Goal: Task Accomplishment & Management: Manage account settings

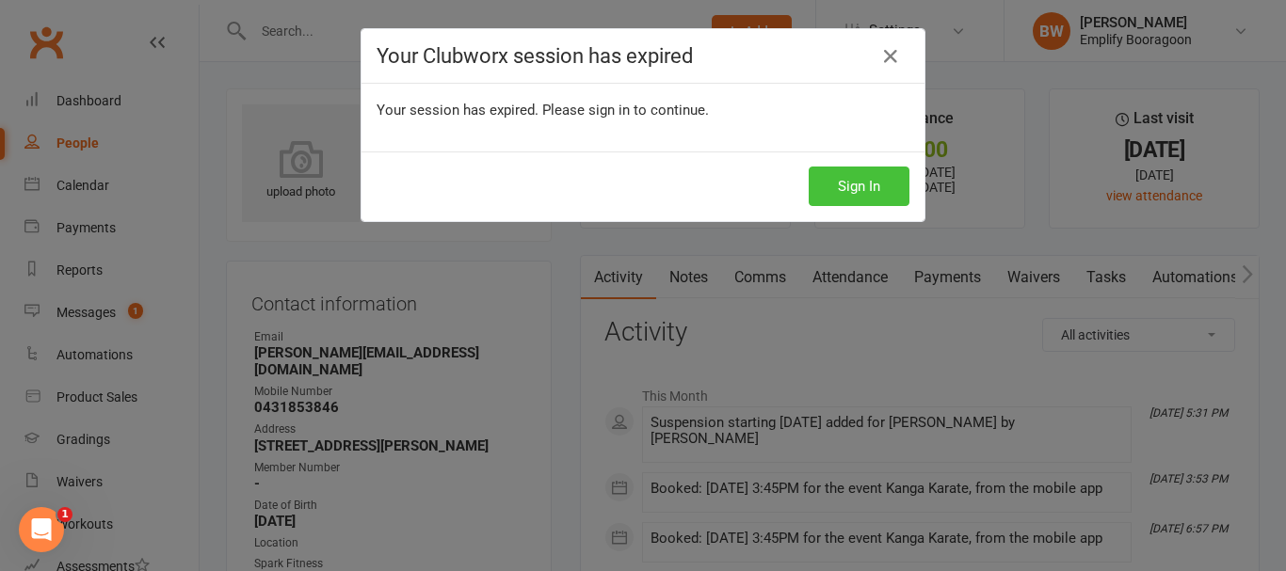
click at [861, 191] on button "Sign In" at bounding box center [858, 187] width 101 height 40
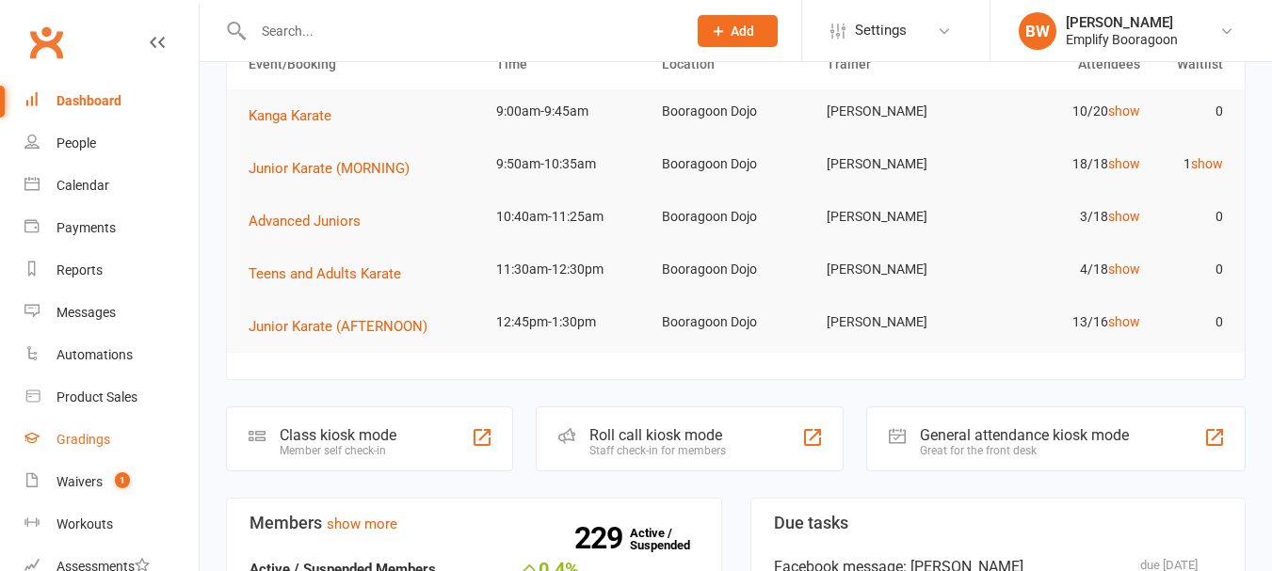
click at [76, 444] on div "Gradings" at bounding box center [83, 439] width 54 height 15
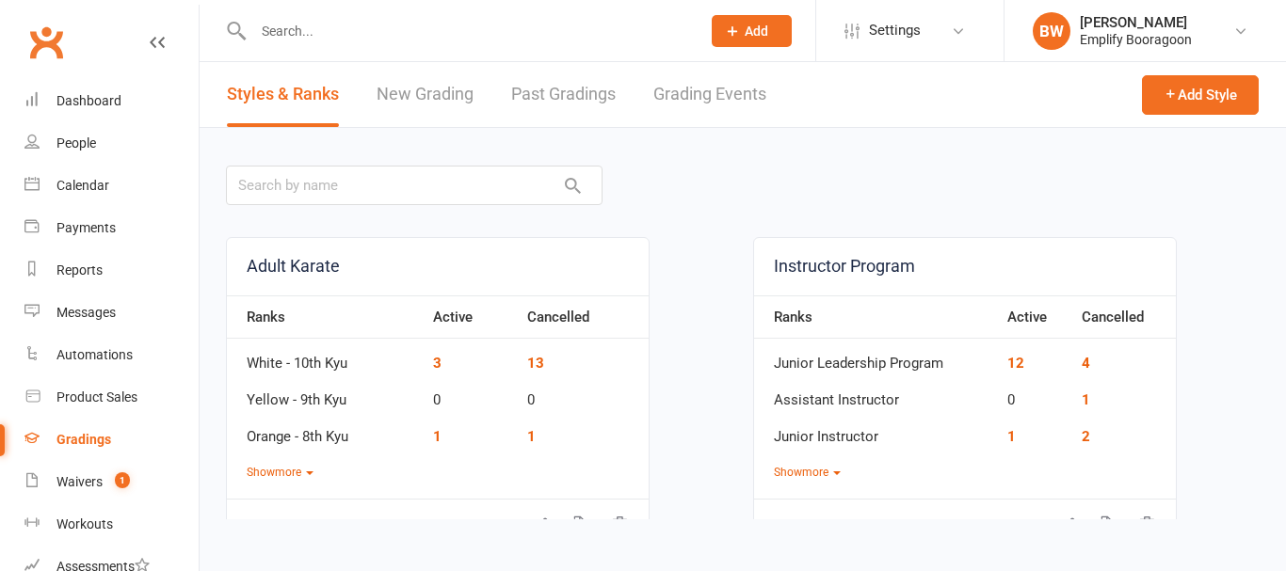
click at [680, 80] on link "Grading Events" at bounding box center [709, 94] width 113 height 65
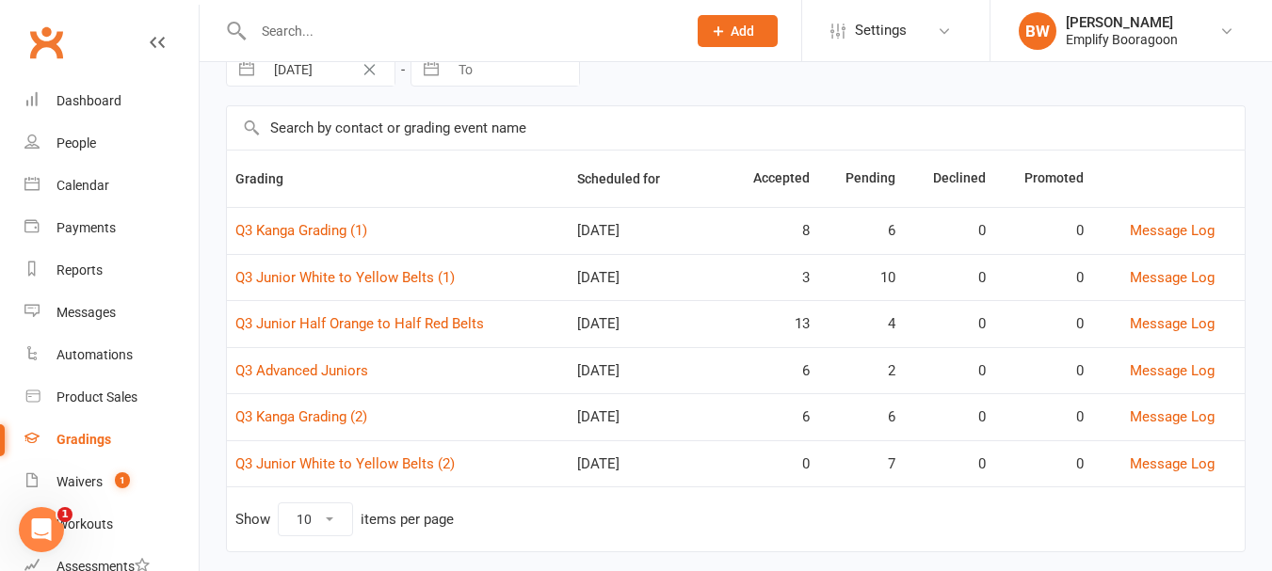
click at [328, 221] on td "Q3 Kanga Grading (1)" at bounding box center [398, 230] width 342 height 47
click at [328, 224] on link "Q3 Kanga Grading (1)" at bounding box center [301, 230] width 132 height 17
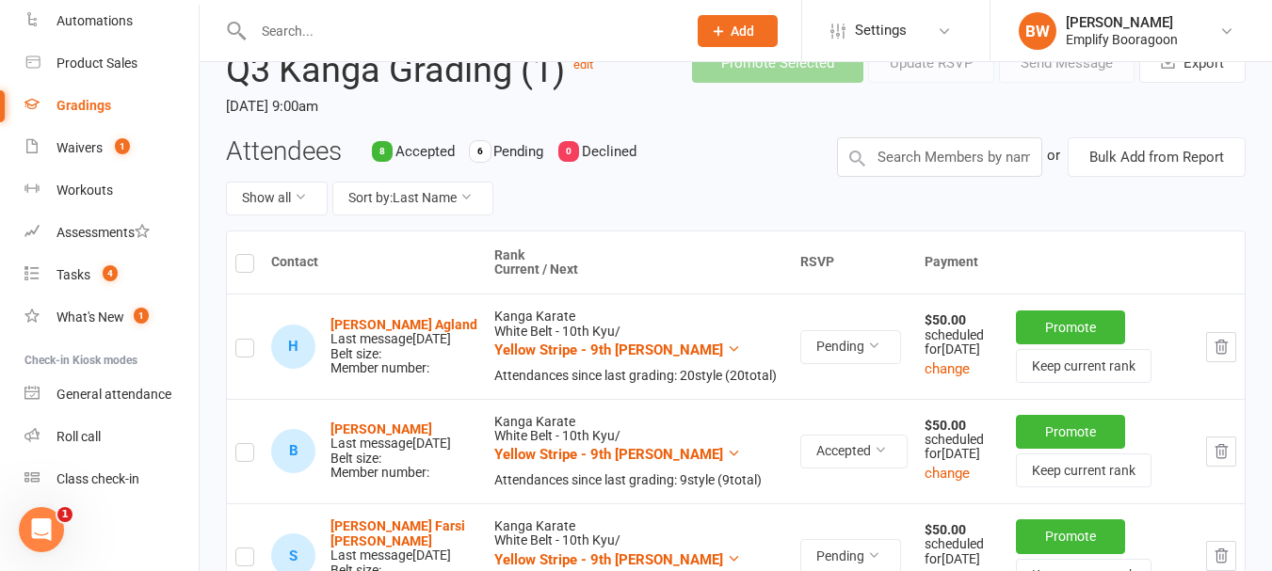
scroll to position [626, 0]
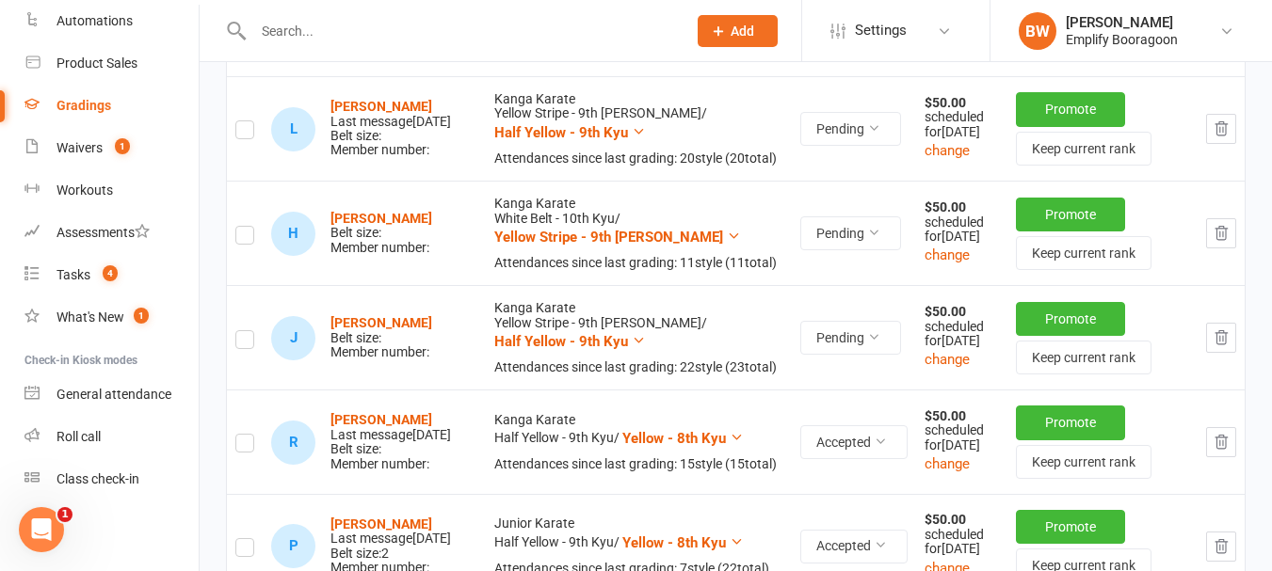
click at [240, 238] on label at bounding box center [244, 238] width 19 height 0
click at [240, 227] on input "checkbox" at bounding box center [244, 227] width 19 height 0
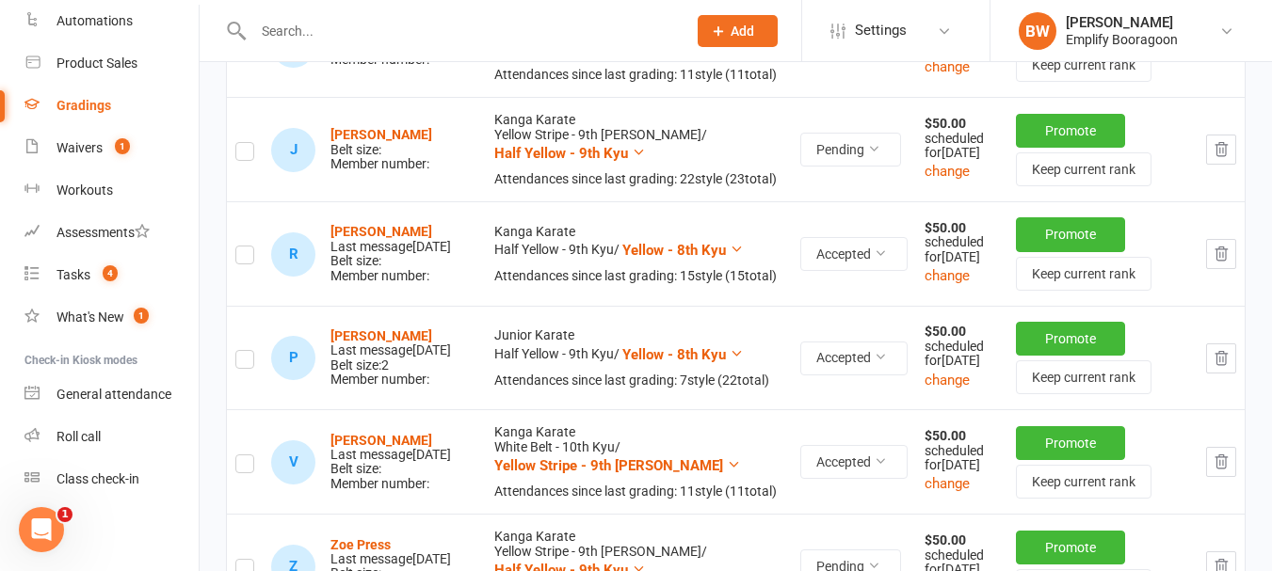
click at [248, 154] on label at bounding box center [244, 154] width 19 height 0
click at [248, 143] on input "checkbox" at bounding box center [244, 143] width 19 height 0
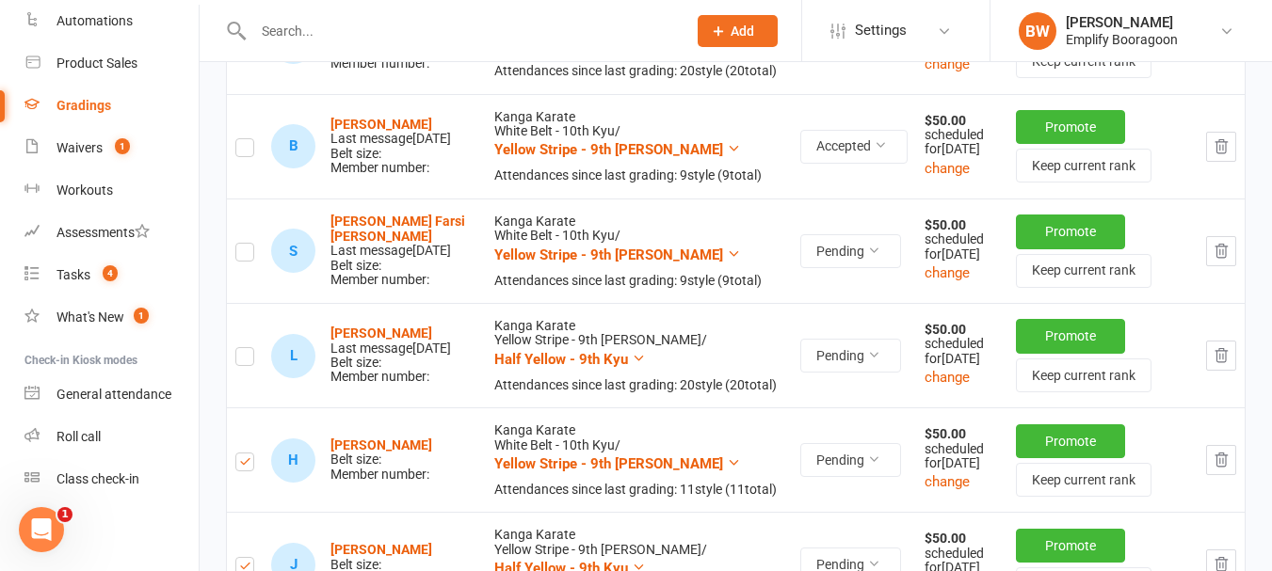
scroll to position [0, 0]
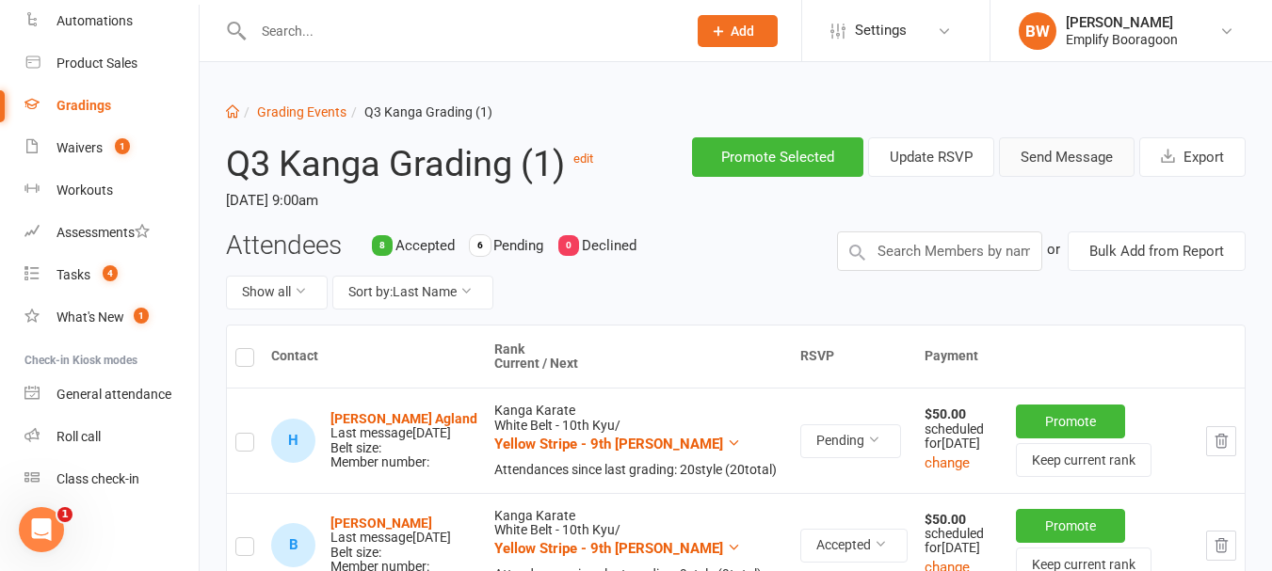
click at [1083, 161] on button "Send Message" at bounding box center [1067, 157] width 136 height 40
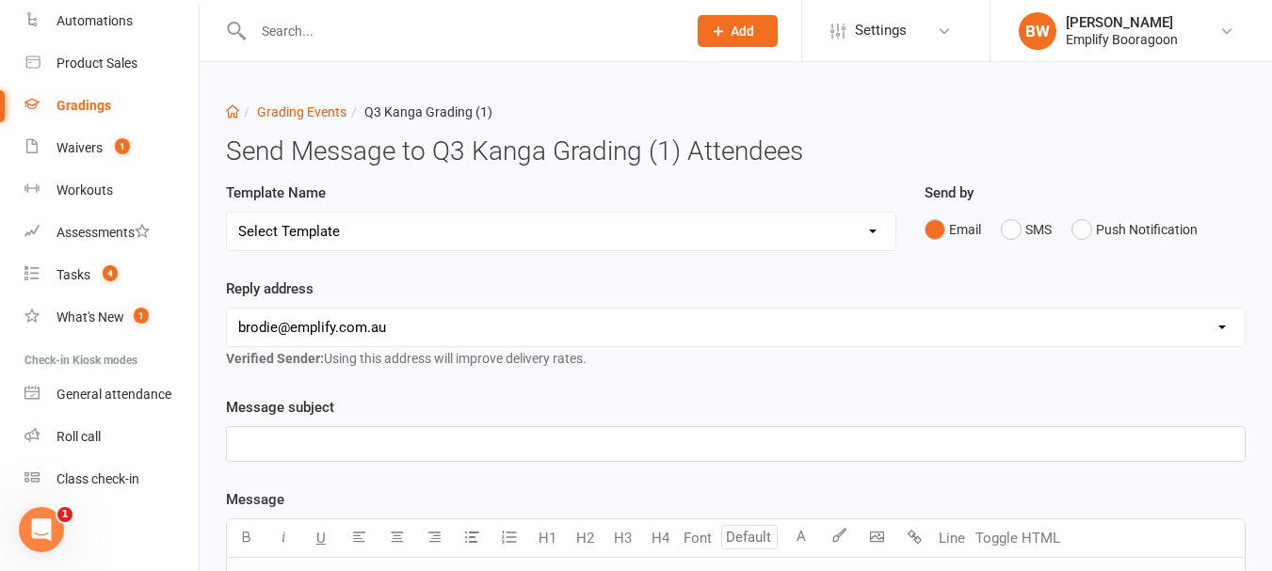
click at [788, 234] on select "Select Template [Email] Confirmation of Successful Grading [Email] Grading Even…" at bounding box center [561, 232] width 668 height 38
select select "2"
click at [227, 213] on select "Select Template [Email] Confirmation of Successful Grading [Email] Grading Even…" at bounding box center [561, 232] width 668 height 38
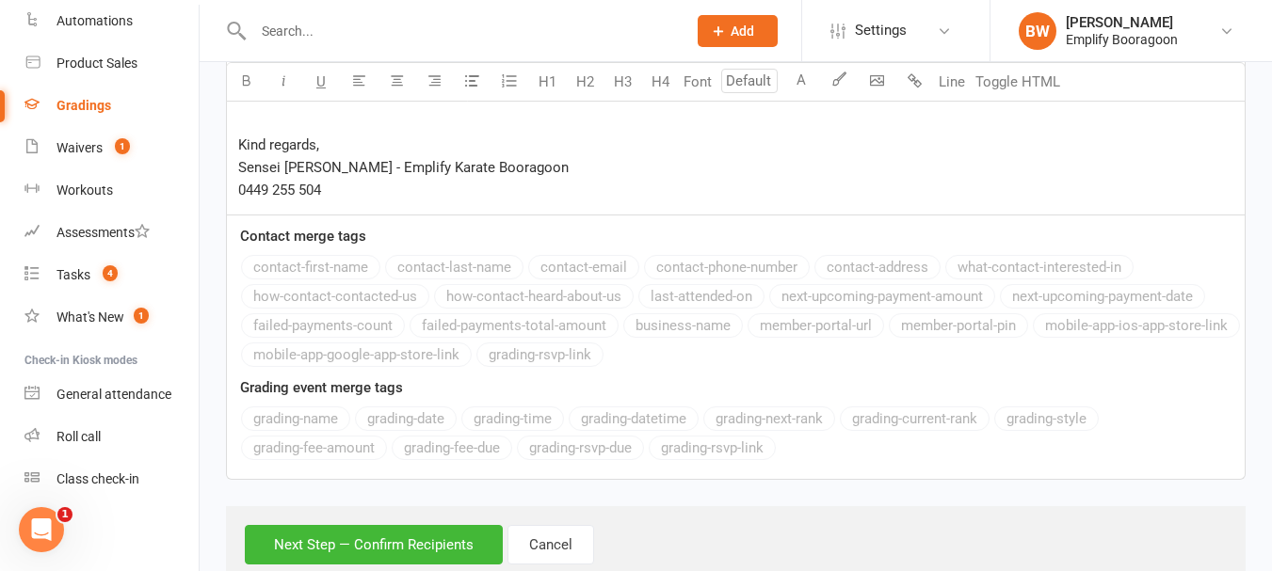
scroll to position [804, 0]
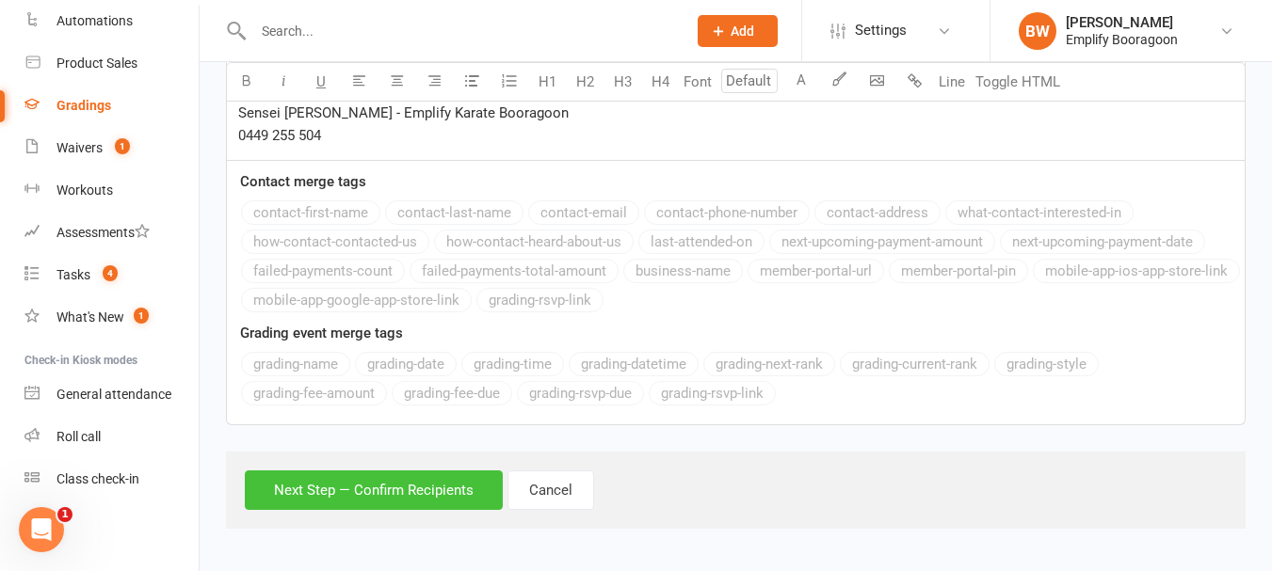
click at [433, 474] on button "Next Step — Confirm Recipients" at bounding box center [374, 491] width 258 height 40
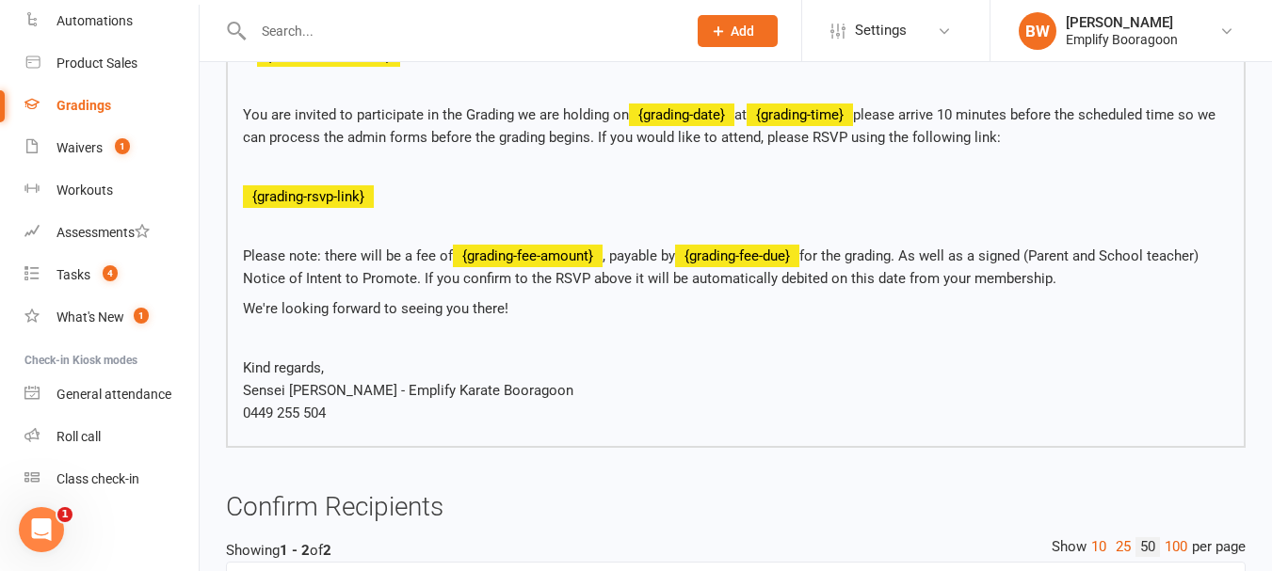
scroll to position [677, 0]
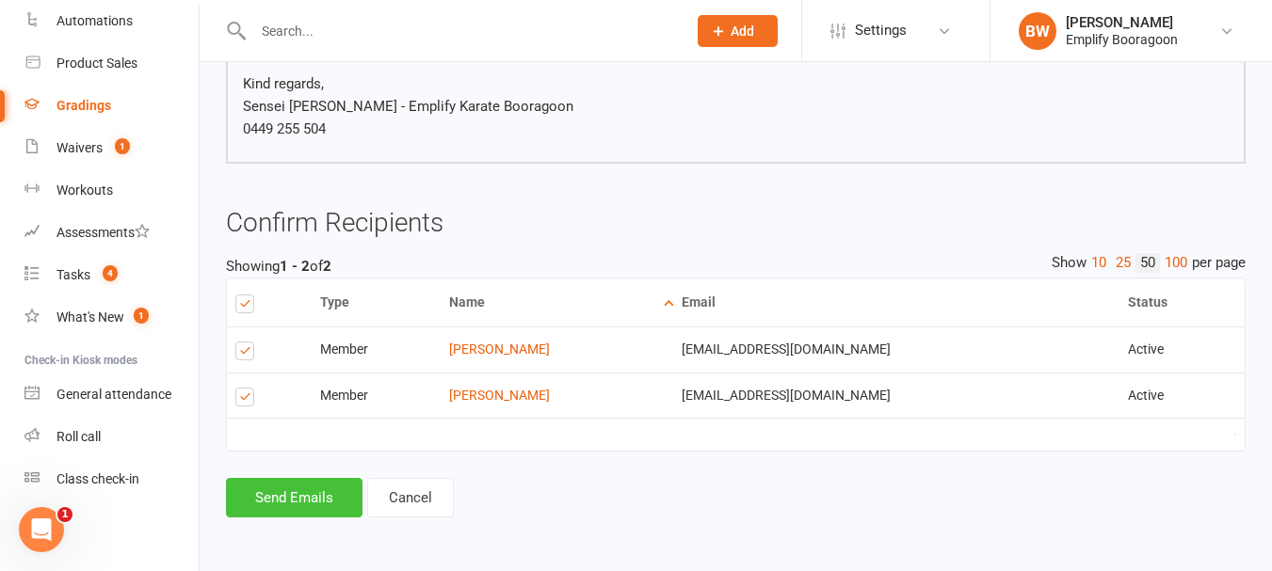
click at [326, 514] on button "Send Emails" at bounding box center [294, 498] width 136 height 40
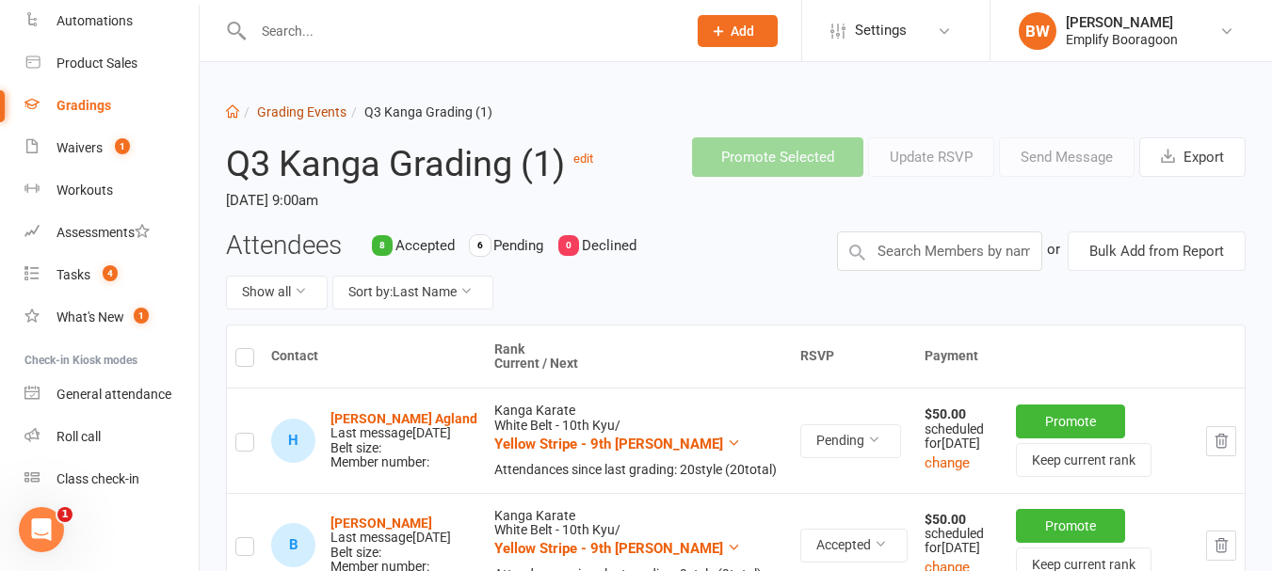
click at [297, 105] on link "Grading Events" at bounding box center [301, 111] width 89 height 15
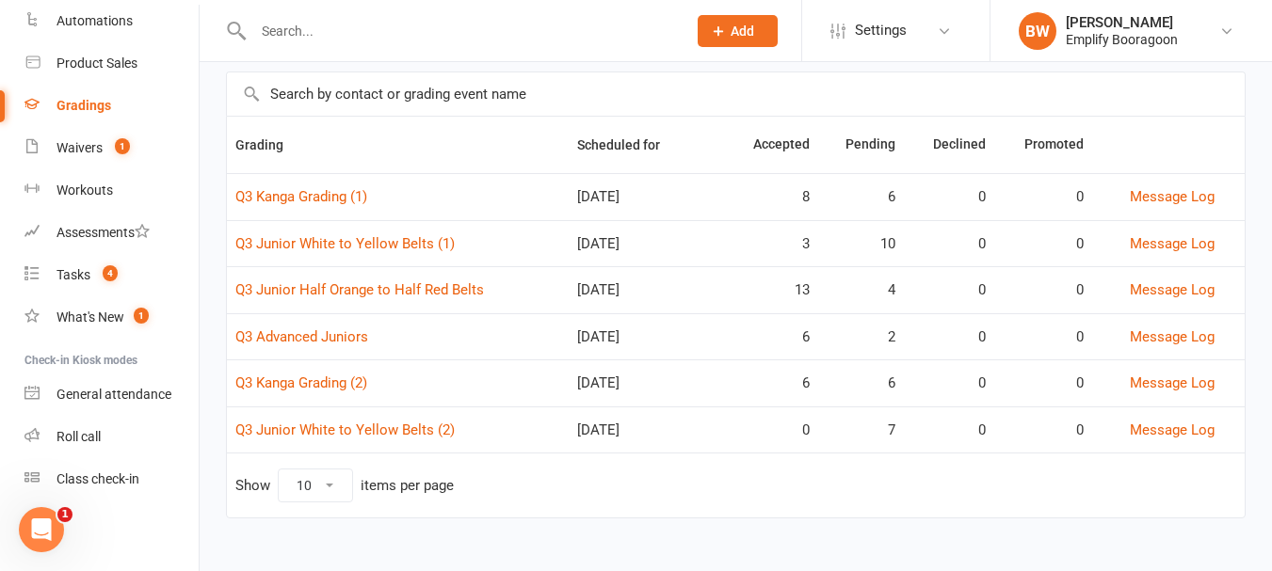
scroll to position [129, 0]
click at [392, 428] on link "Q3 Junior White to Yellow Belts (2)" at bounding box center [344, 429] width 219 height 17
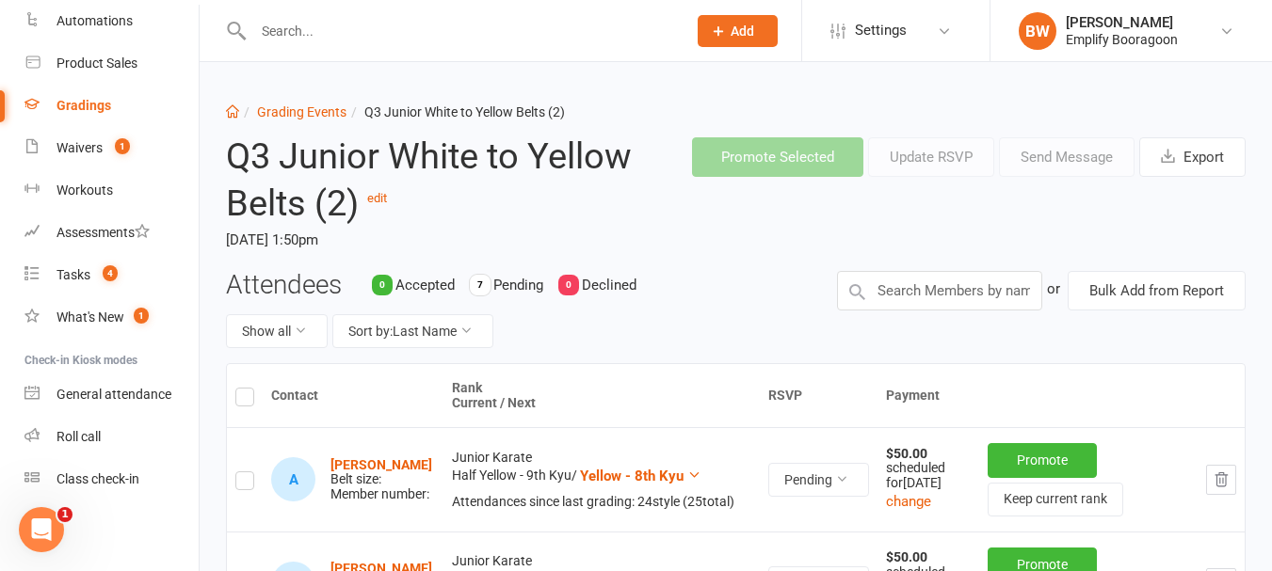
click at [243, 400] on label at bounding box center [244, 400] width 19 height 0
click at [243, 389] on input "checkbox" at bounding box center [244, 389] width 19 height 0
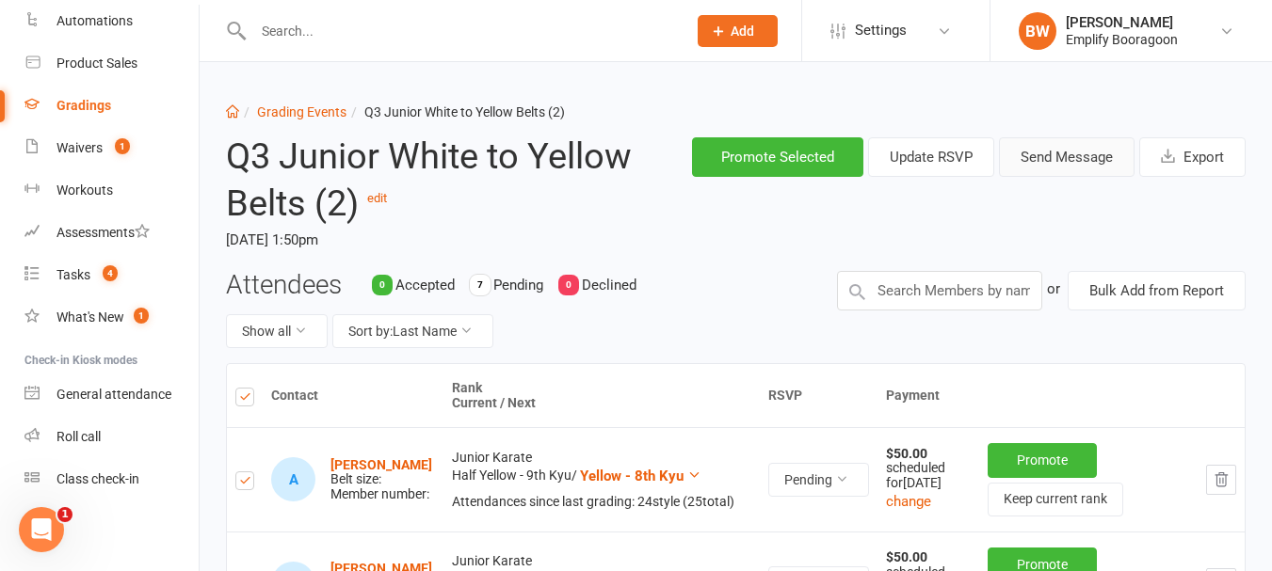
click at [1064, 150] on button "Send Message" at bounding box center [1067, 157] width 136 height 40
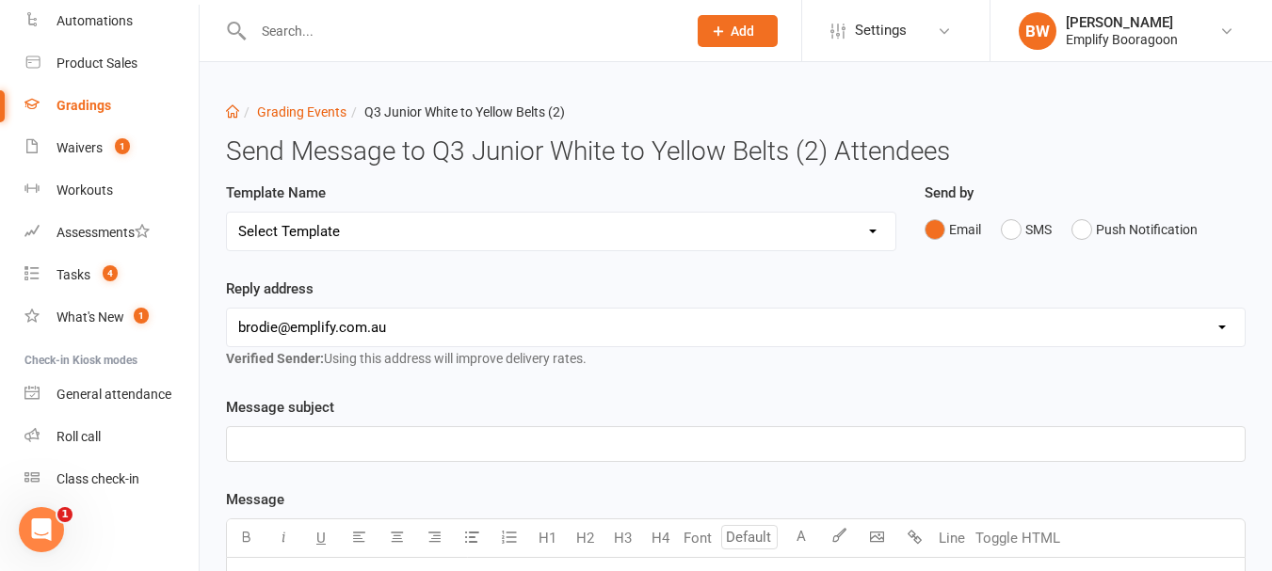
click at [701, 208] on div "Template Name Select Template [Email] Confirmation of Successful Grading [Email…" at bounding box center [561, 217] width 670 height 70
click at [699, 216] on select "Select Template [Email] Confirmation of Successful Grading [Email] Grading Even…" at bounding box center [561, 232] width 668 height 38
select select "2"
click at [227, 213] on select "Select Template [Email] Confirmation of Successful Grading [Email] Grading Even…" at bounding box center [561, 232] width 668 height 38
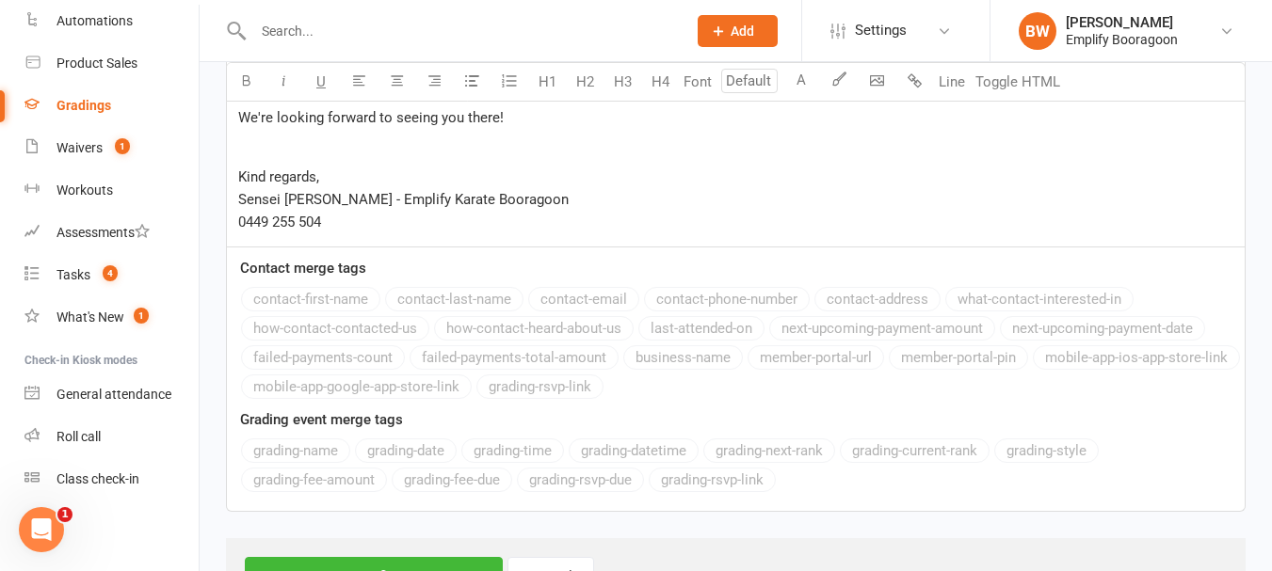
scroll to position [804, 0]
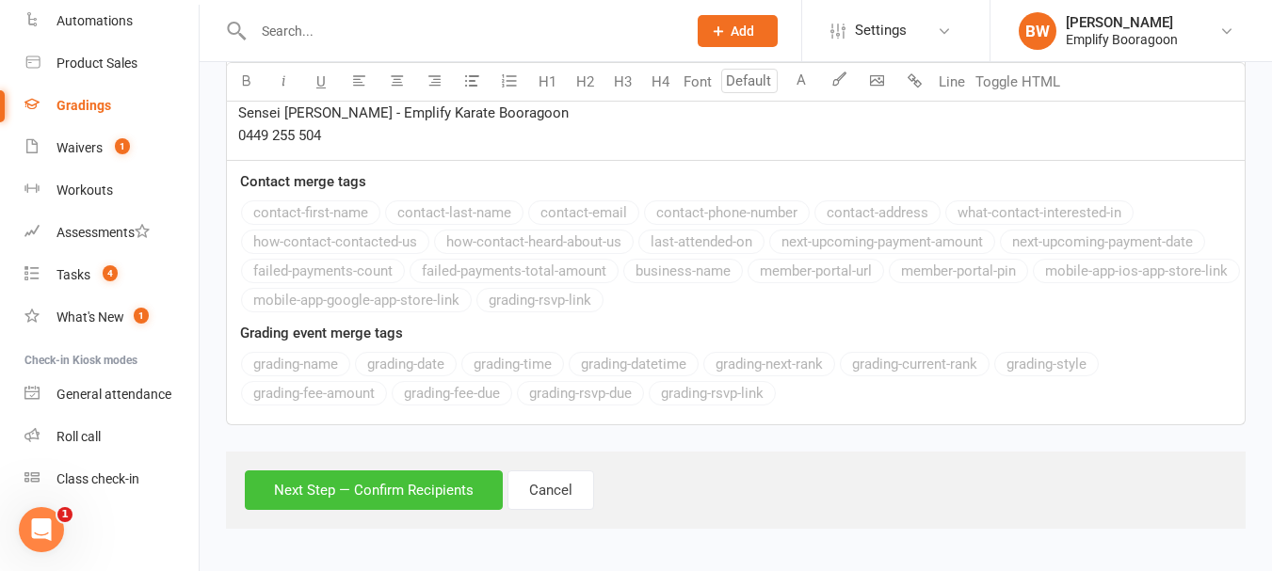
click at [433, 481] on button "Next Step — Confirm Recipients" at bounding box center [374, 491] width 258 height 40
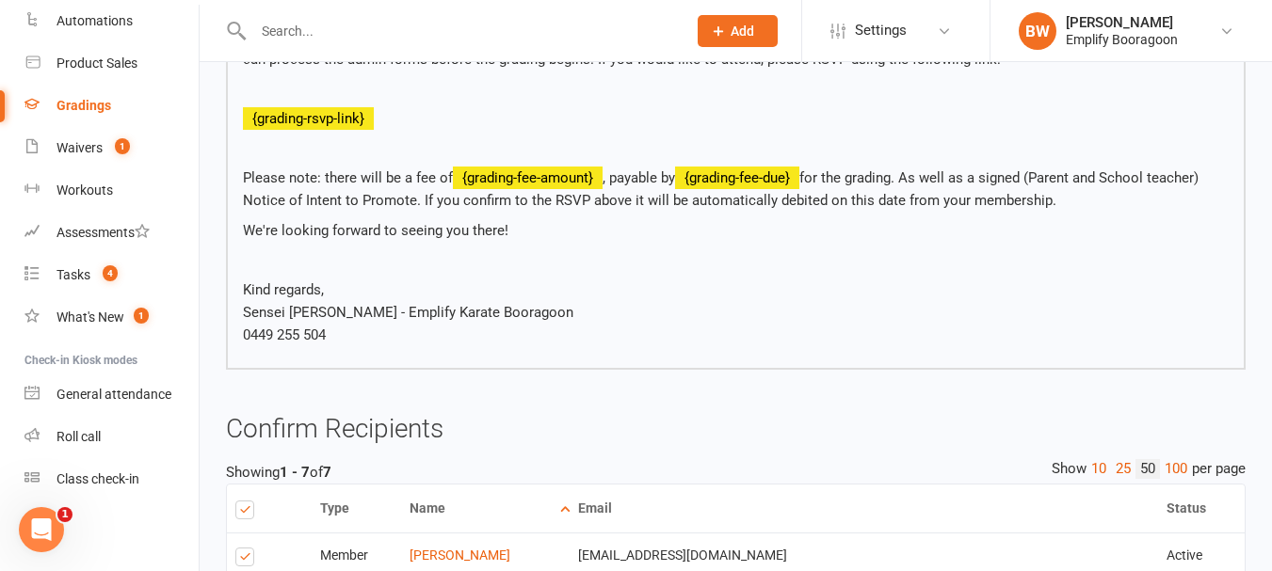
scroll to position [904, 0]
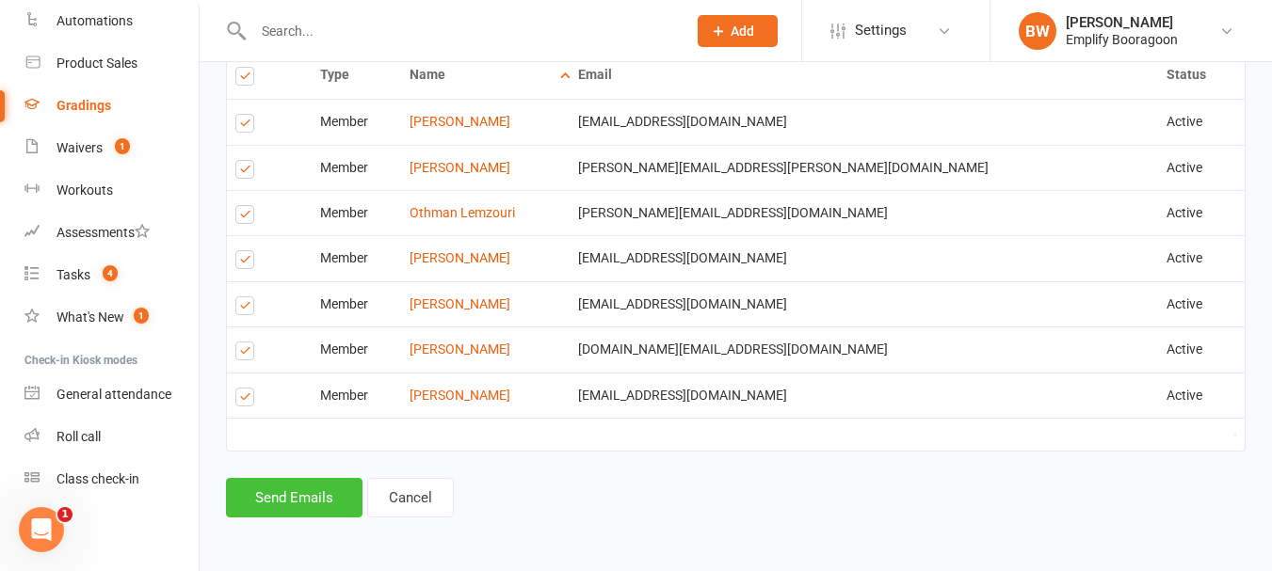
click at [298, 504] on button "Send Emails" at bounding box center [294, 498] width 136 height 40
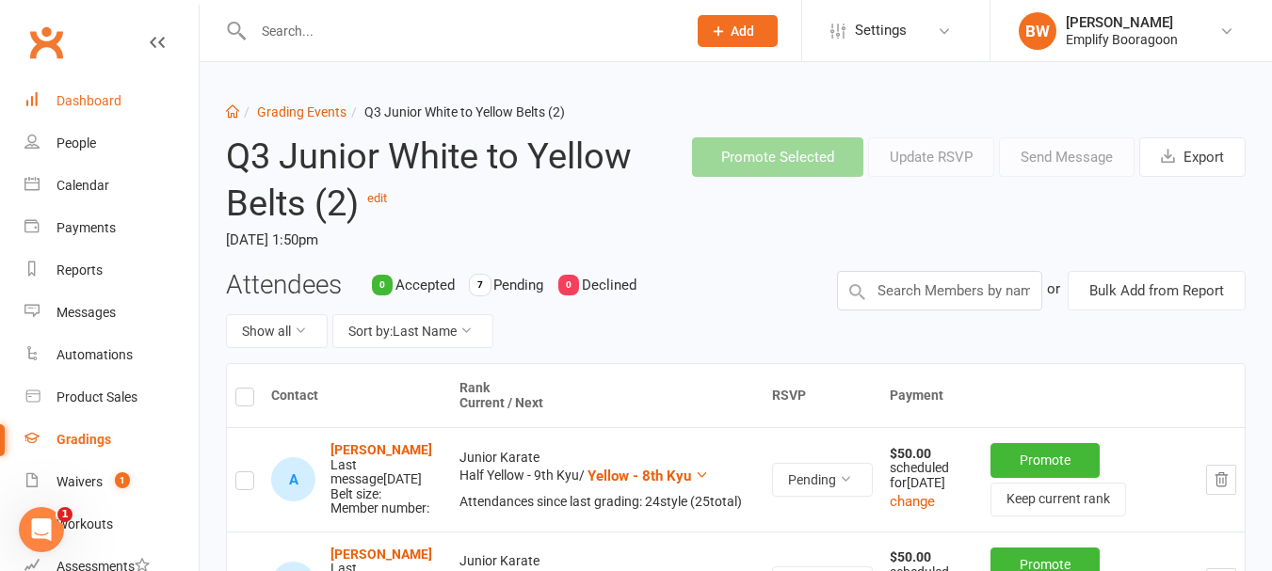
click at [82, 97] on div "Dashboard" at bounding box center [88, 100] width 65 height 15
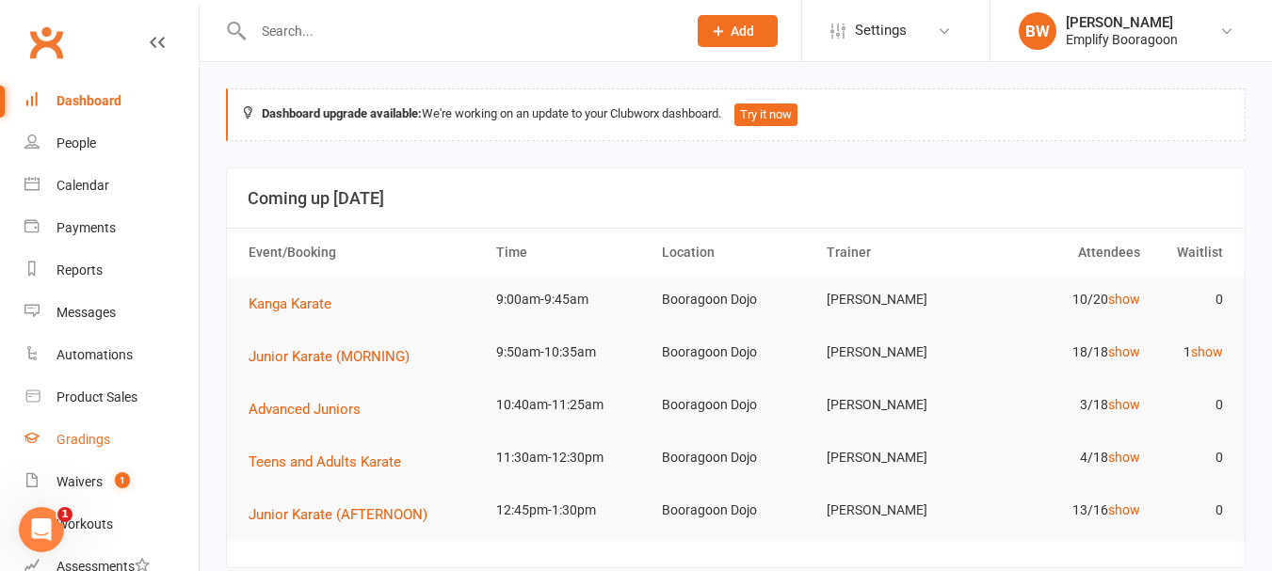
click at [79, 441] on div "Gradings" at bounding box center [83, 439] width 54 height 15
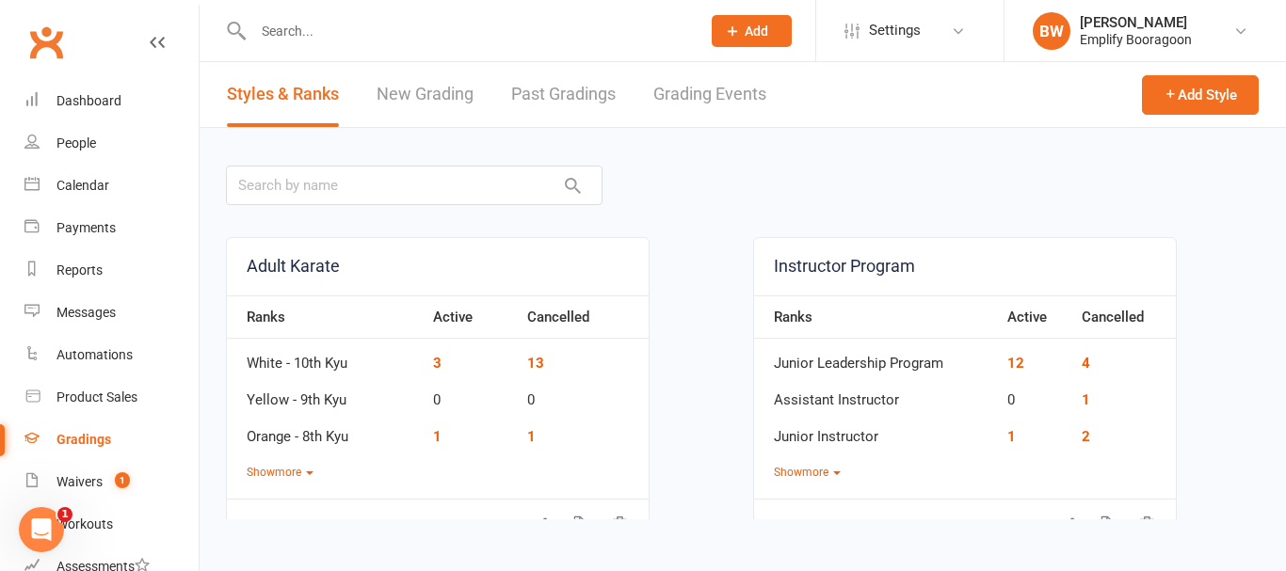
click at [699, 82] on link "Grading Events" at bounding box center [709, 94] width 113 height 65
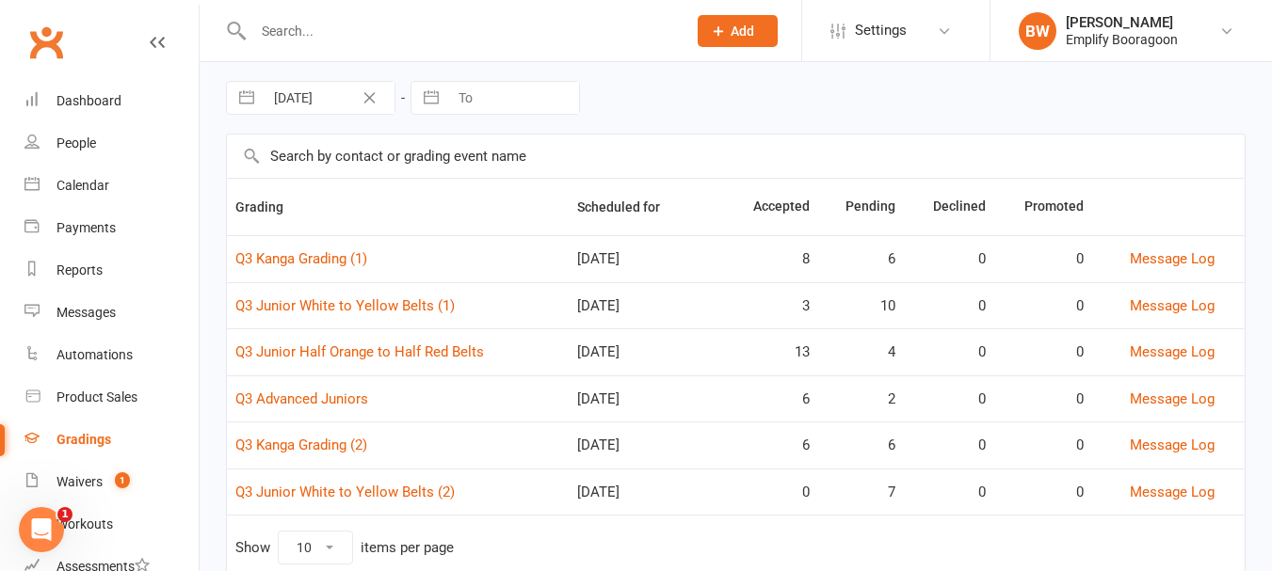
scroll to position [94, 0]
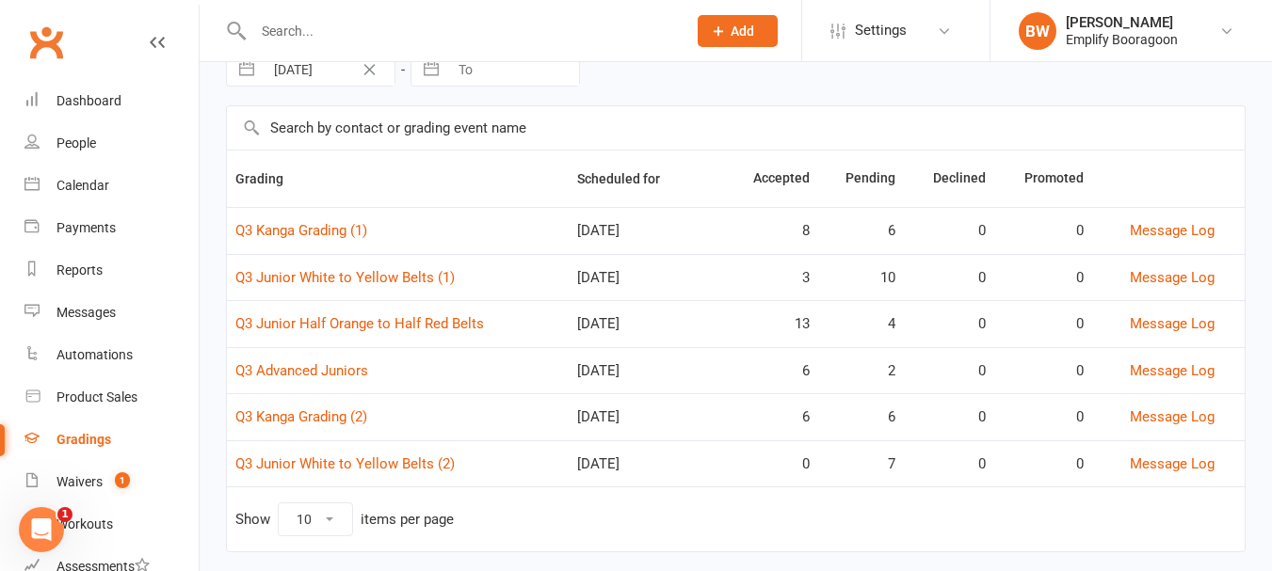
click at [397, 38] on input "text" at bounding box center [460, 31] width 425 height 26
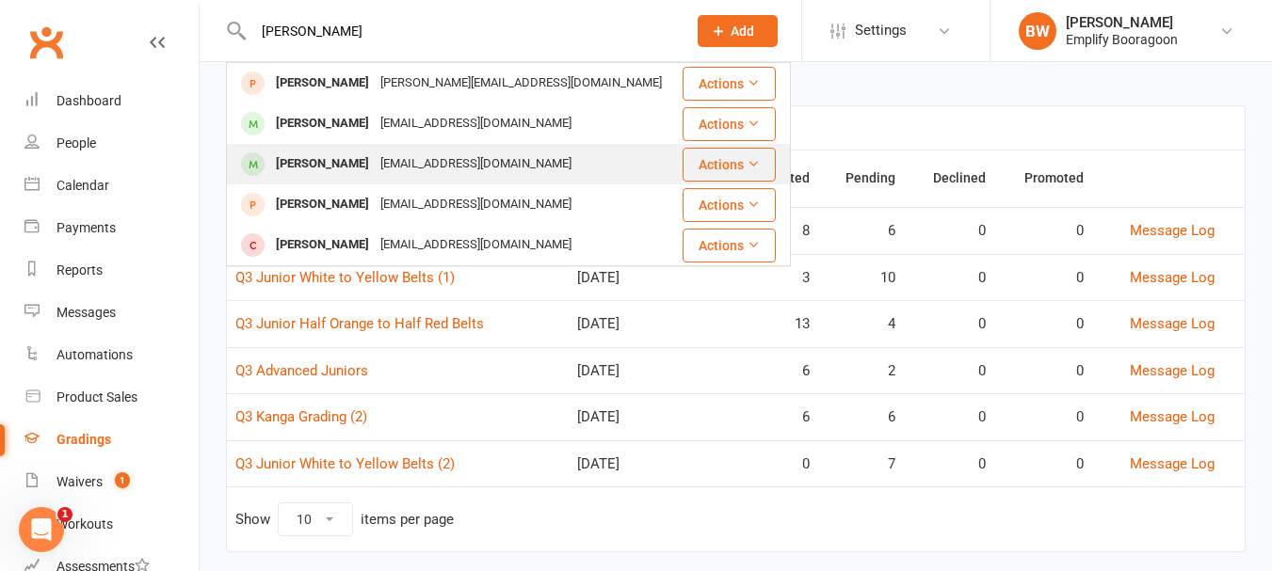
type input "[PERSON_NAME]"
click at [299, 162] on div "[PERSON_NAME]" at bounding box center [322, 164] width 104 height 27
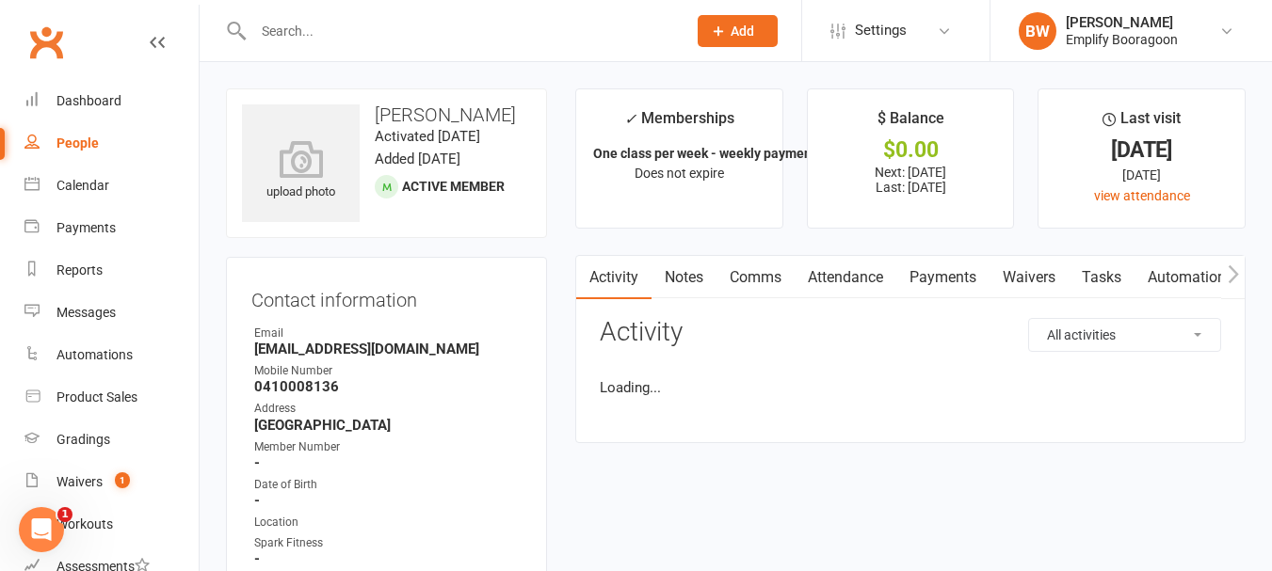
click at [860, 276] on link "Attendance" at bounding box center [845, 277] width 102 height 43
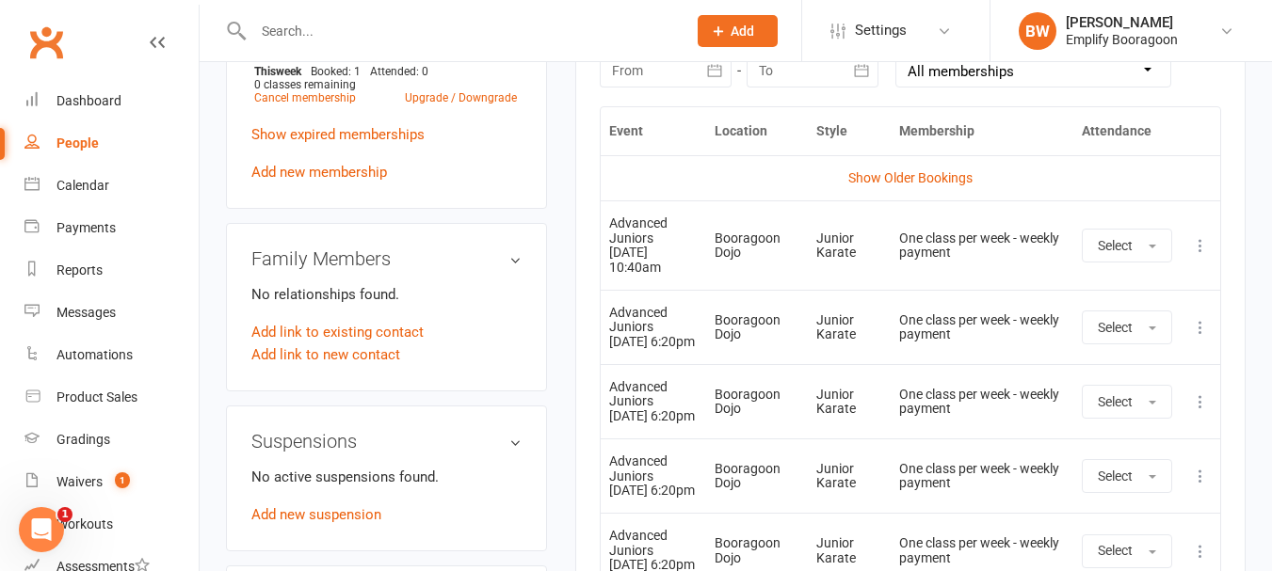
scroll to position [847, 0]
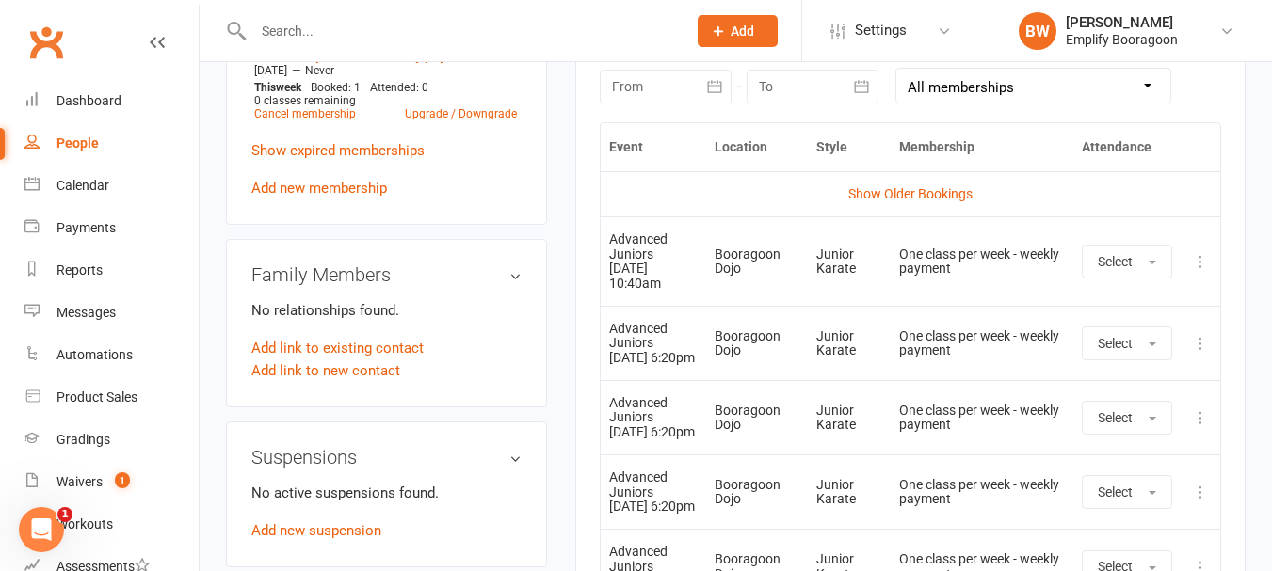
click at [700, 94] on button "button" at bounding box center [714, 87] width 34 height 34
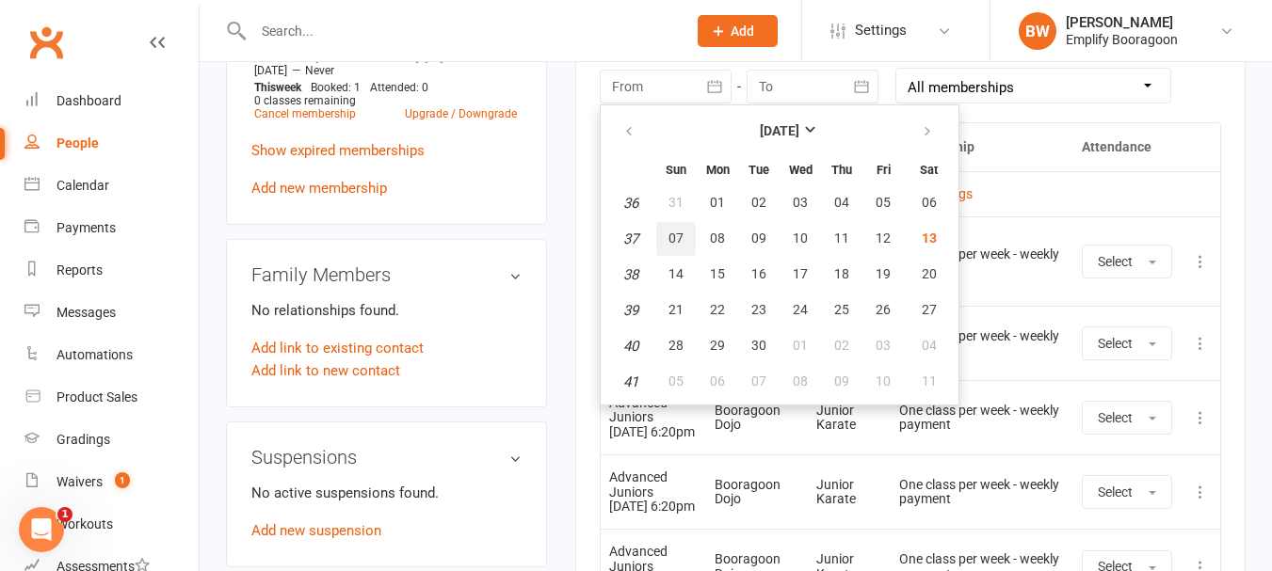
click at [682, 234] on span "07" at bounding box center [675, 238] width 15 height 15
type input "[DATE]"
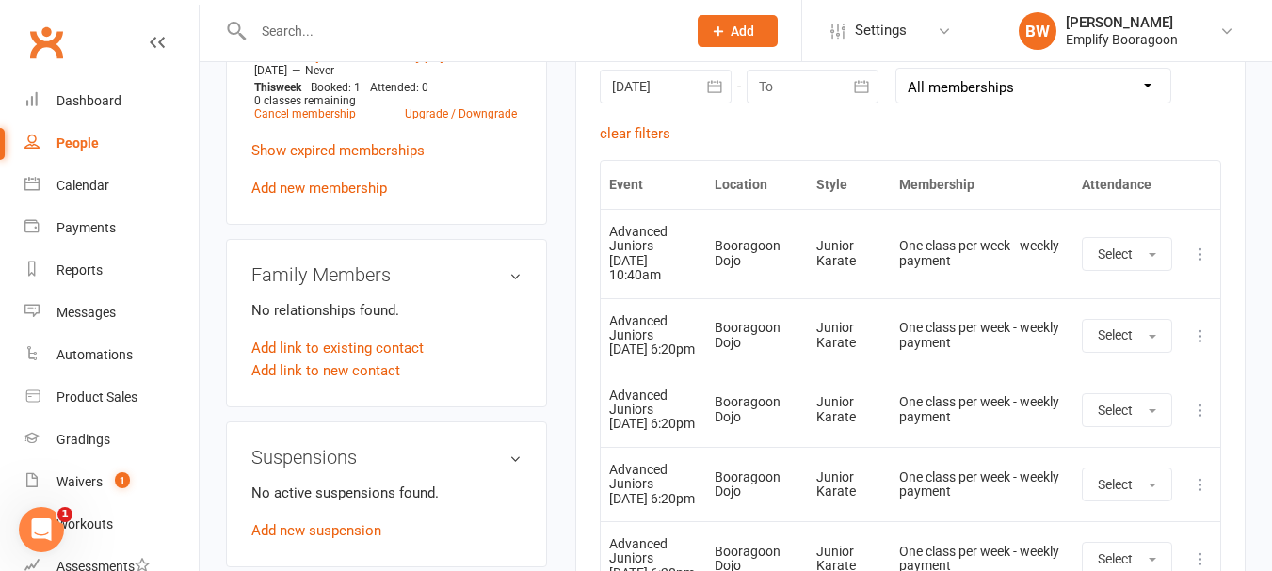
click at [666, 91] on div at bounding box center [666, 87] width 132 height 34
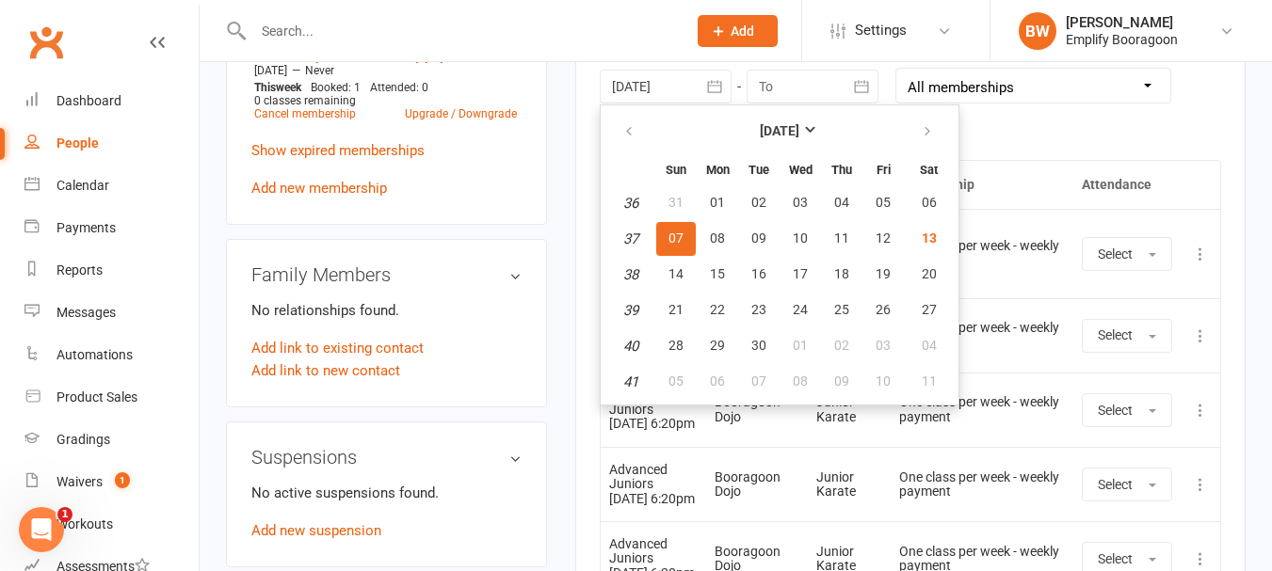
click at [666, 91] on div at bounding box center [666, 87] width 132 height 34
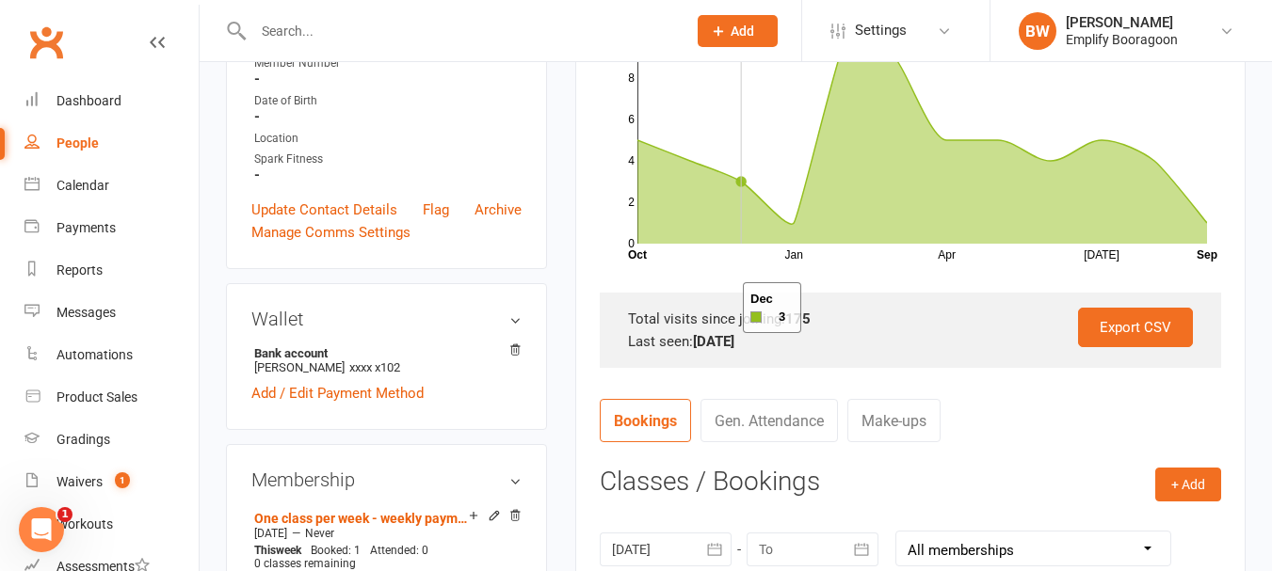
scroll to position [188, 0]
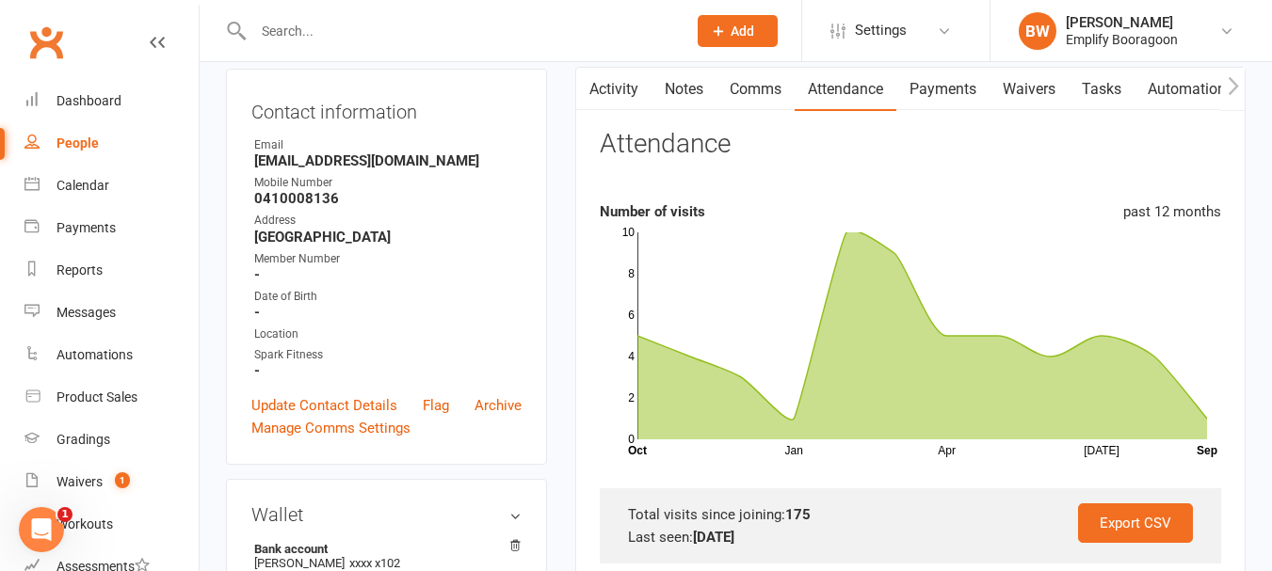
click at [618, 79] on link "Activity" at bounding box center [613, 89] width 75 height 43
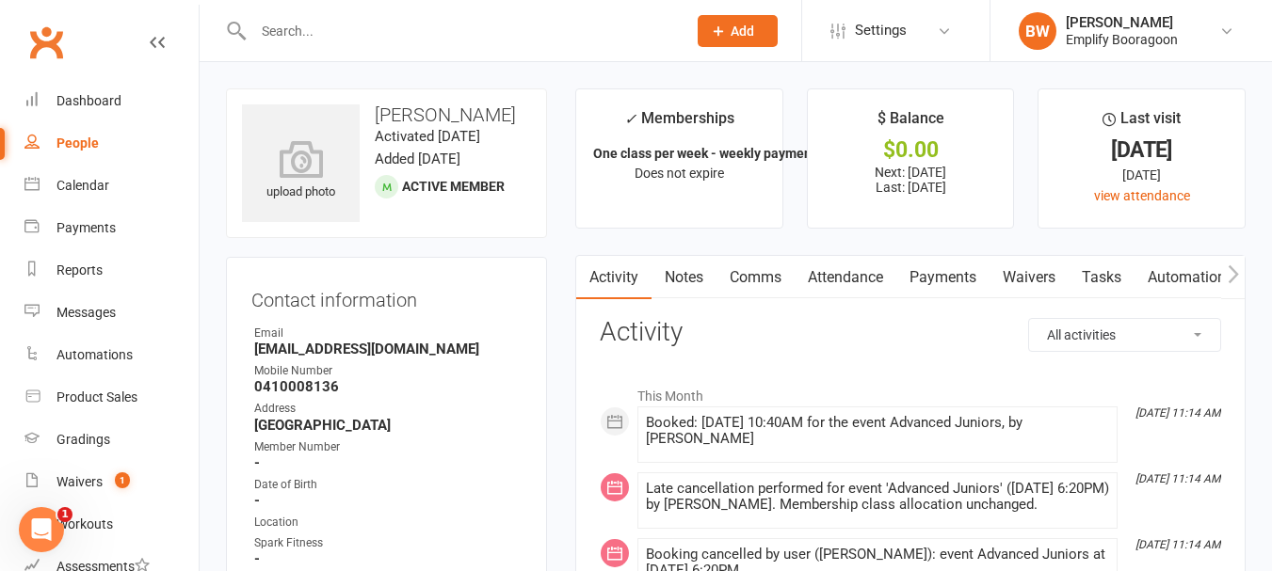
click at [740, 277] on link "Comms" at bounding box center [755, 277] width 78 height 43
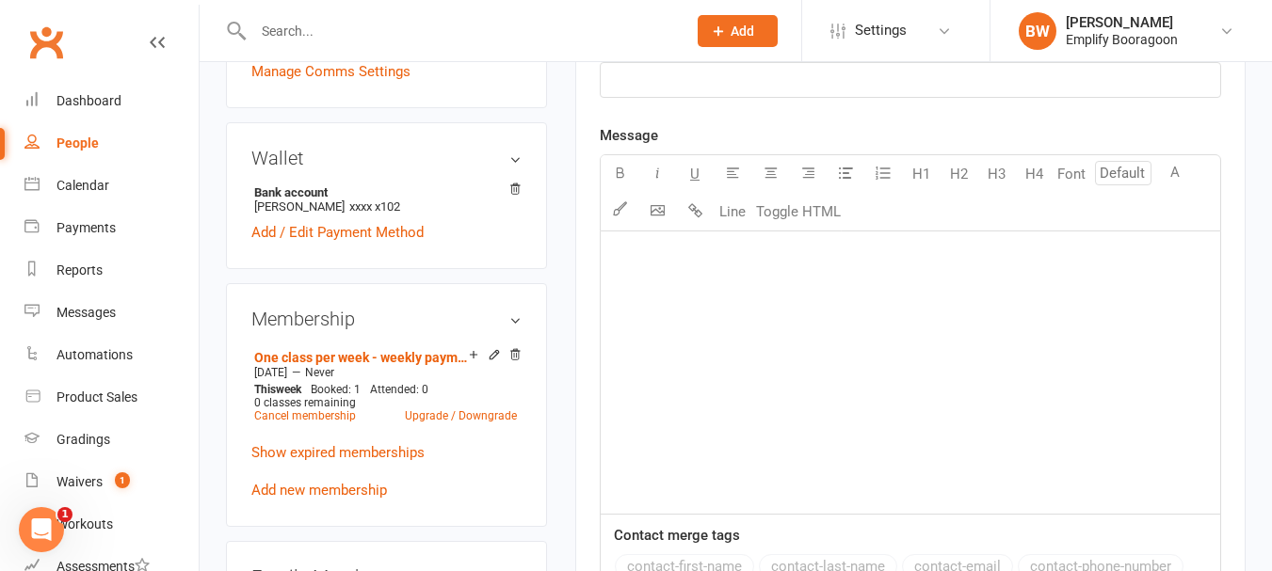
scroll to position [188, 0]
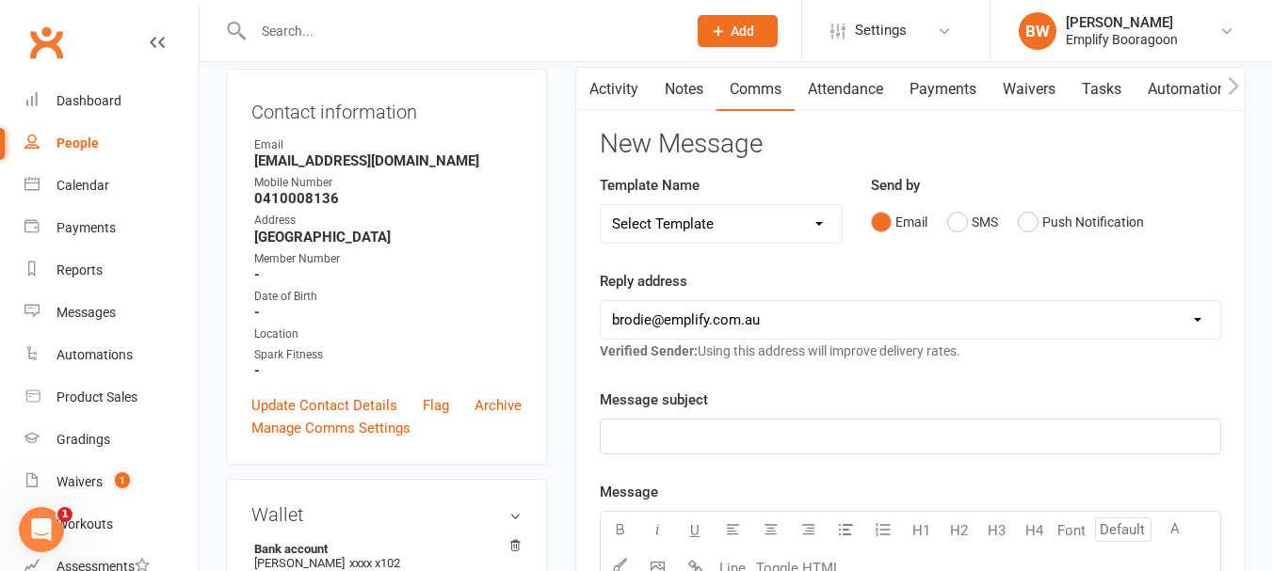
click at [600, 110] on link "Activity" at bounding box center [613, 89] width 75 height 43
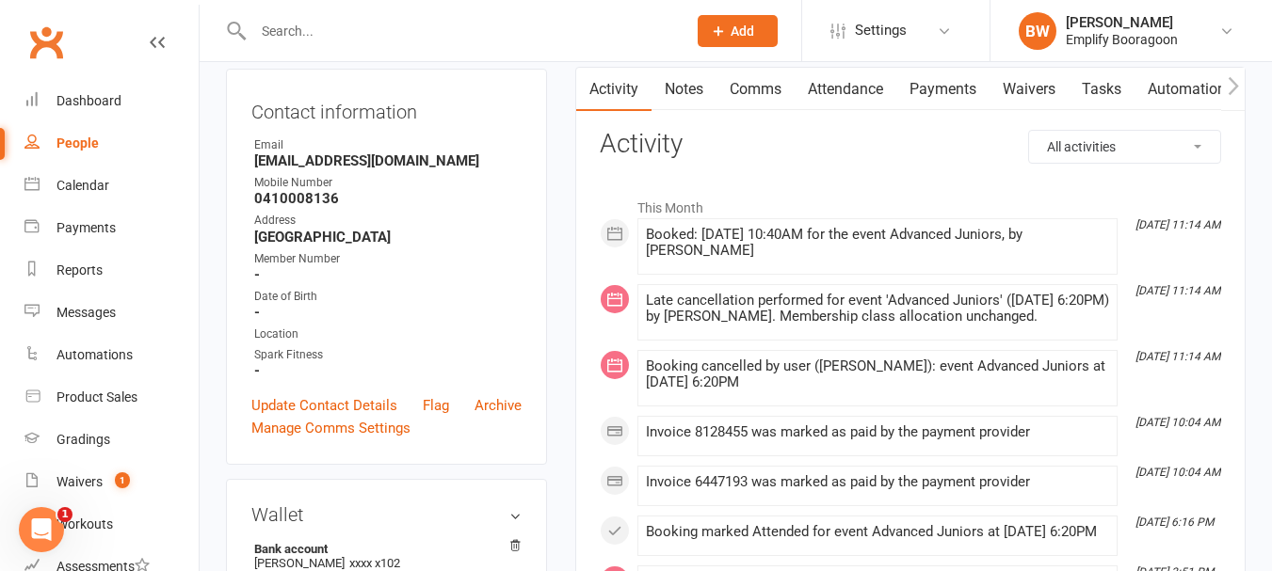
click at [487, 22] on input "text" at bounding box center [460, 31] width 425 height 26
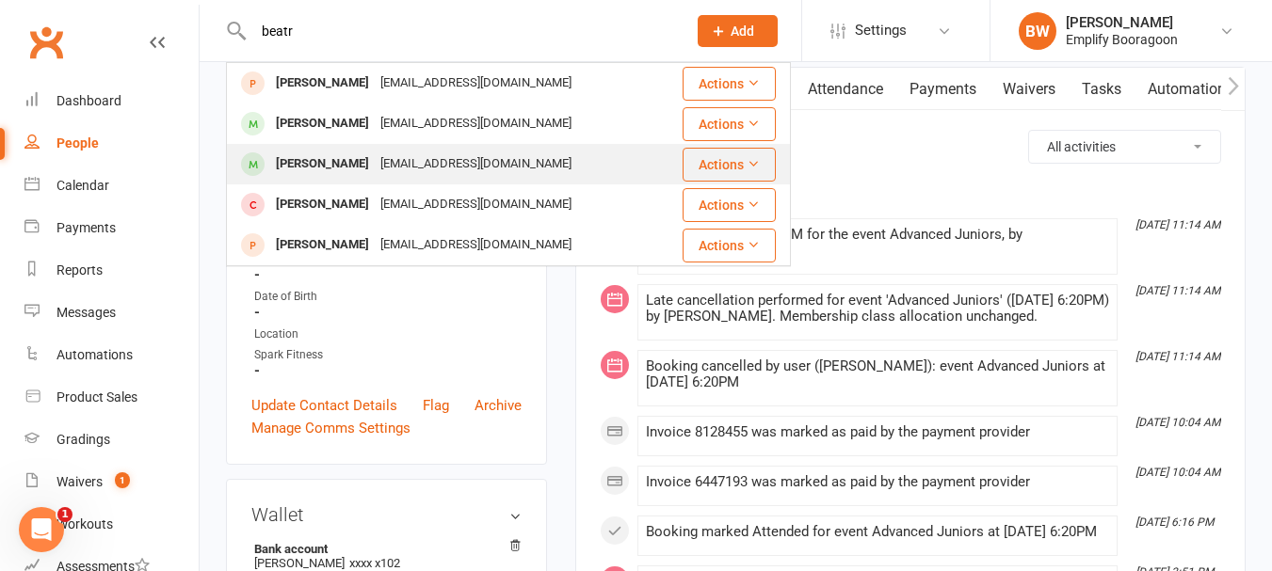
type input "beatr"
click at [358, 164] on div "[PERSON_NAME]" at bounding box center [322, 164] width 104 height 27
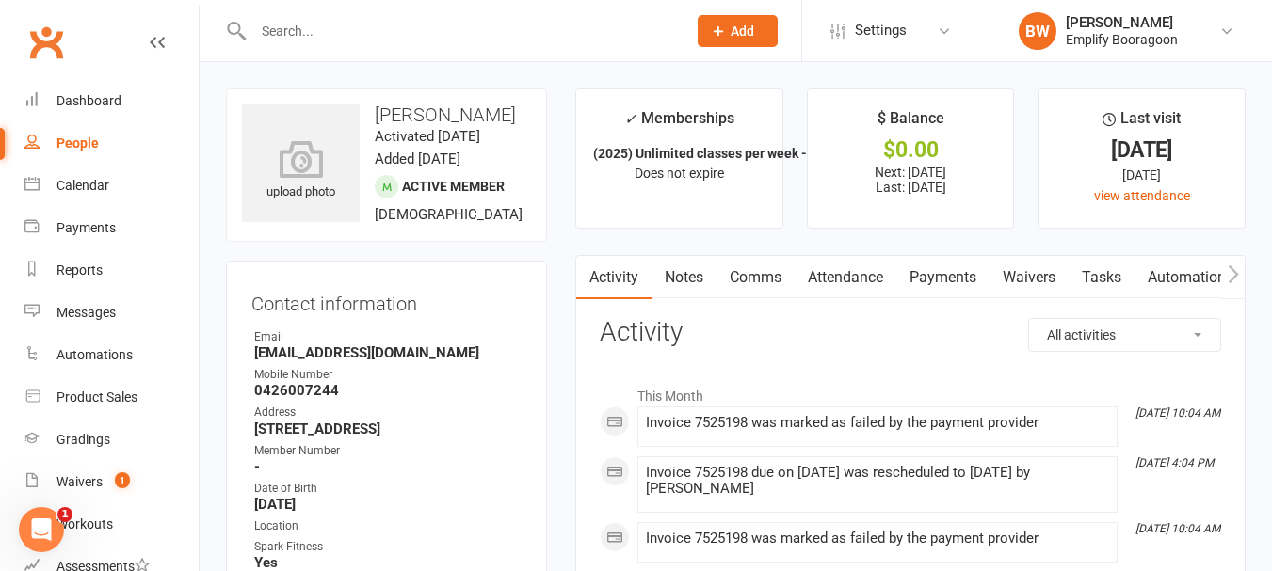
click at [936, 277] on link "Payments" at bounding box center [942, 277] width 93 height 43
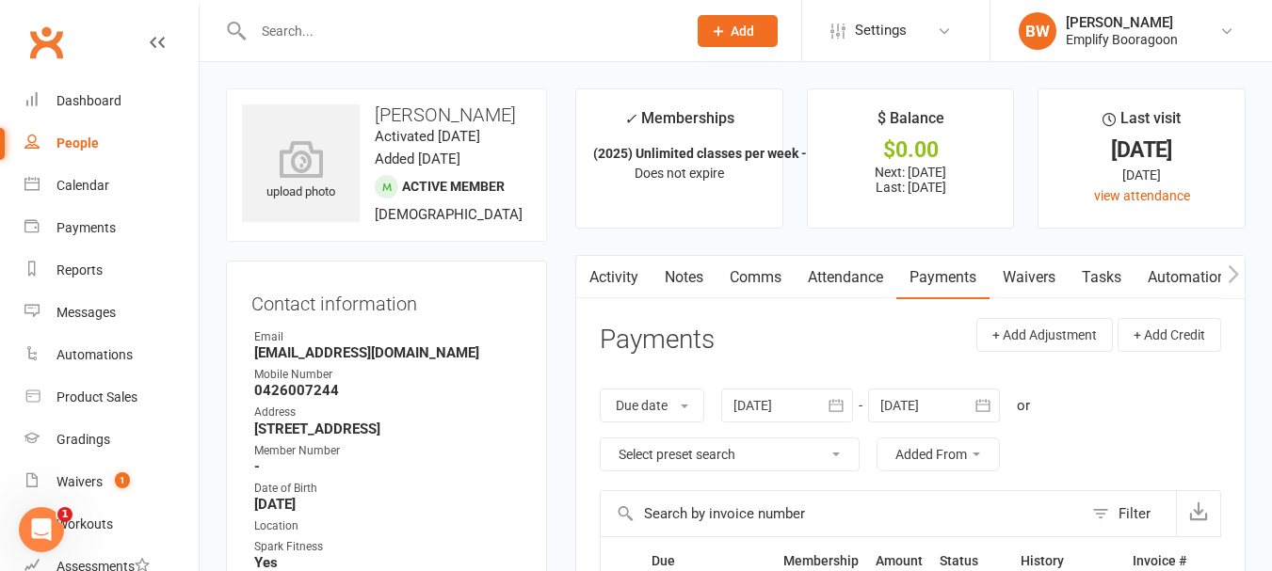
scroll to position [565, 0]
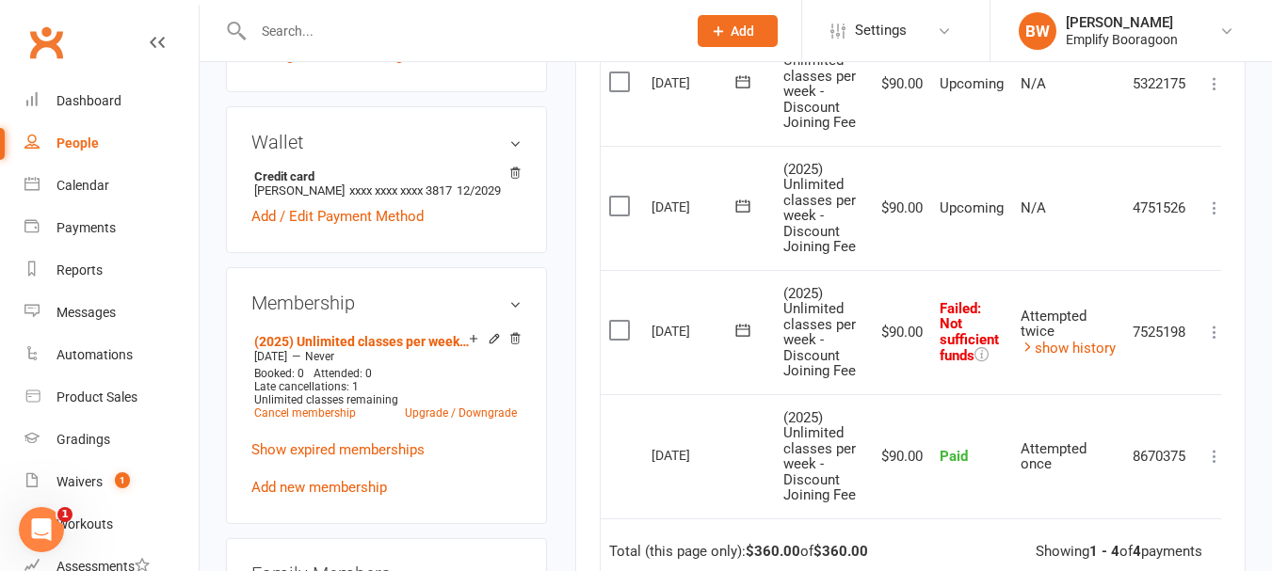
click at [1213, 337] on icon at bounding box center [1214, 332] width 19 height 19
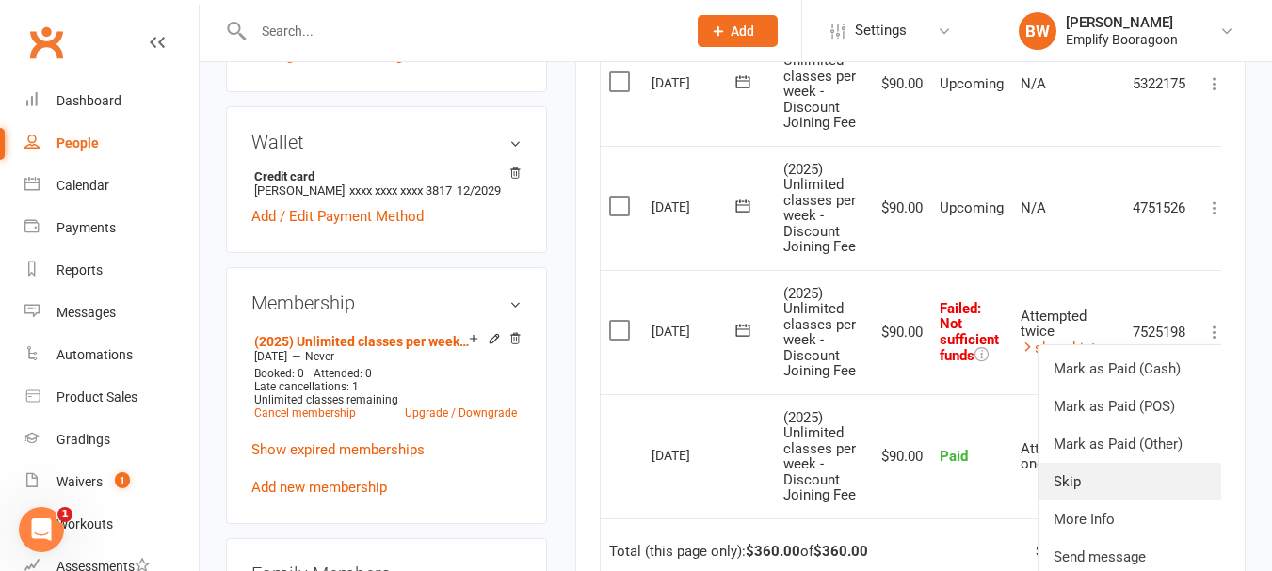
click at [1112, 489] on link "Skip" at bounding box center [1131, 482] width 186 height 38
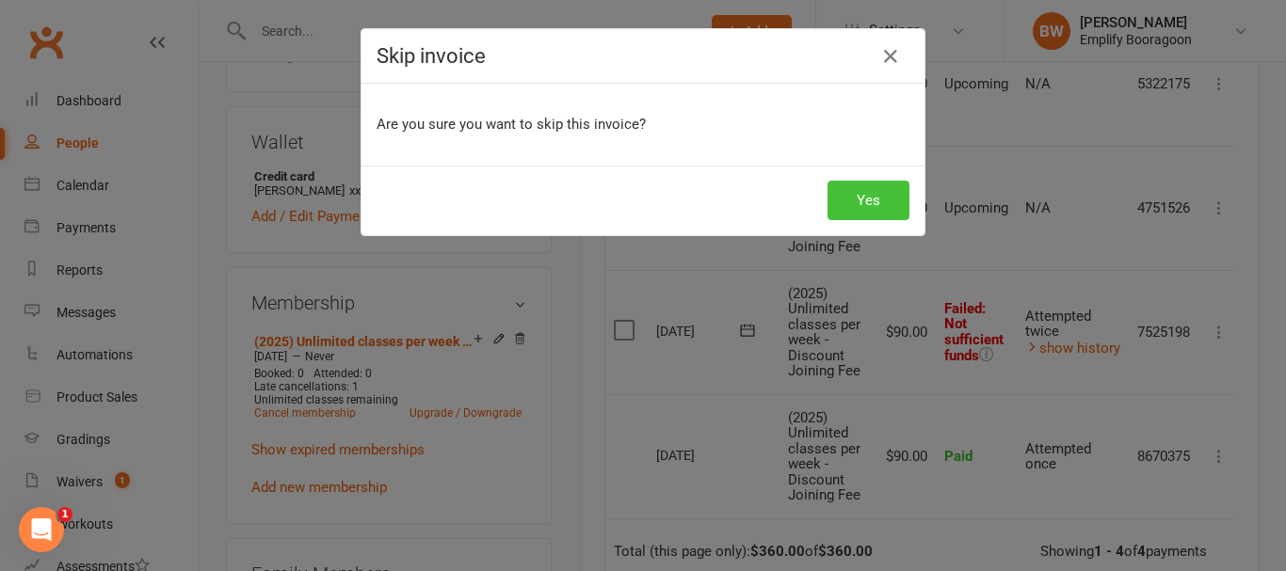
click at [897, 201] on button "Yes" at bounding box center [868, 201] width 82 height 40
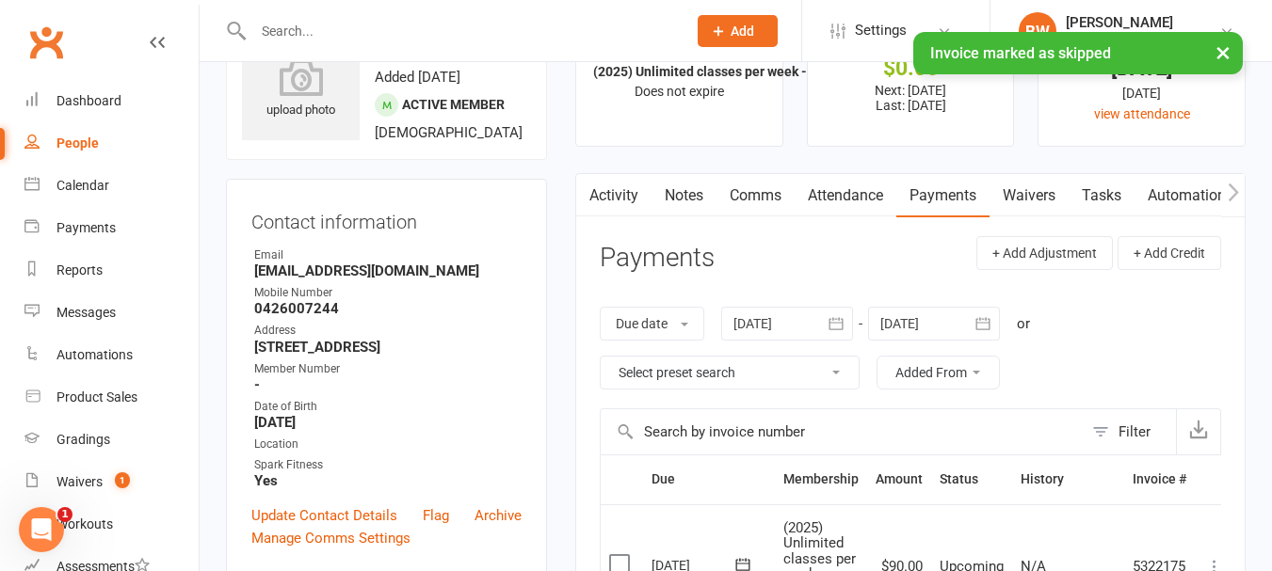
scroll to position [0, 0]
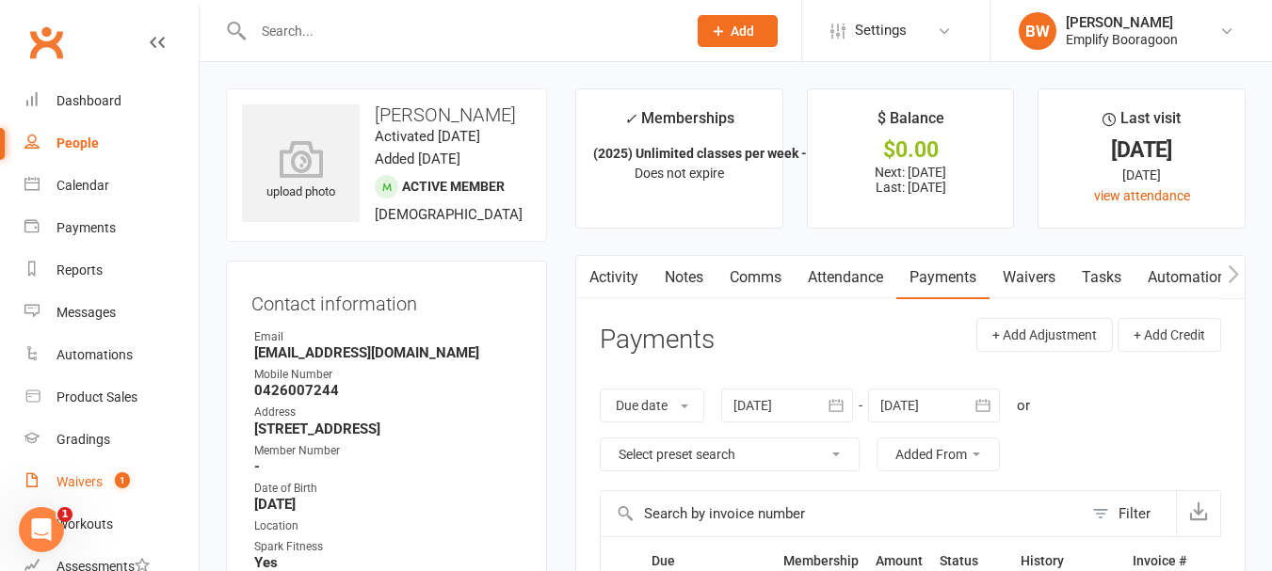
click at [88, 478] on div "Waivers" at bounding box center [79, 481] width 46 height 15
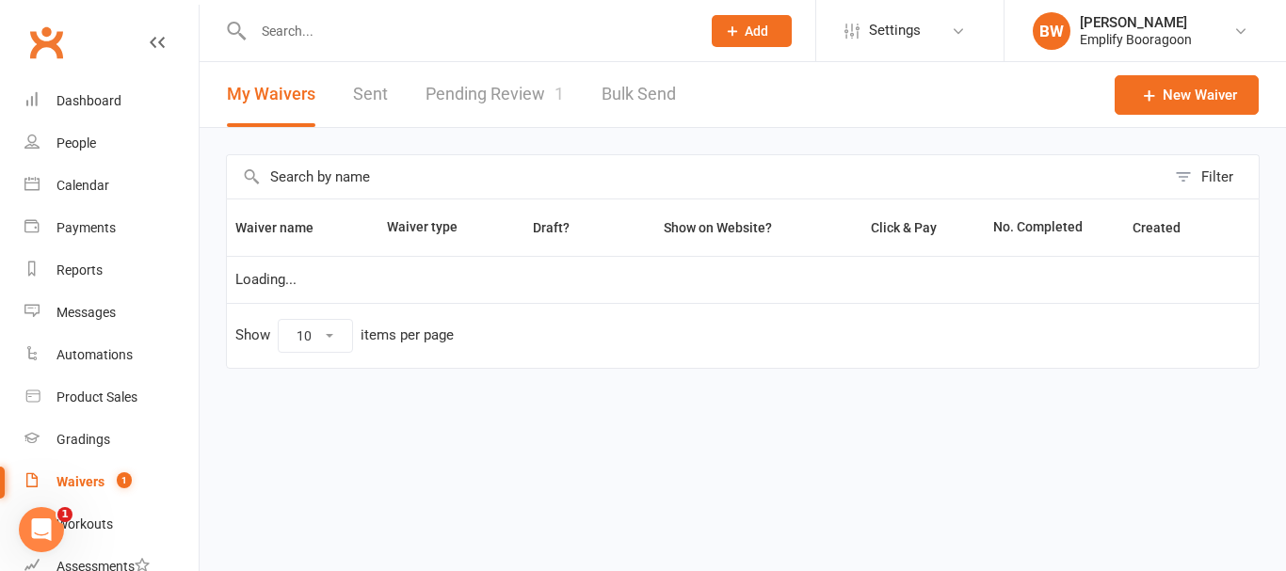
select select "100"
click at [483, 82] on link "Pending Review 1" at bounding box center [494, 94] width 138 height 65
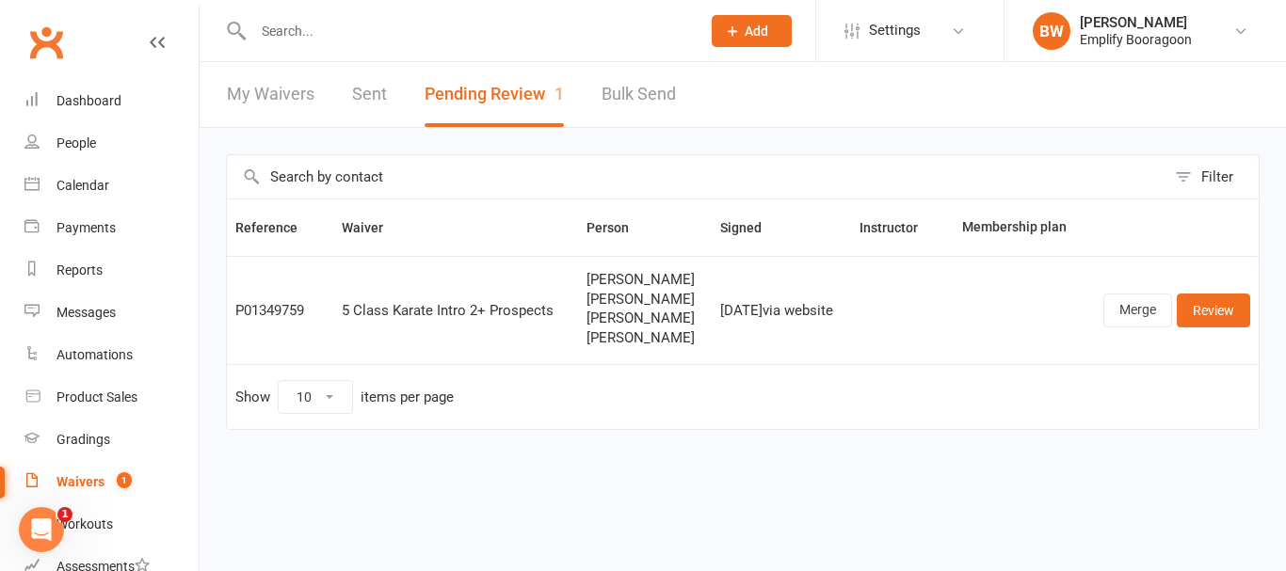
click at [638, 171] on input "text" at bounding box center [696, 176] width 938 height 43
click at [632, 155] on input "text" at bounding box center [696, 176] width 938 height 43
click at [427, 42] on input "text" at bounding box center [468, 31] width 440 height 26
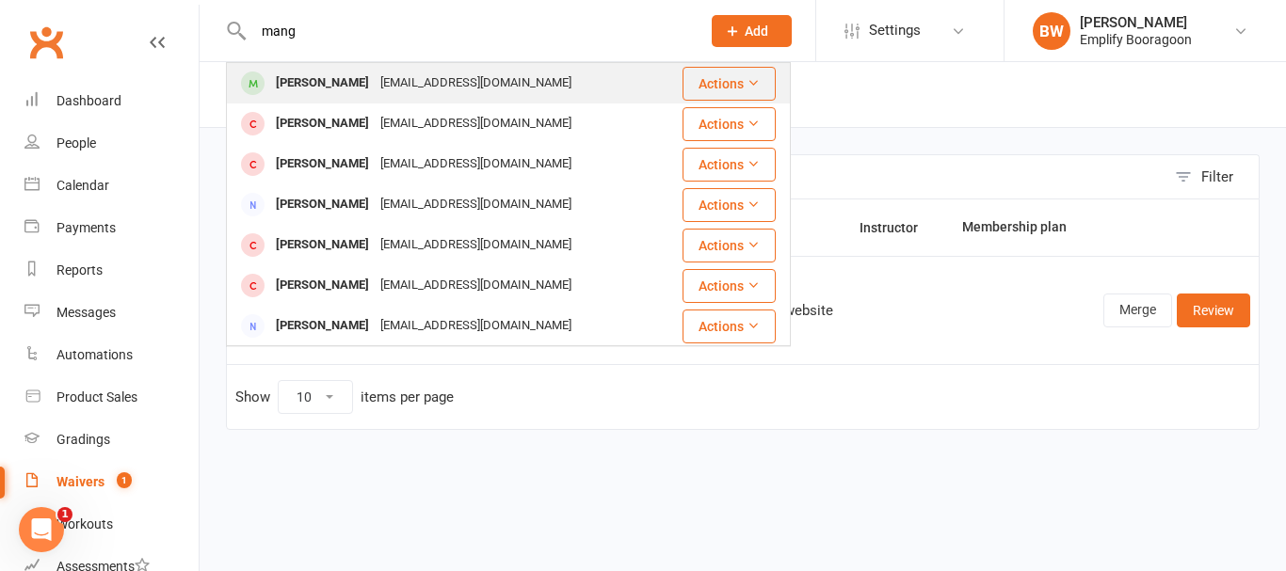
type input "mang"
click at [375, 83] on div "[EMAIL_ADDRESS][DOMAIN_NAME]" at bounding box center [476, 83] width 202 height 27
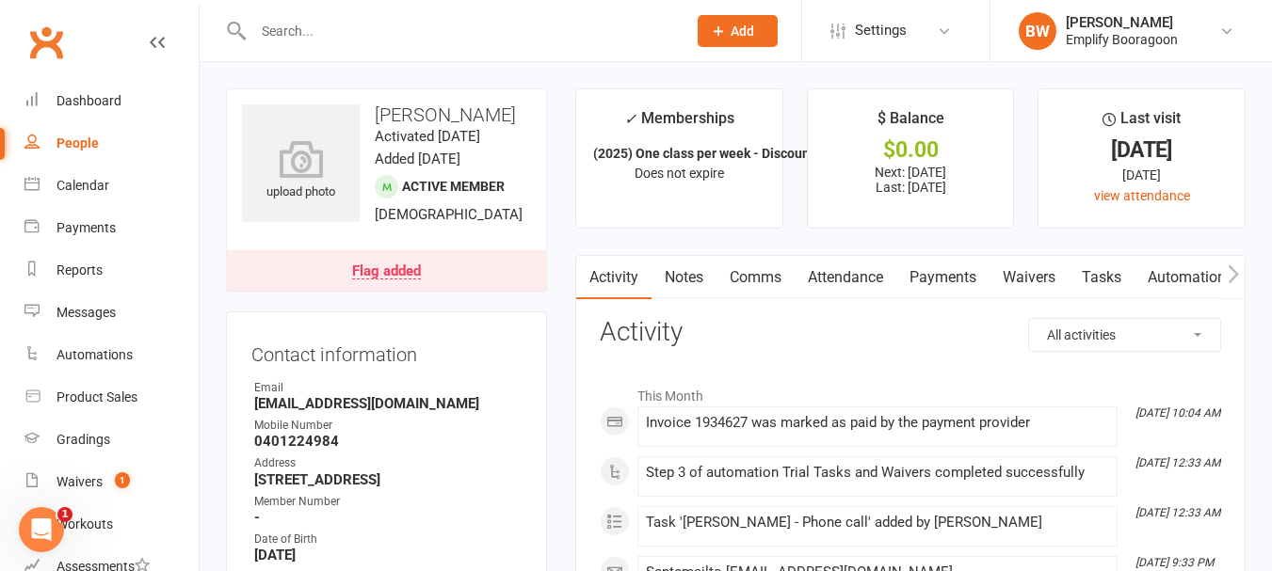
click at [913, 274] on link "Payments" at bounding box center [942, 277] width 93 height 43
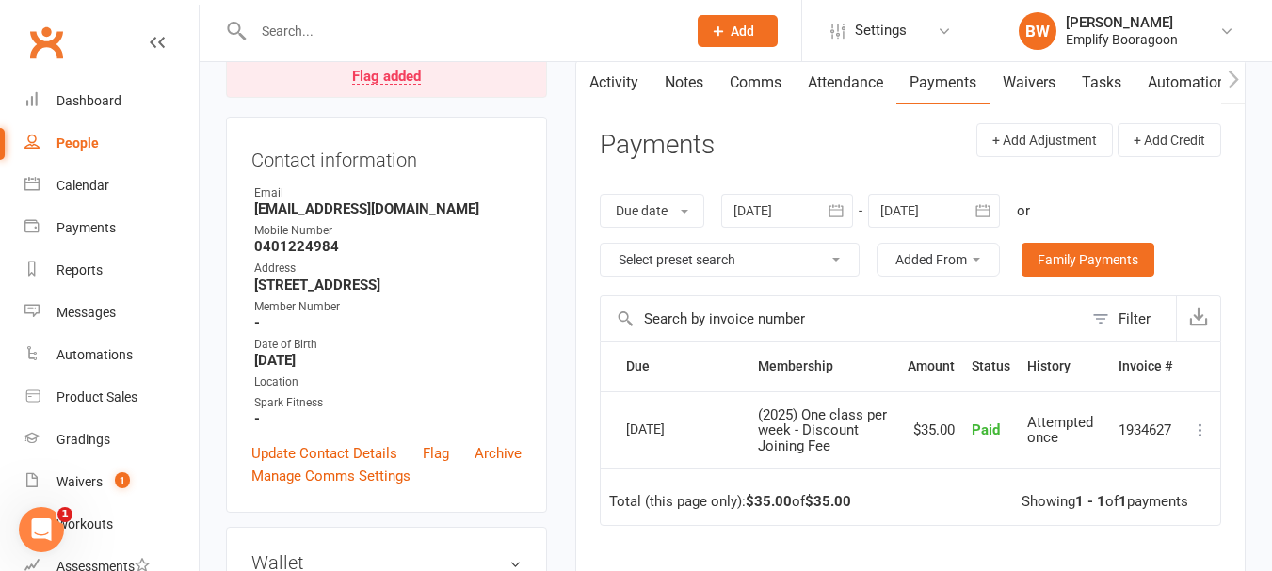
scroll to position [94, 0]
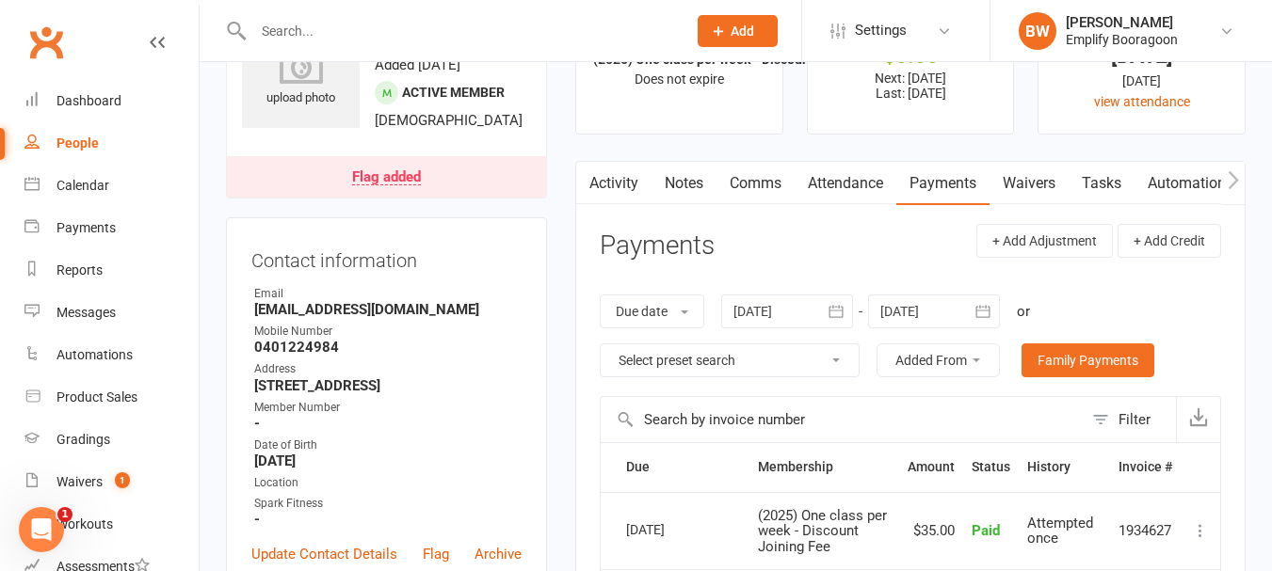
click at [934, 315] on div at bounding box center [934, 312] width 132 height 34
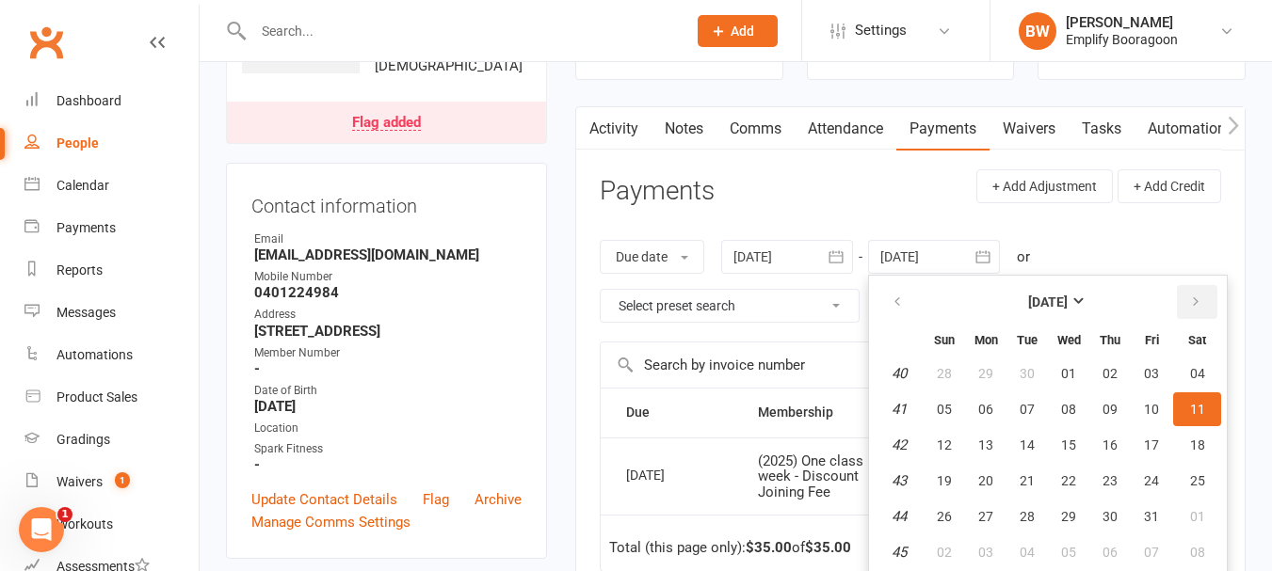
click at [1205, 297] on button "button" at bounding box center [1196, 302] width 40 height 34
click at [1198, 294] on button "button" at bounding box center [1196, 302] width 40 height 34
click at [1184, 411] on button "10" at bounding box center [1197, 409] width 48 height 34
type input "[DATE]"
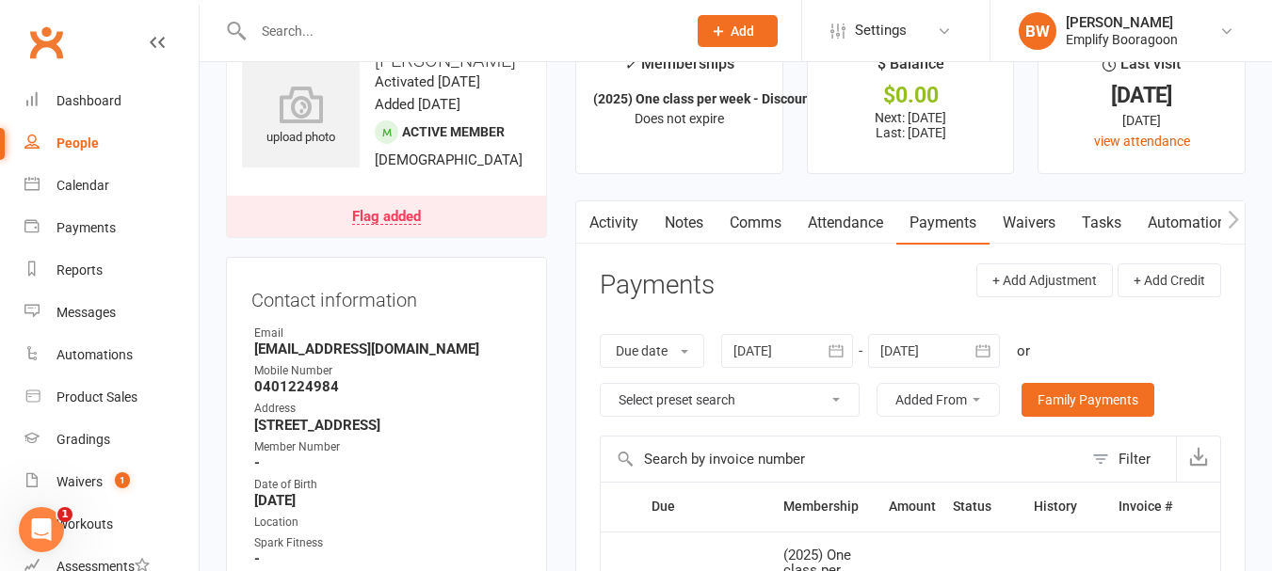
scroll to position [0, 0]
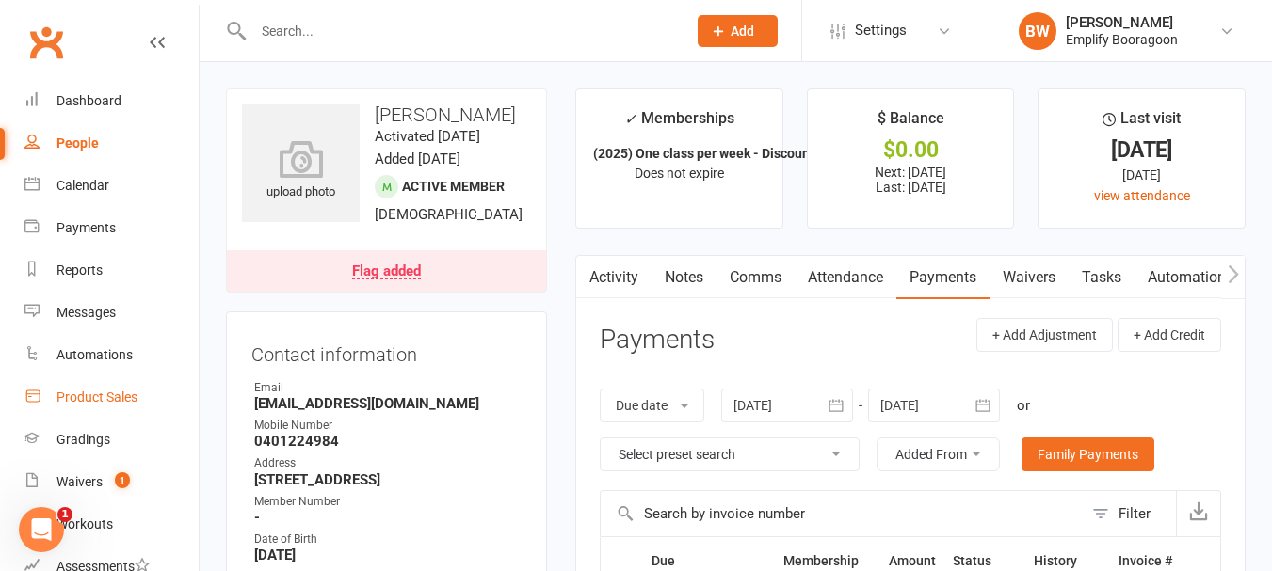
click at [80, 411] on link "Product Sales" at bounding box center [111, 397] width 174 height 42
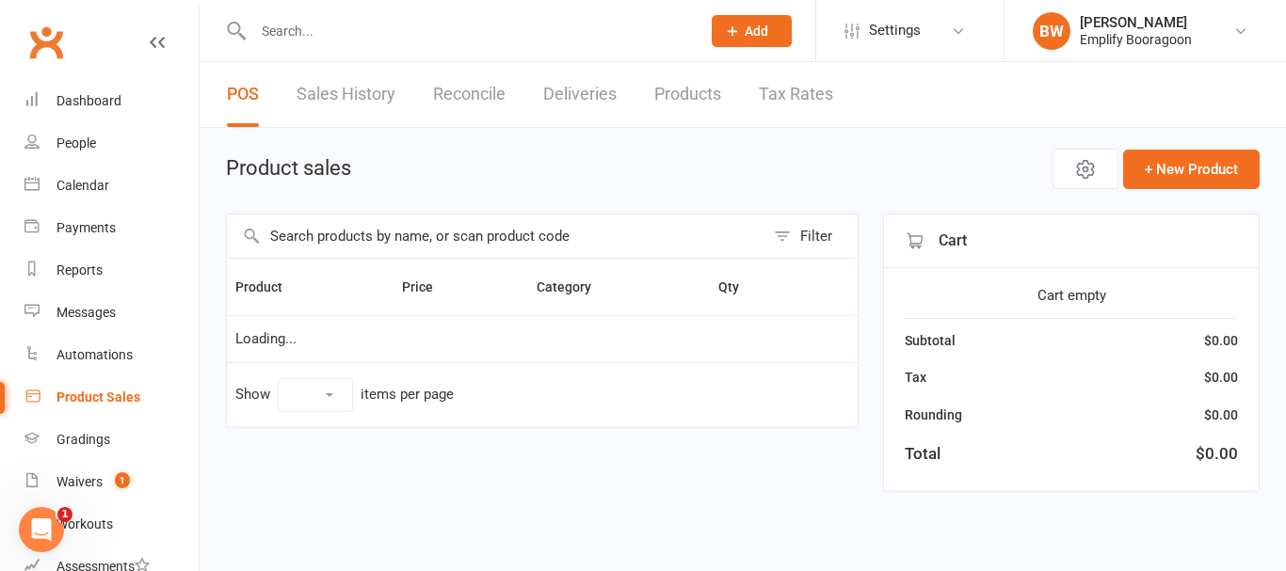
select select "100"
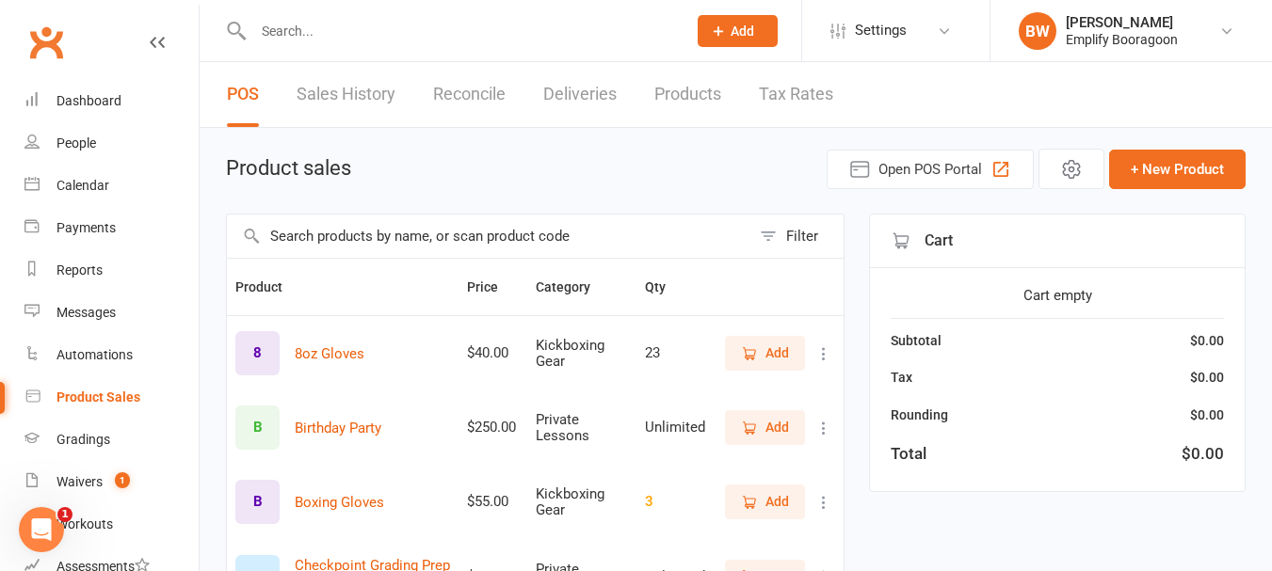
click at [448, 256] on input "text" at bounding box center [488, 236] width 523 height 43
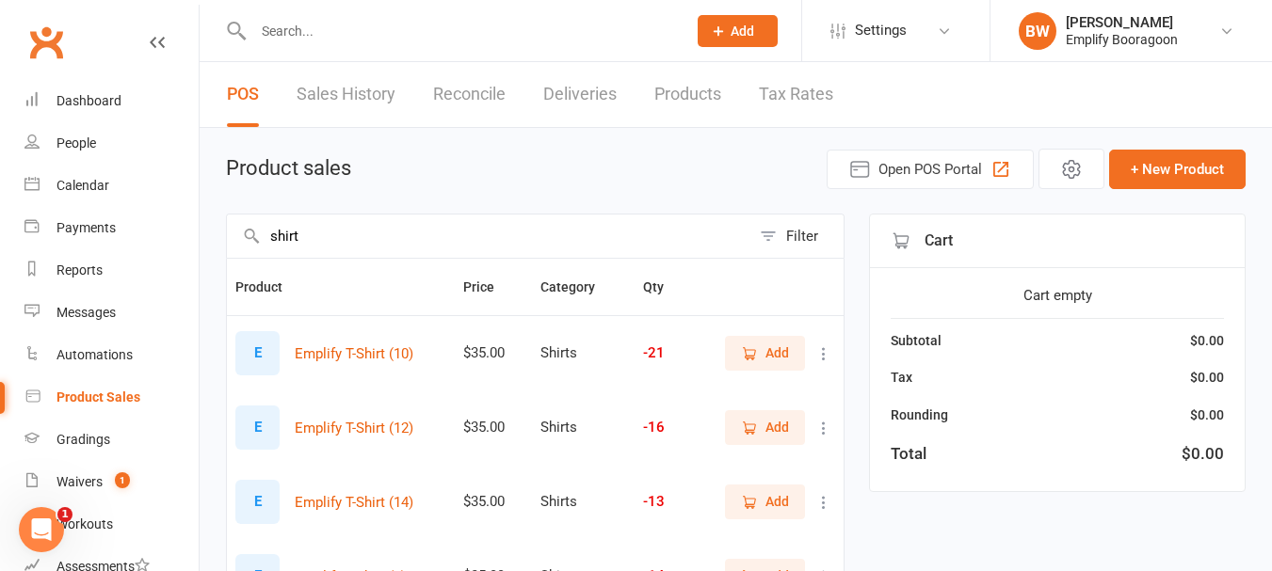
type input "shirt"
click at [324, 32] on input "text" at bounding box center [460, 31] width 425 height 26
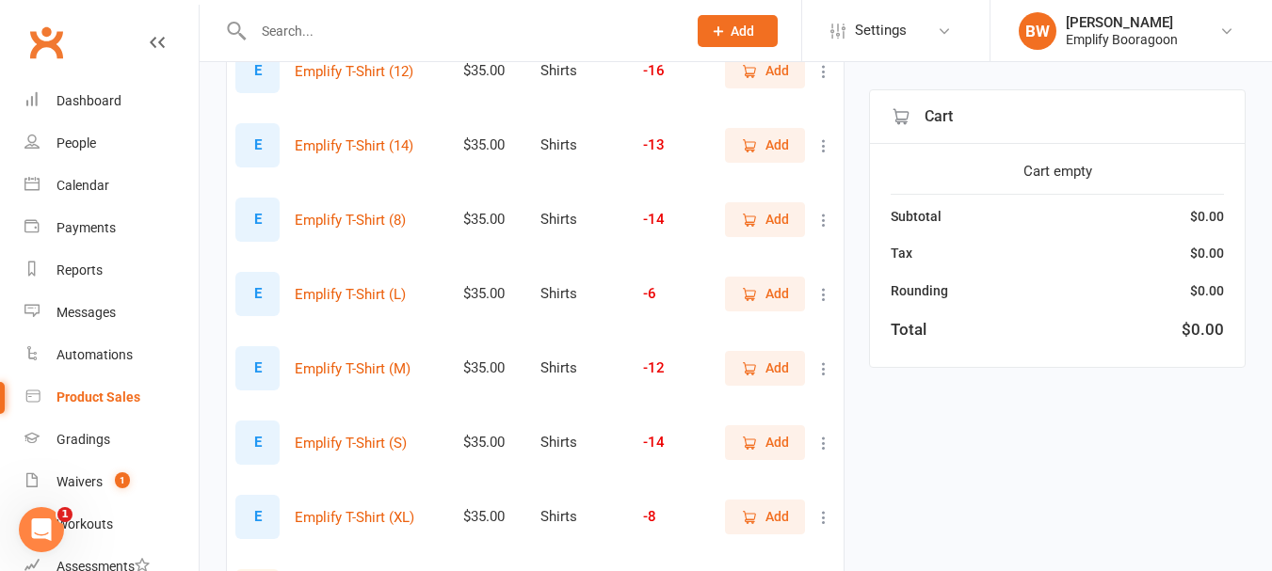
scroll to position [471, 0]
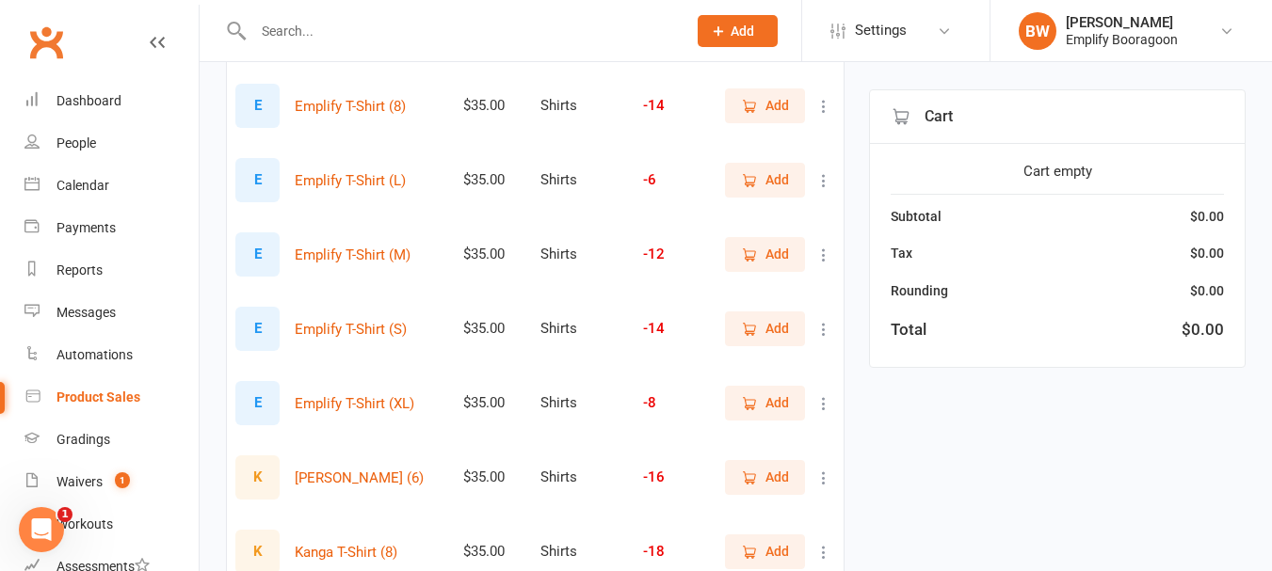
click at [569, 251] on div "Shirts" at bounding box center [583, 255] width 86 height 16
click at [739, 341] on button "Add" at bounding box center [765, 329] width 80 height 34
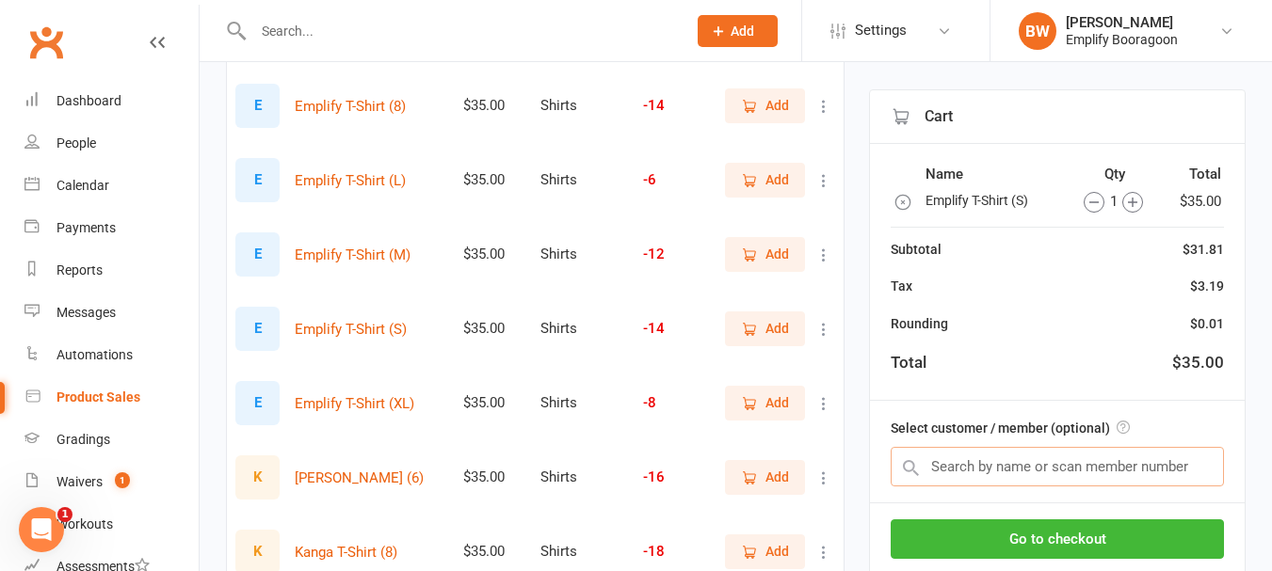
click at [1039, 474] on input "text" at bounding box center [1056, 467] width 333 height 40
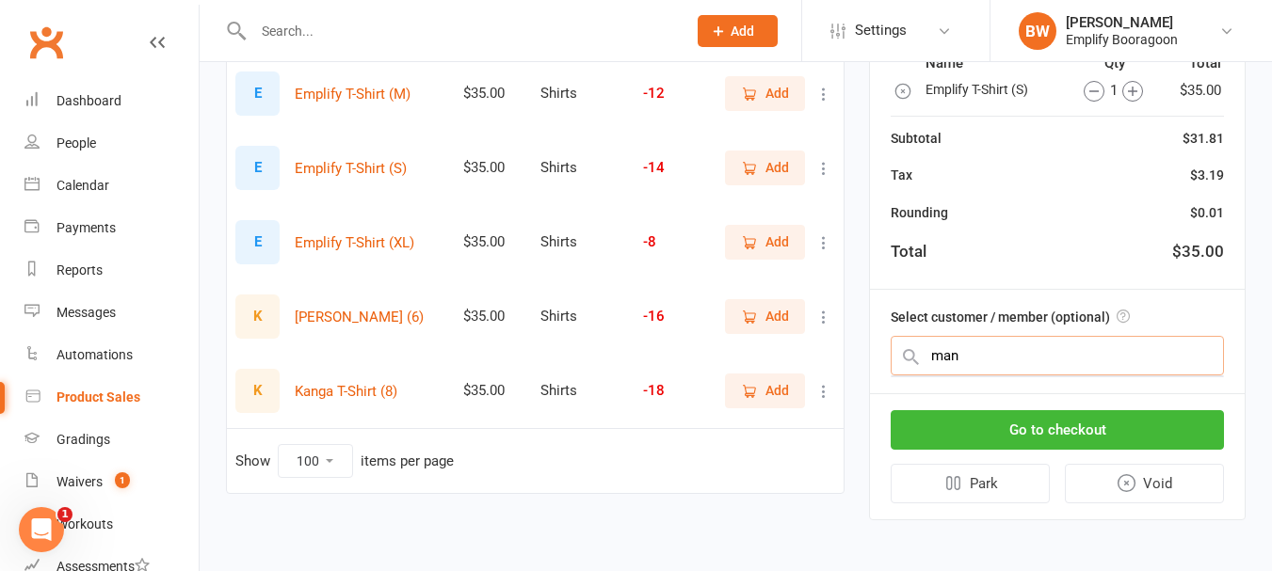
scroll to position [634, 0]
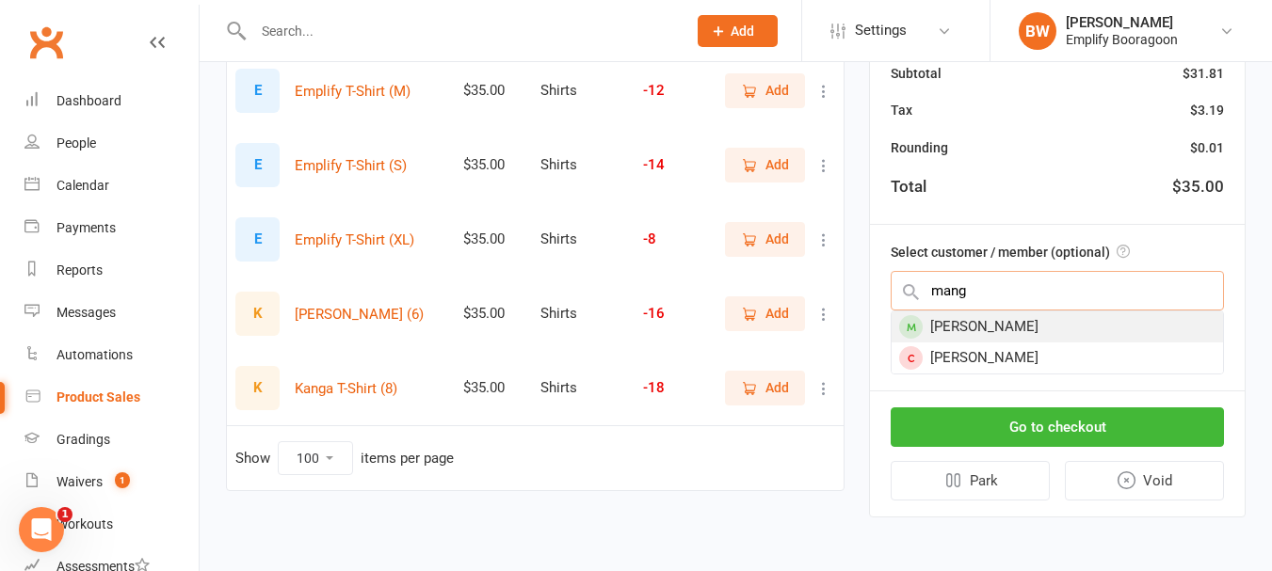
type input "mang"
click at [1040, 324] on div "[PERSON_NAME]" at bounding box center [1056, 327] width 331 height 31
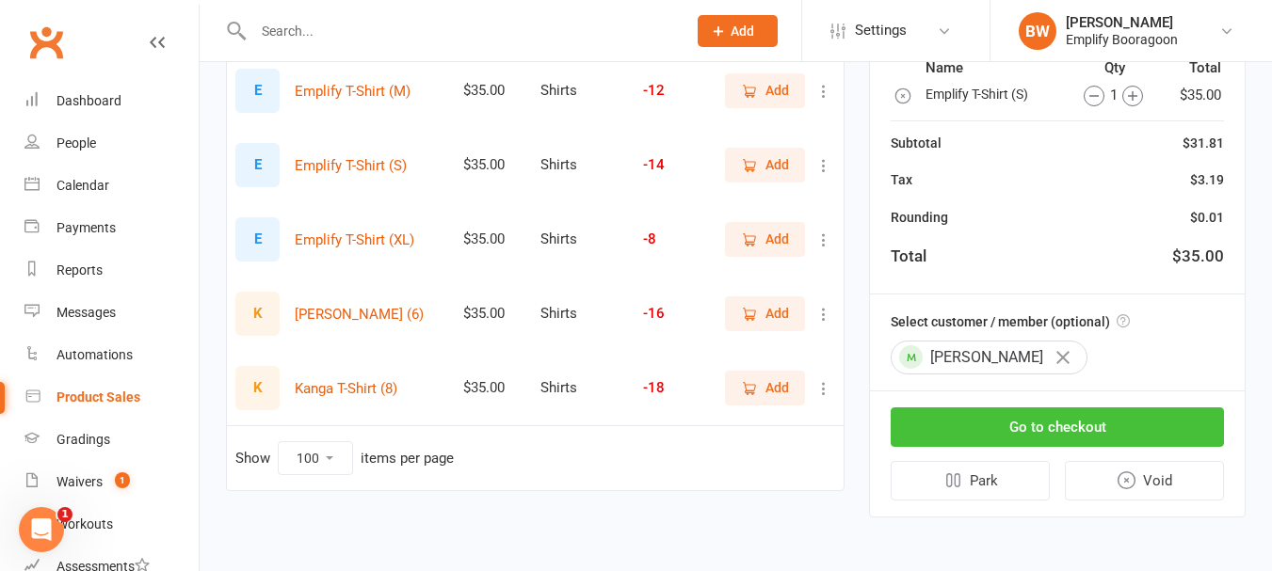
click at [1059, 436] on button "Go to checkout" at bounding box center [1056, 428] width 333 height 40
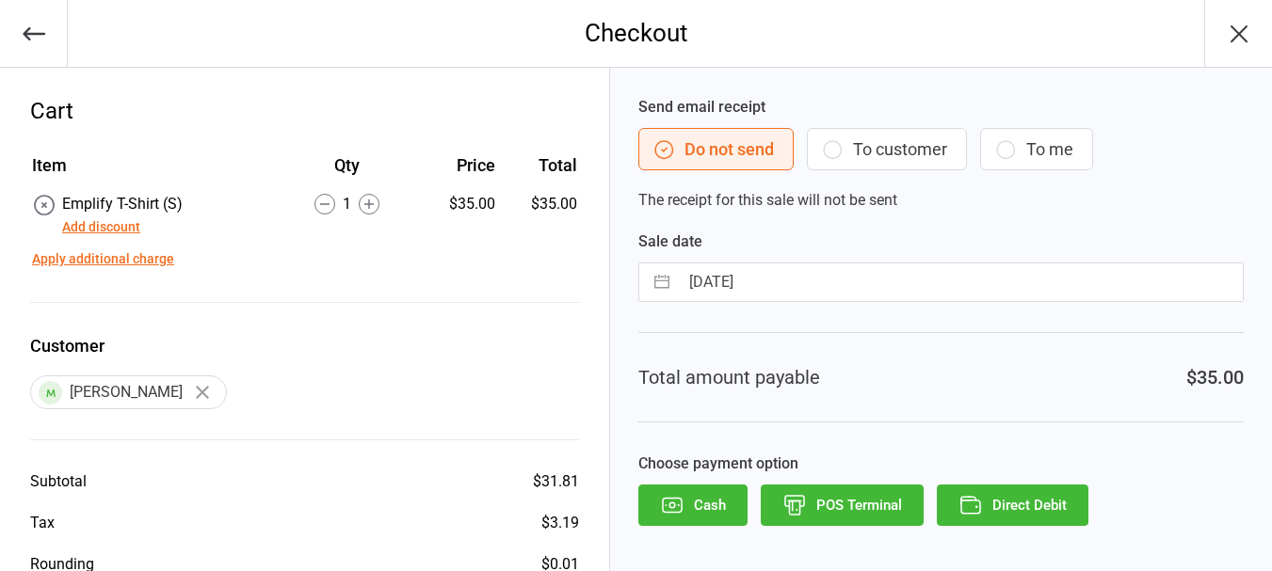
click at [1048, 522] on button "Direct Debit" at bounding box center [1012, 505] width 152 height 41
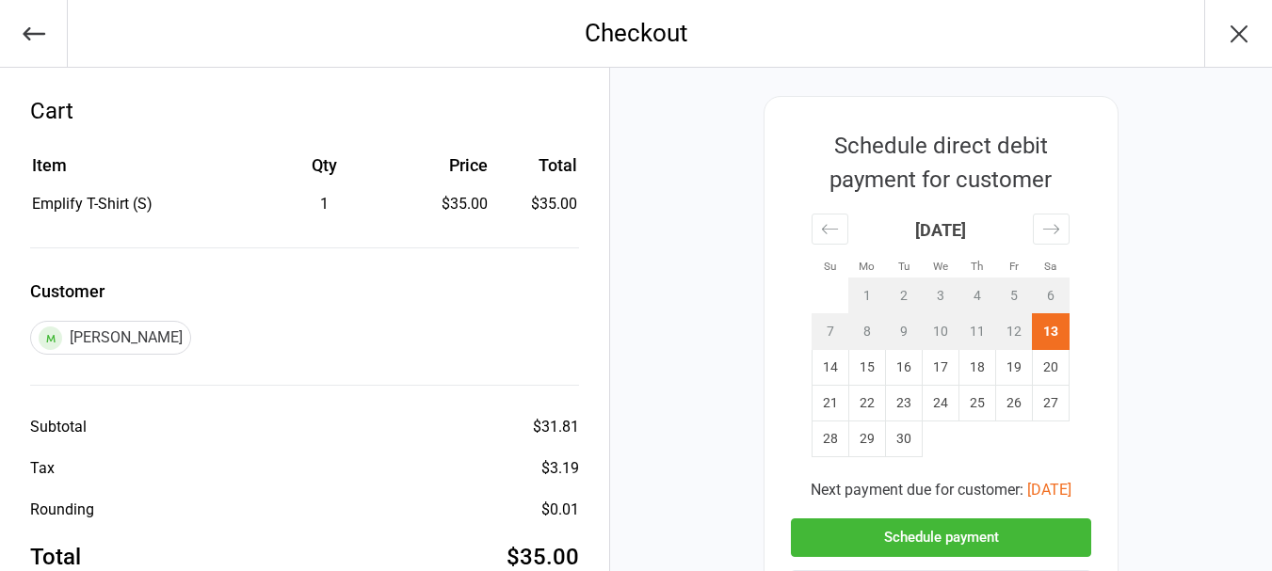
drag, startPoint x: 950, startPoint y: 537, endPoint x: 950, endPoint y: 549, distance: 11.3
click at [950, 549] on button "Schedule payment" at bounding box center [941, 538] width 300 height 39
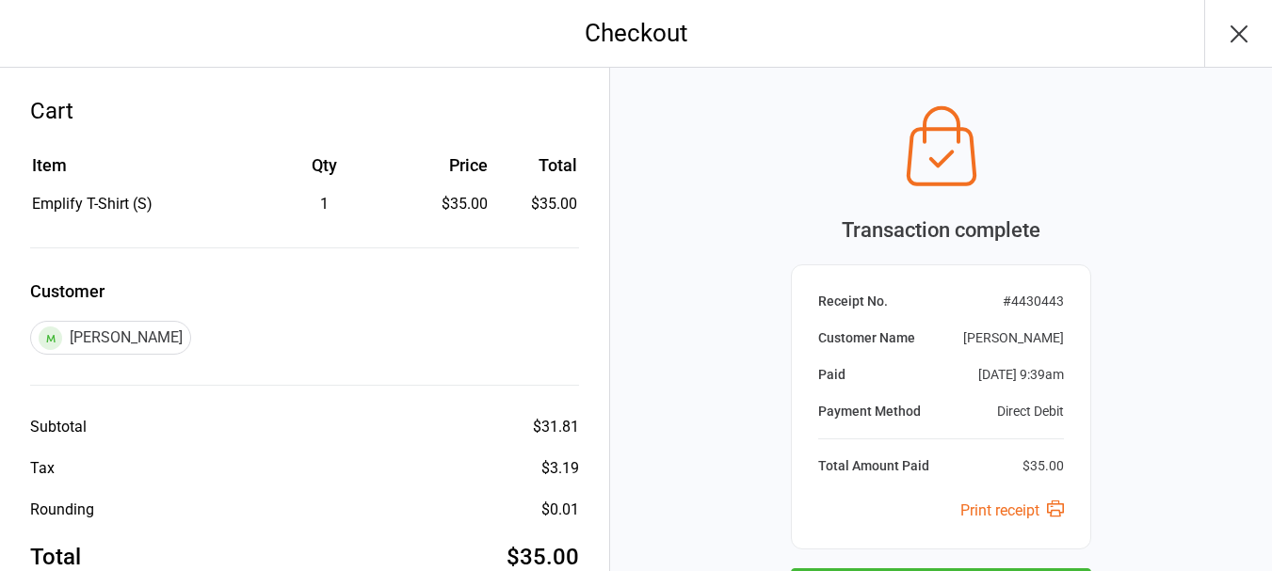
scroll to position [161, 0]
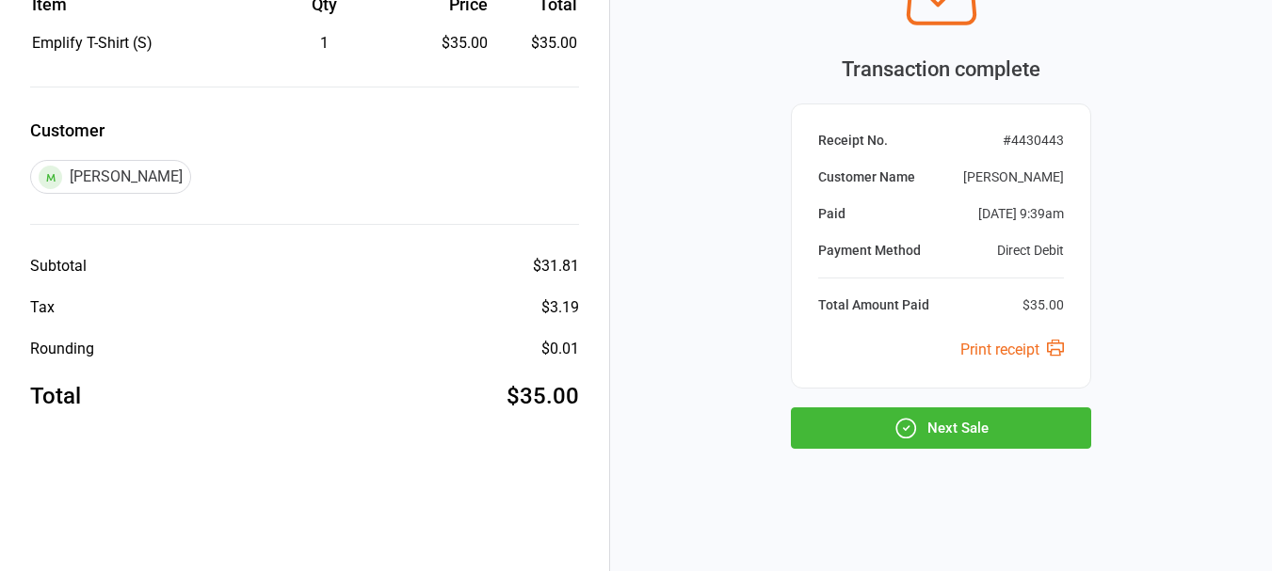
click at [892, 437] on button "Next Sale" at bounding box center [941, 428] width 300 height 41
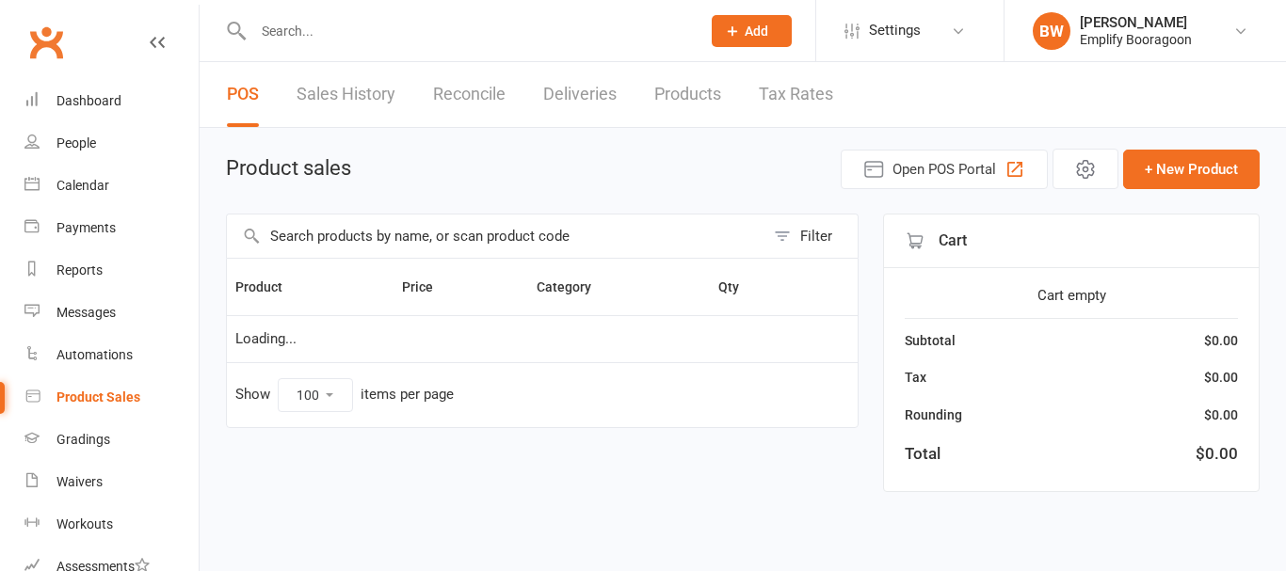
select select "100"
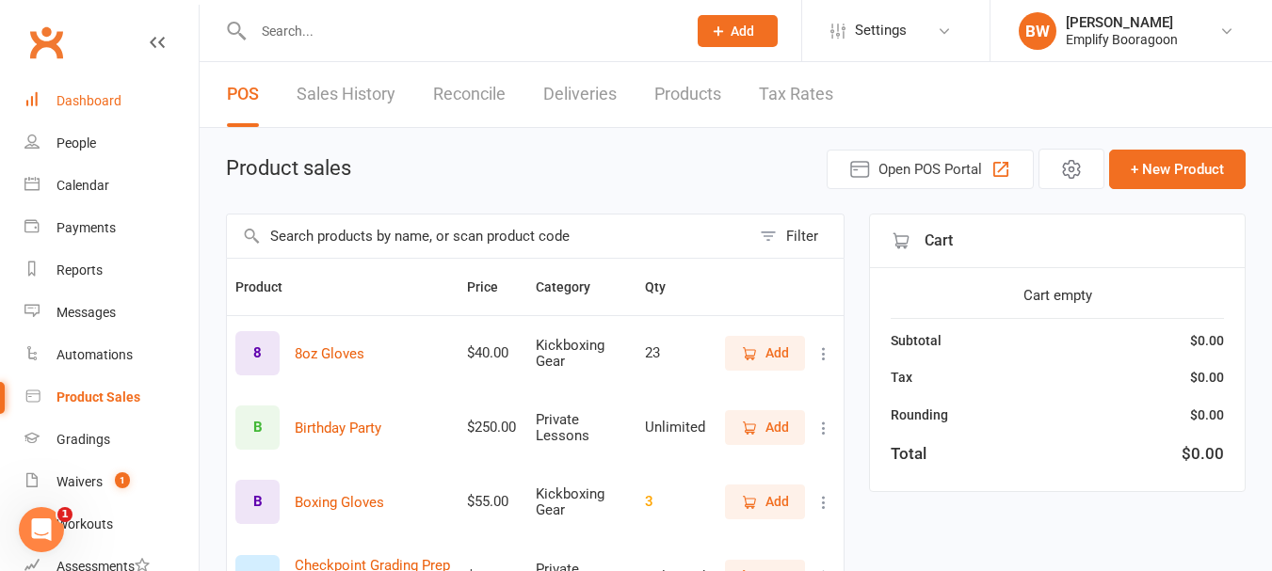
click at [71, 97] on div "Dashboard" at bounding box center [88, 100] width 65 height 15
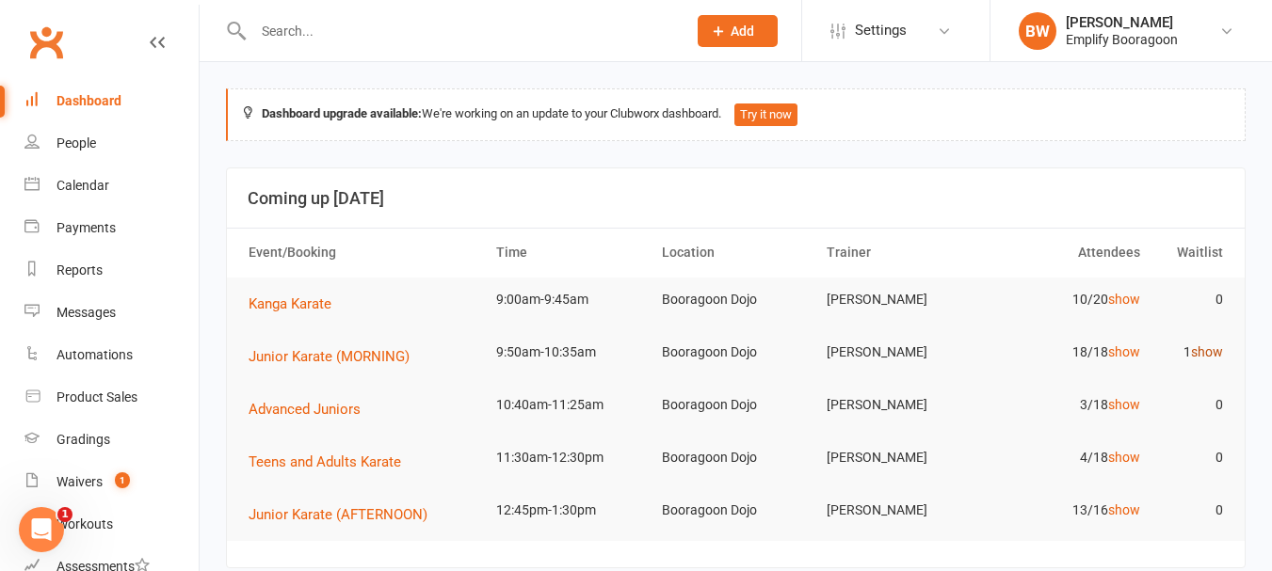
click at [1200, 347] on link "show" at bounding box center [1207, 351] width 32 height 15
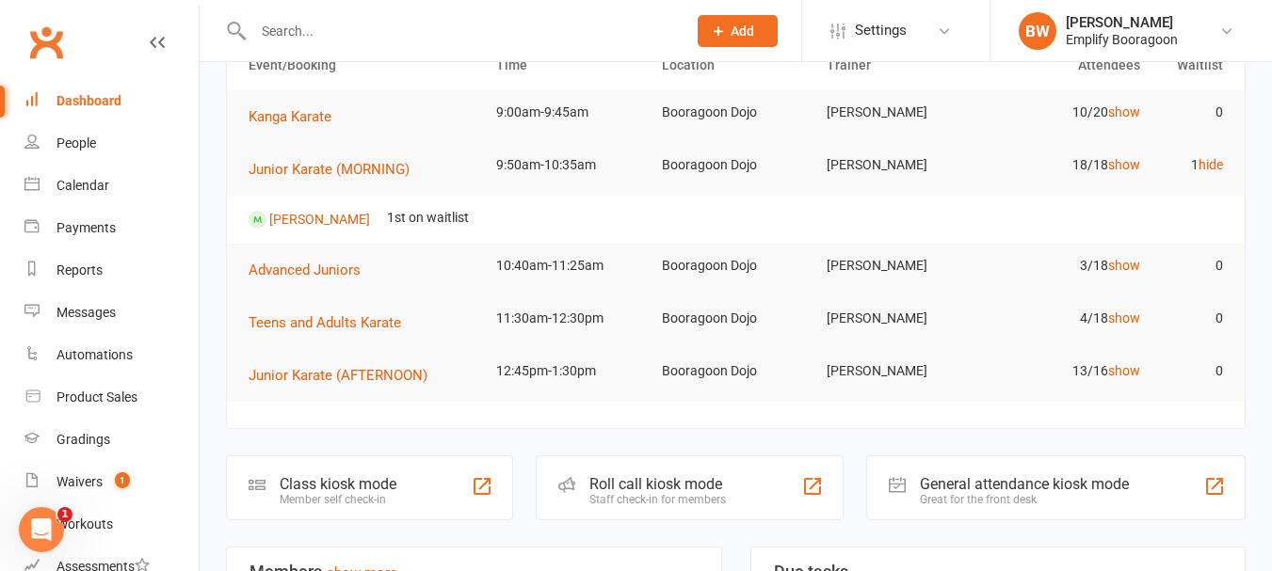
scroll to position [188, 0]
click at [355, 172] on span "Junior Karate (MORNING)" at bounding box center [328, 168] width 161 height 17
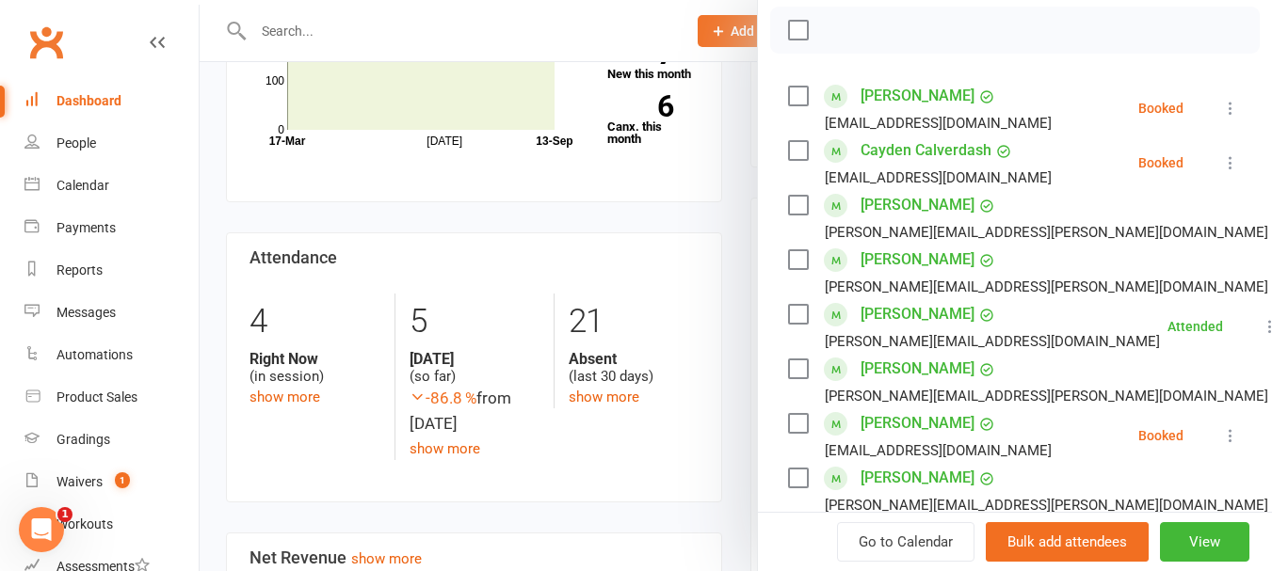
scroll to position [0, 0]
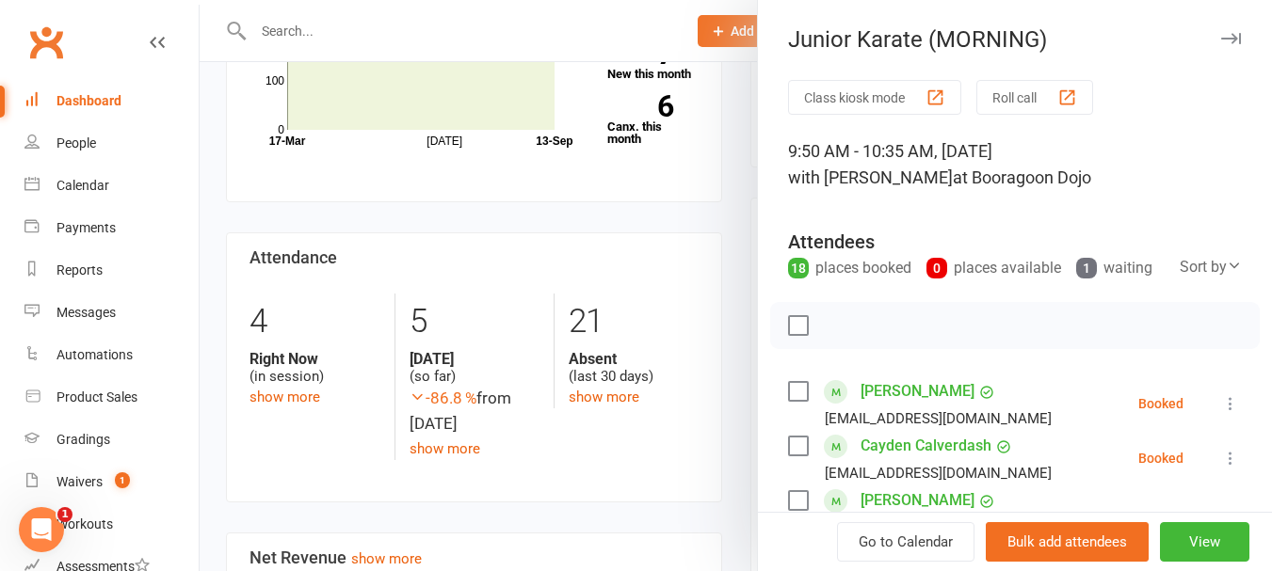
click at [623, 265] on div at bounding box center [736, 285] width 1072 height 571
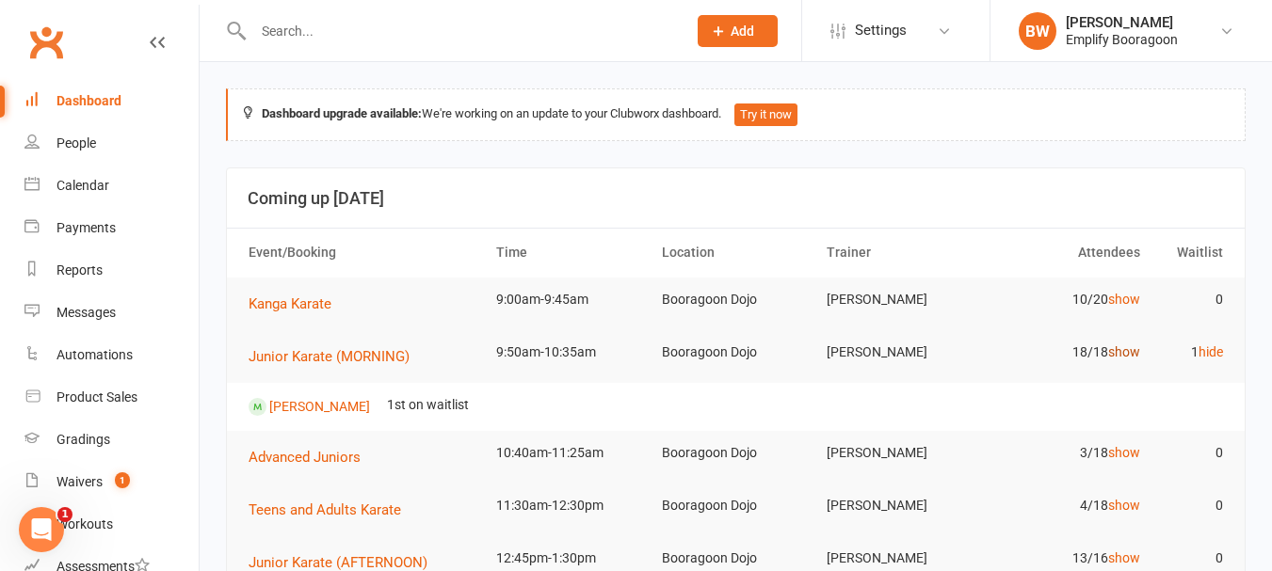
click at [1115, 346] on link "show" at bounding box center [1124, 351] width 32 height 15
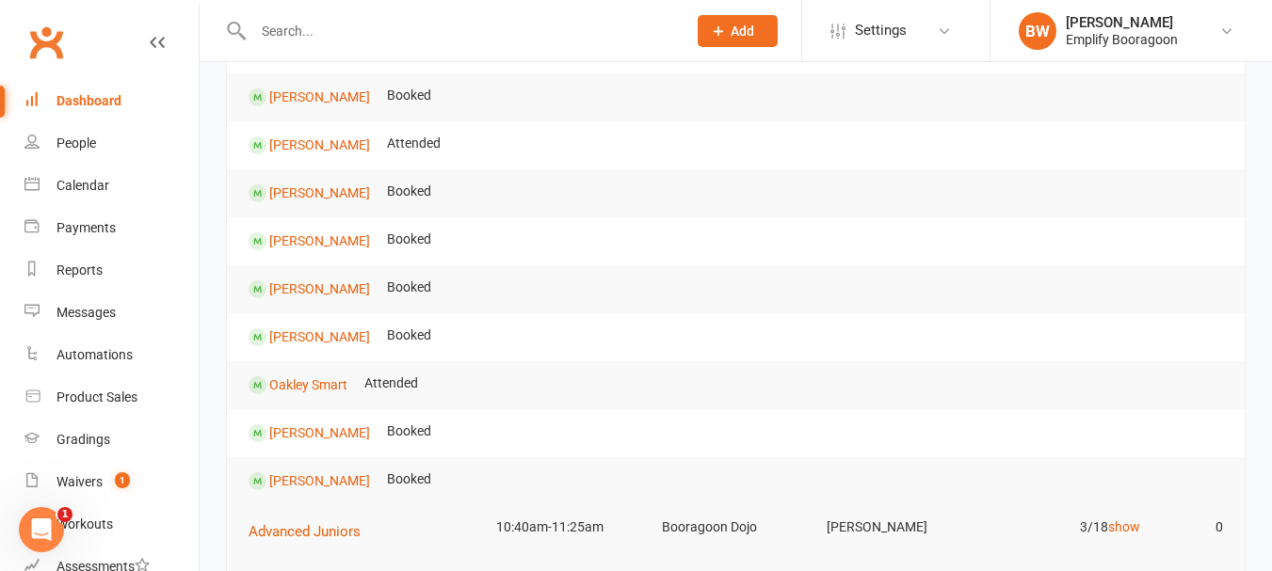
scroll to position [753, 0]
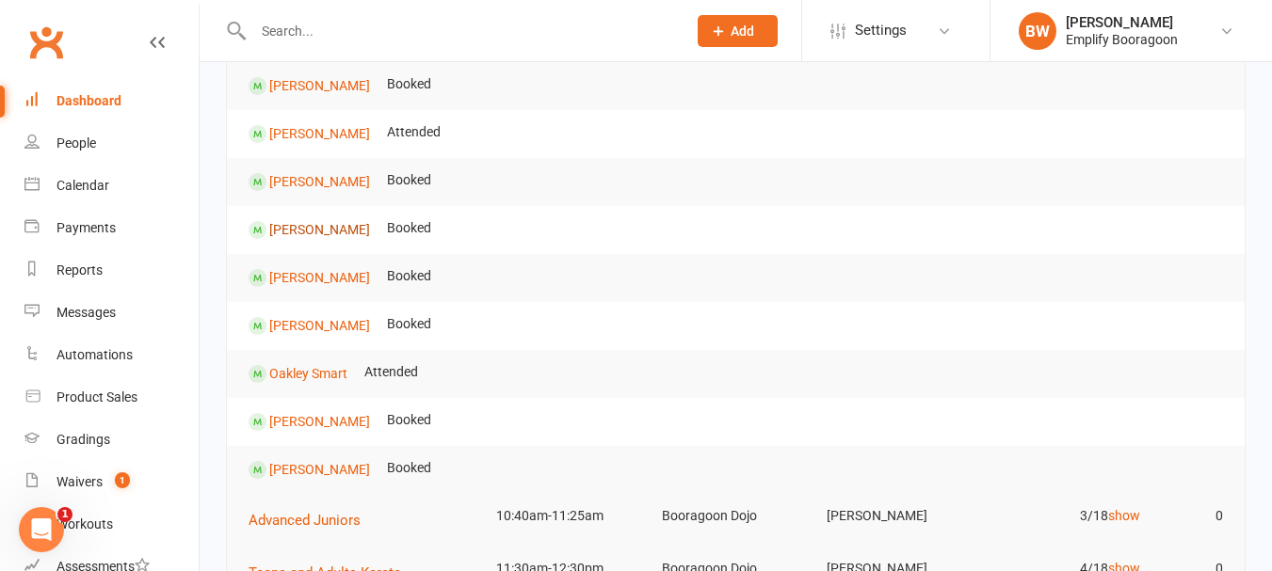
click at [310, 225] on link "Xander Ong" at bounding box center [319, 228] width 101 height 15
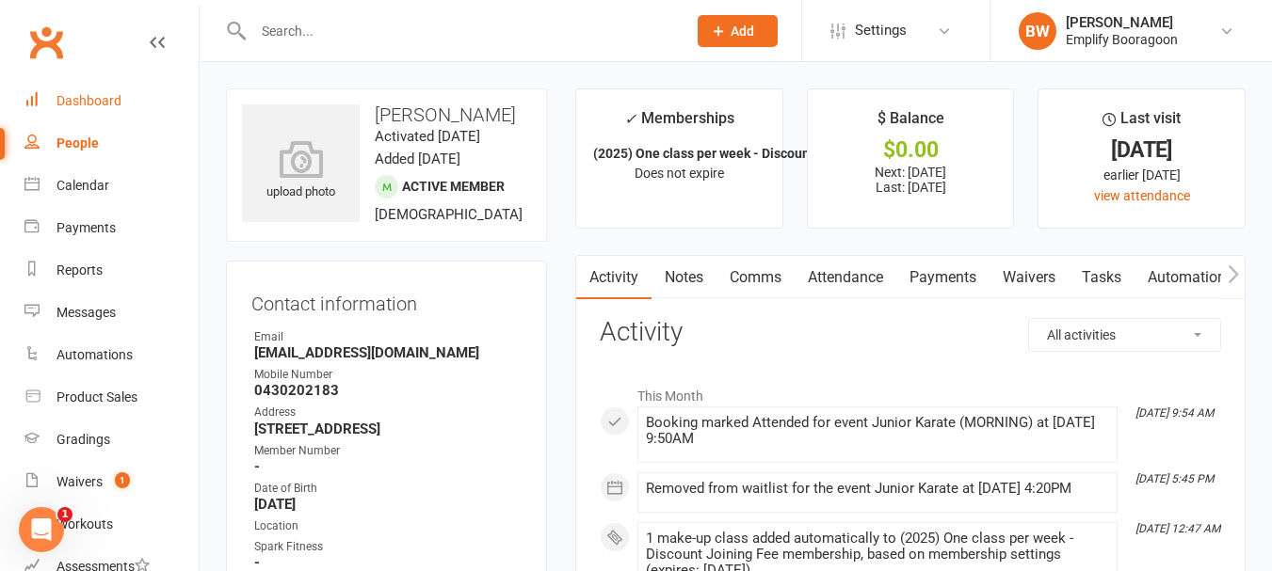
click at [87, 88] on link "Dashboard" at bounding box center [111, 101] width 174 height 42
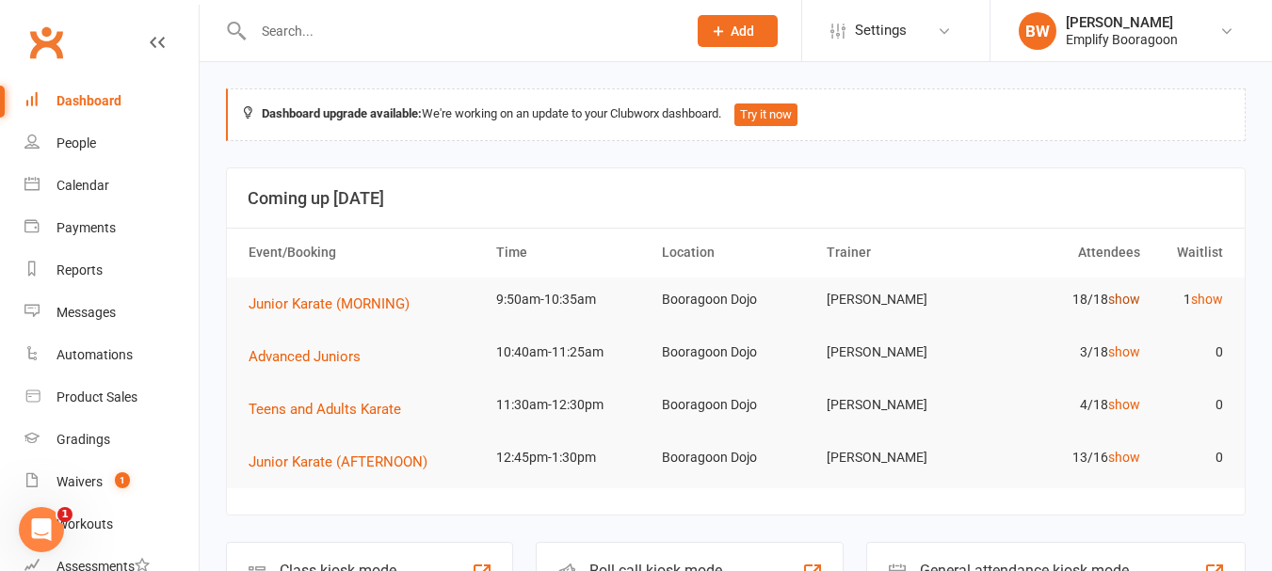
click at [1115, 307] on link "show" at bounding box center [1124, 299] width 32 height 15
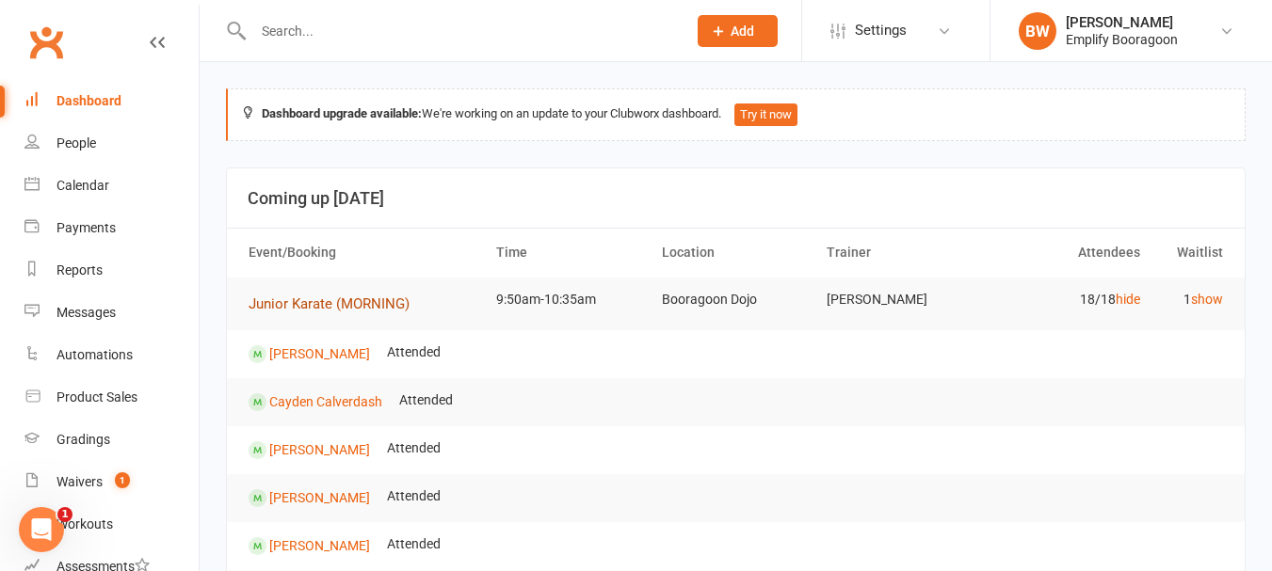
click at [366, 309] on span "Junior Karate (MORNING)" at bounding box center [328, 304] width 161 height 17
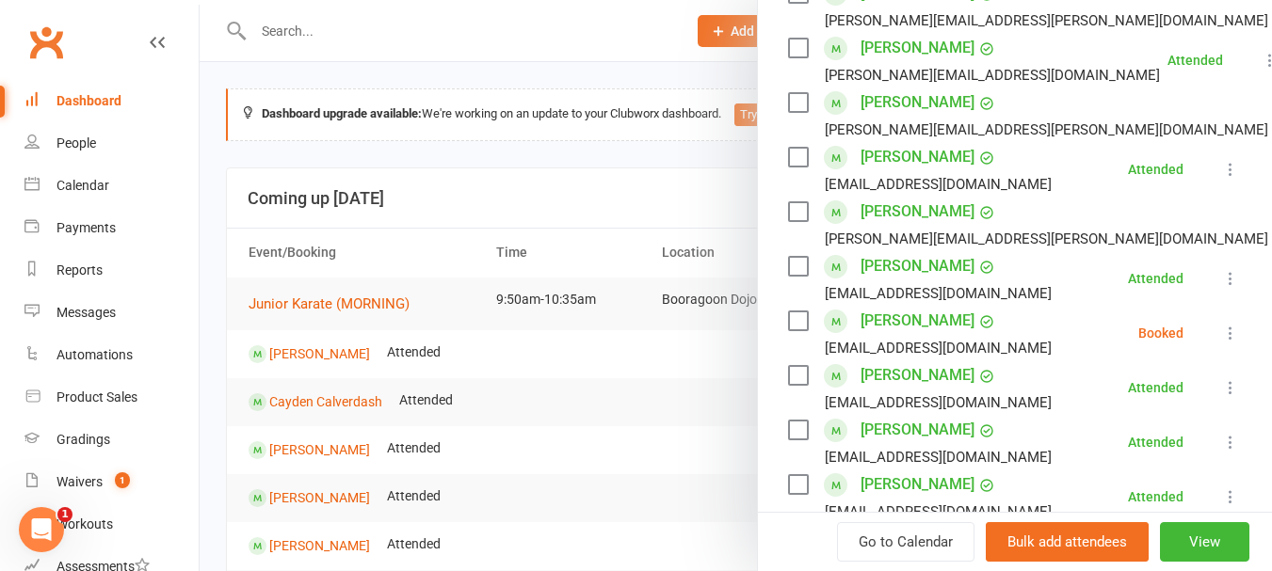
scroll to position [578, 0]
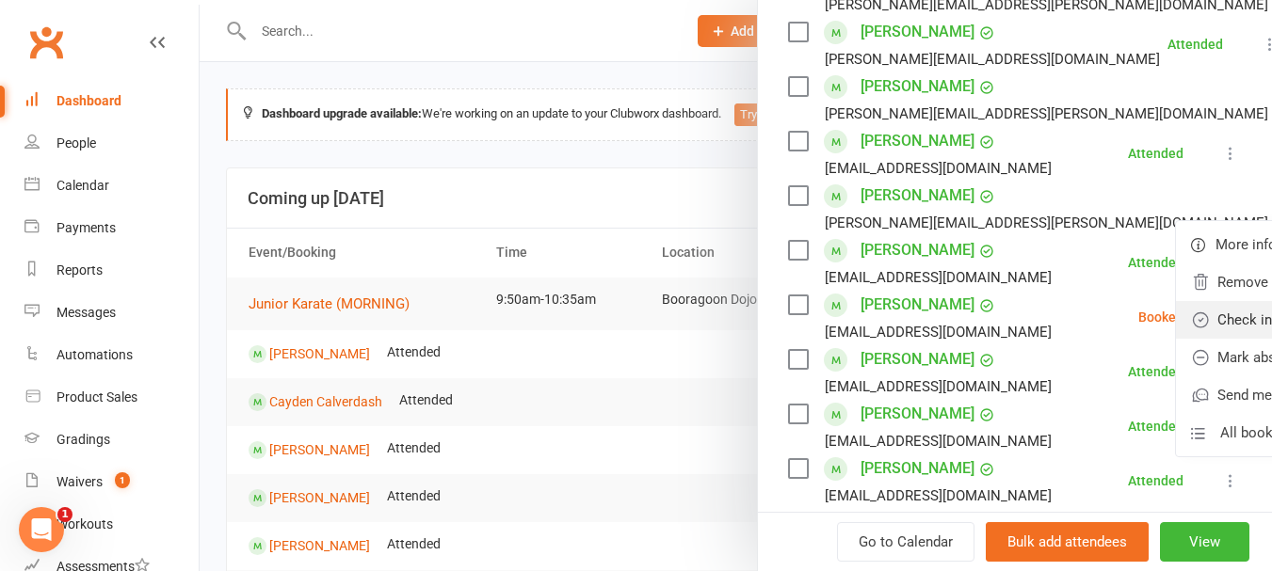
click at [1176, 339] on link "Check in" at bounding box center [1277, 320] width 202 height 38
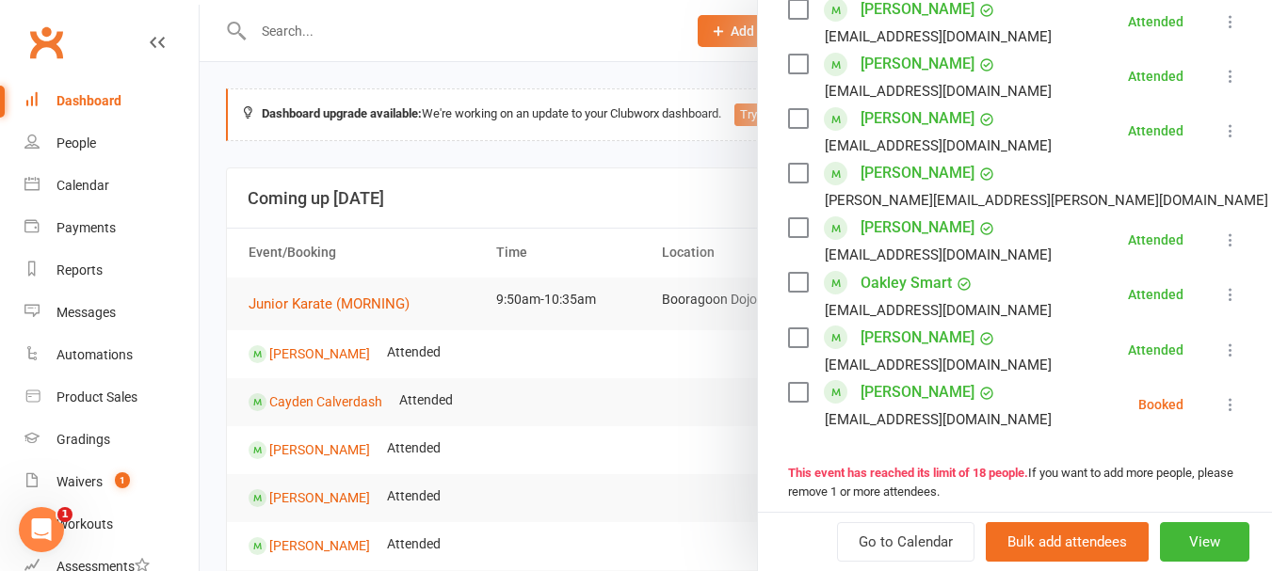
scroll to position [954, 0]
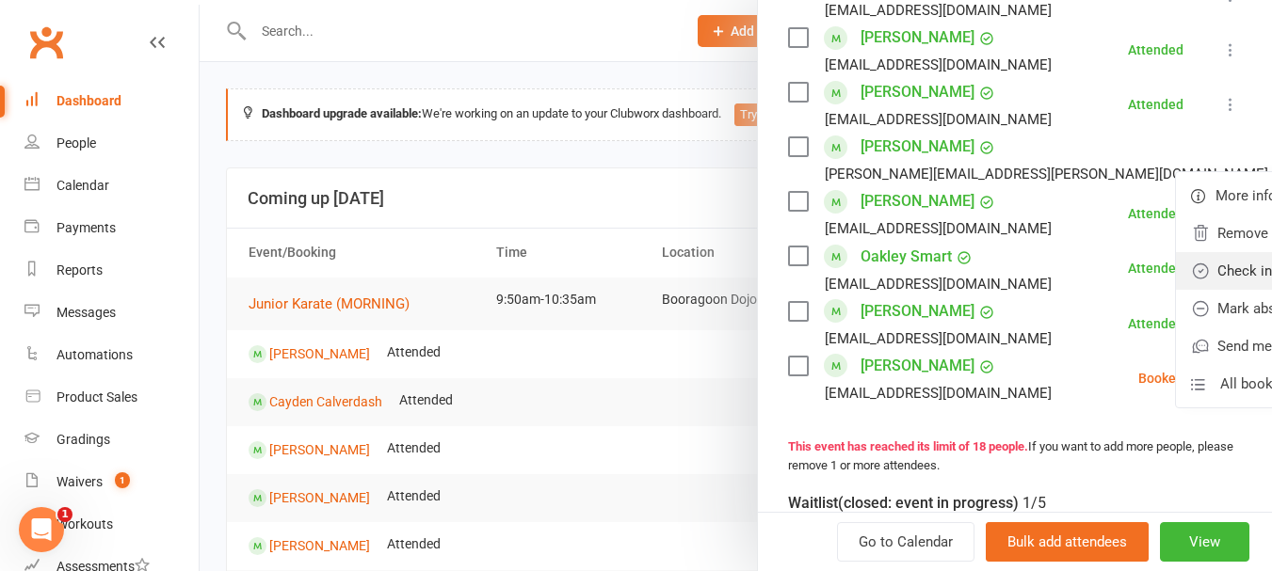
click at [1176, 289] on link "Check in" at bounding box center [1277, 271] width 202 height 38
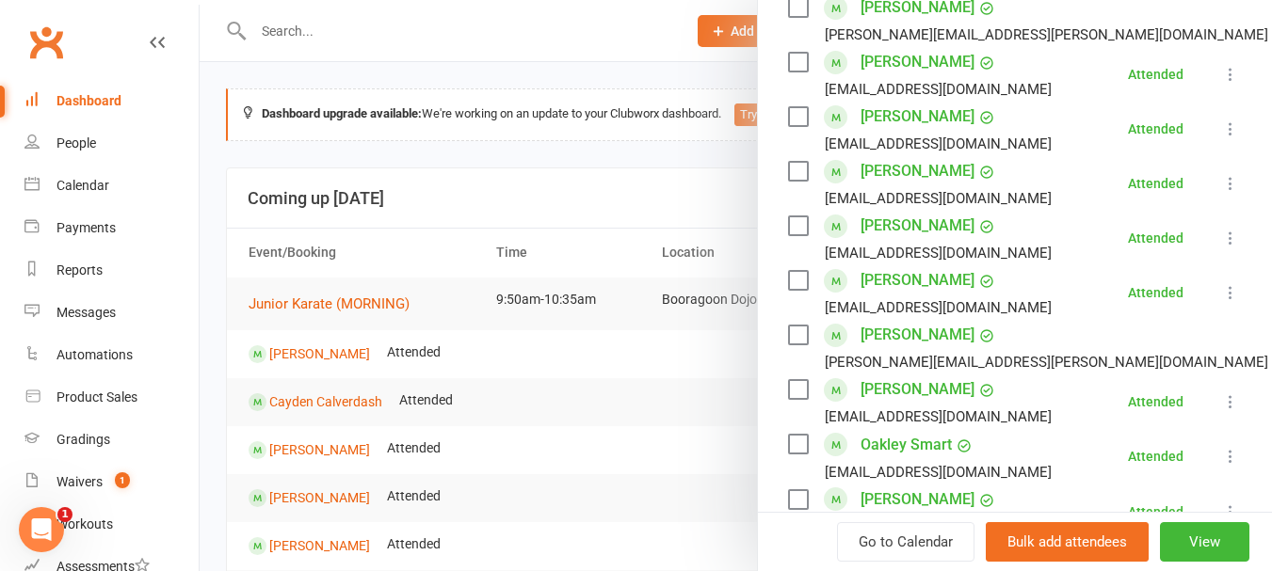
scroll to position [1048, 0]
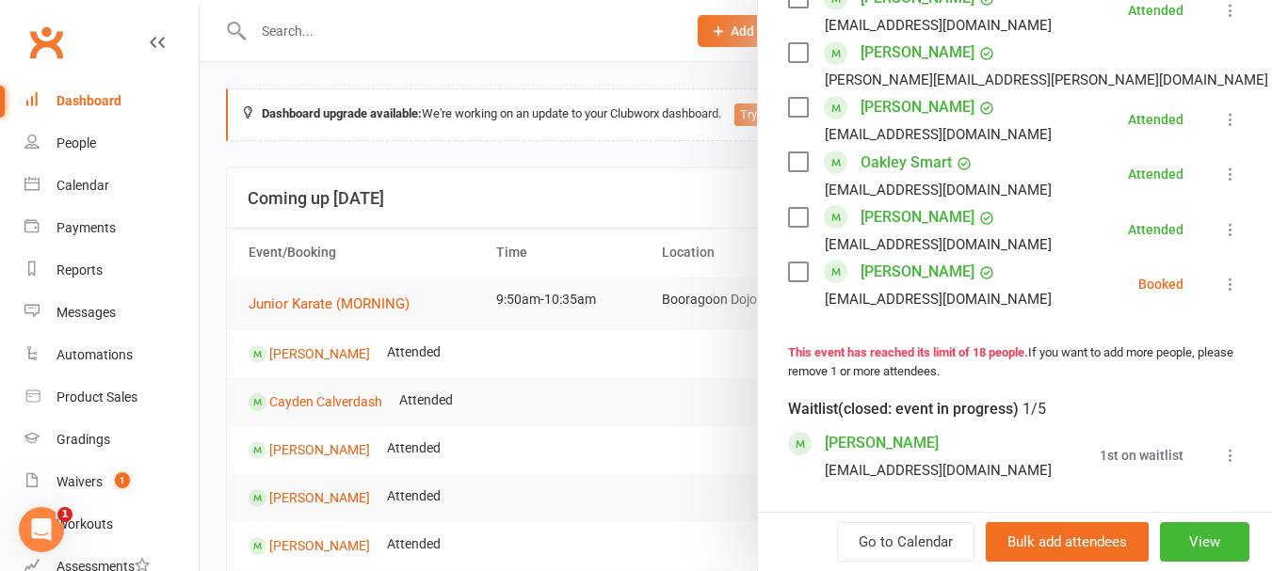
click at [1219, 296] on button at bounding box center [1230, 284] width 23 height 23
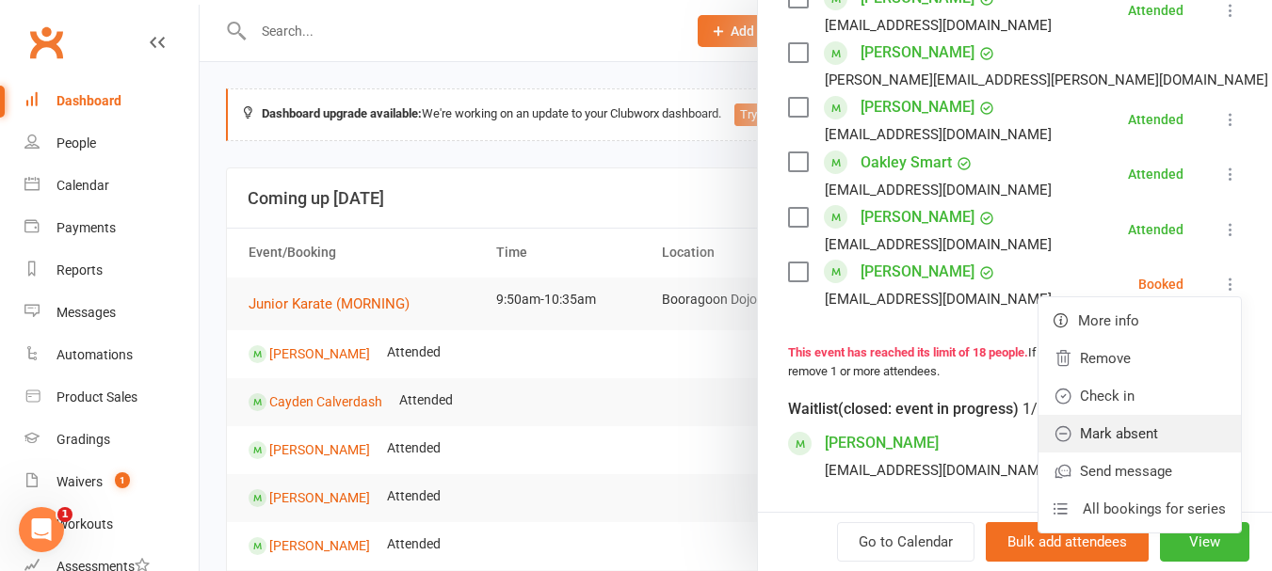
click at [1113, 453] on link "Mark absent" at bounding box center [1139, 434] width 202 height 38
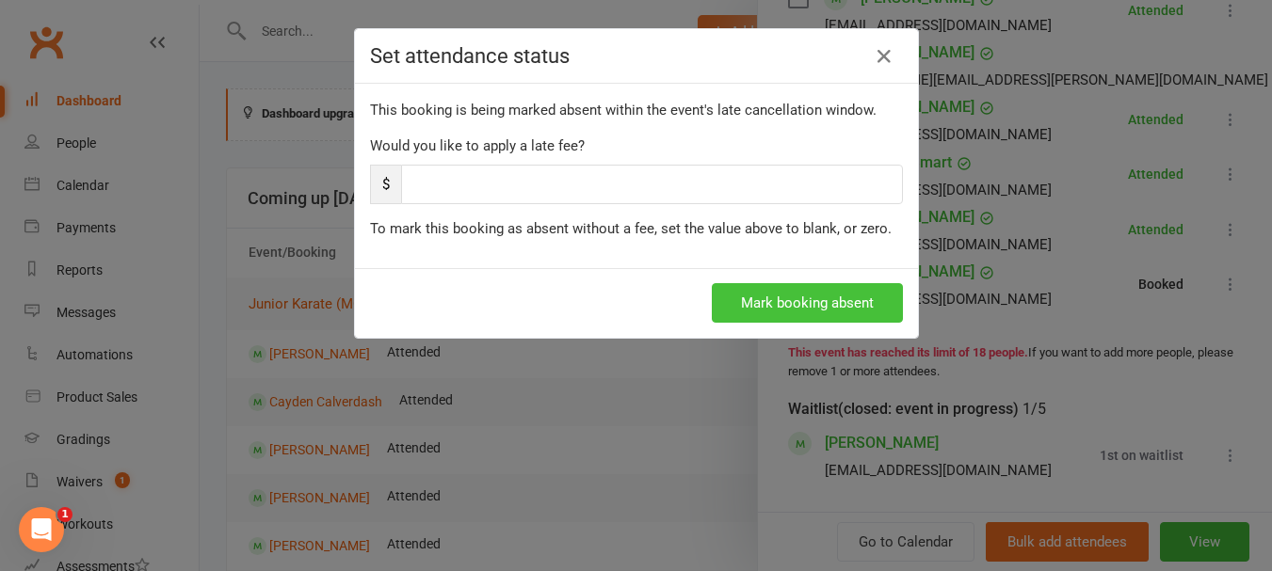
click at [796, 295] on button "Mark booking absent" at bounding box center [807, 303] width 191 height 40
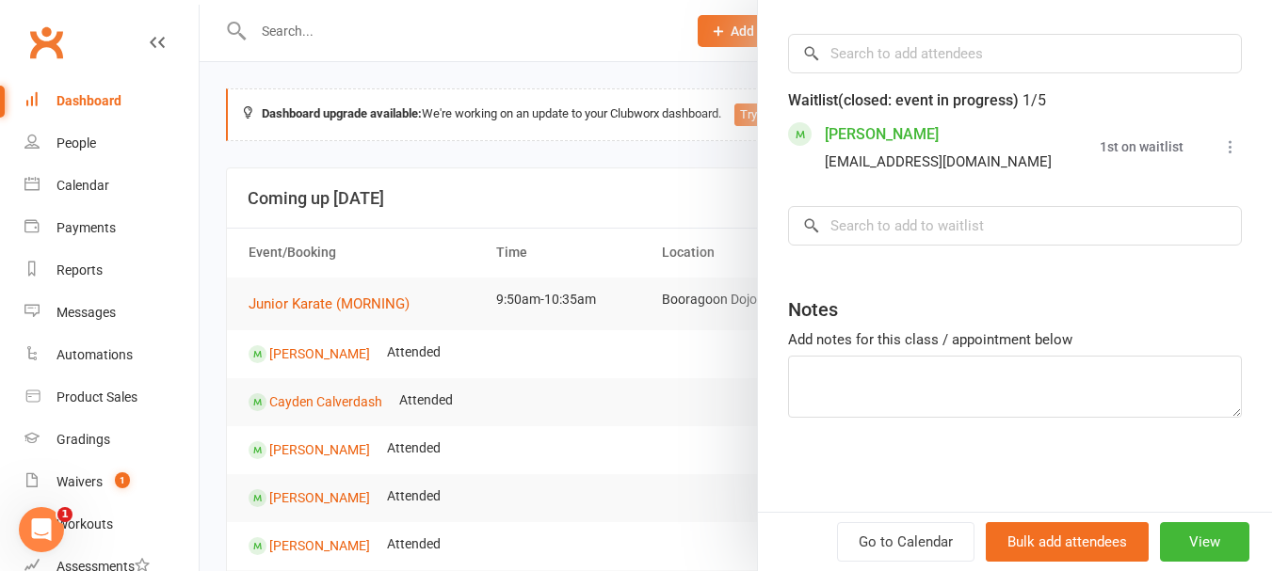
scroll to position [1382, 0]
click at [961, 244] on input "search" at bounding box center [1015, 226] width 454 height 40
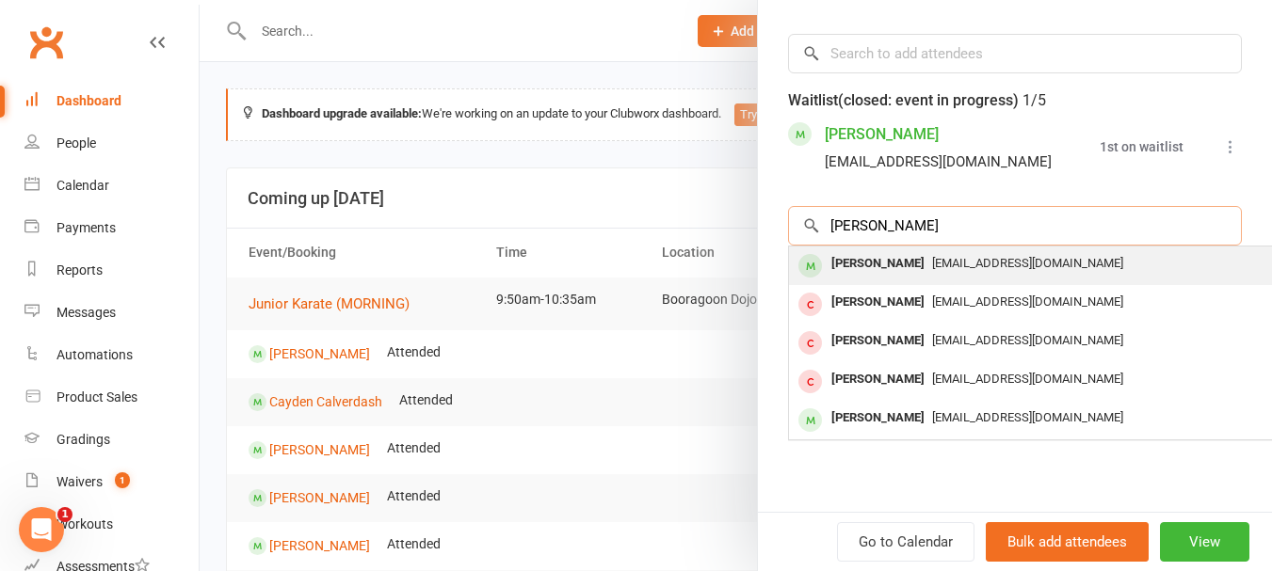
type input "david"
click at [952, 256] on span "kellywuly@hotmail.com" at bounding box center [1027, 263] width 191 height 14
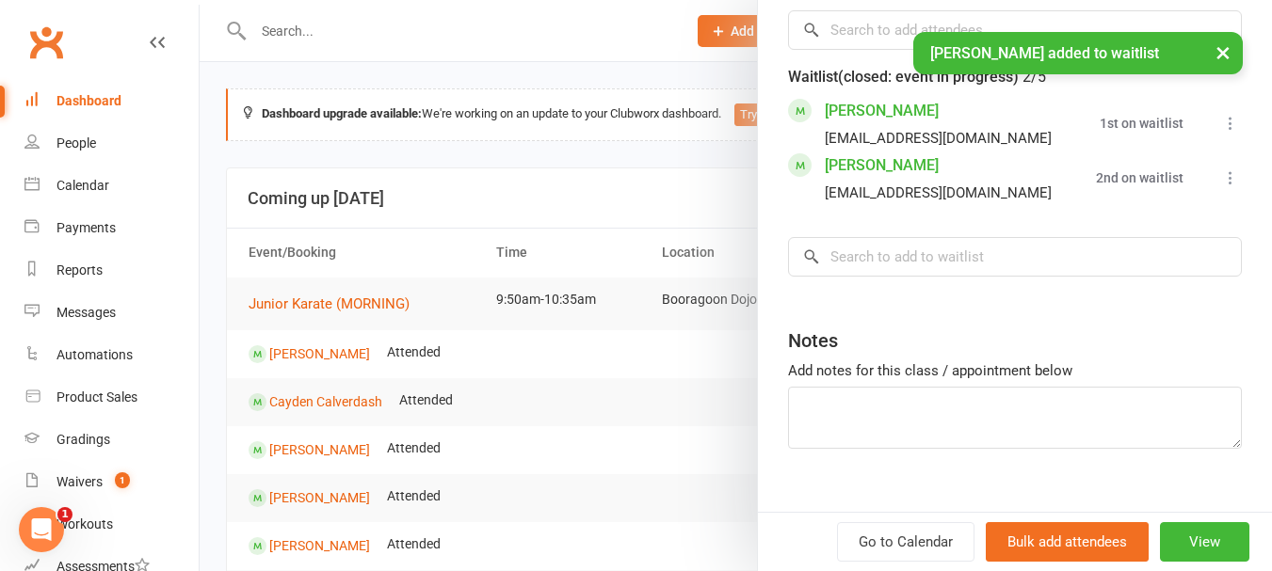
click at [1219, 189] on button at bounding box center [1230, 178] width 23 height 23
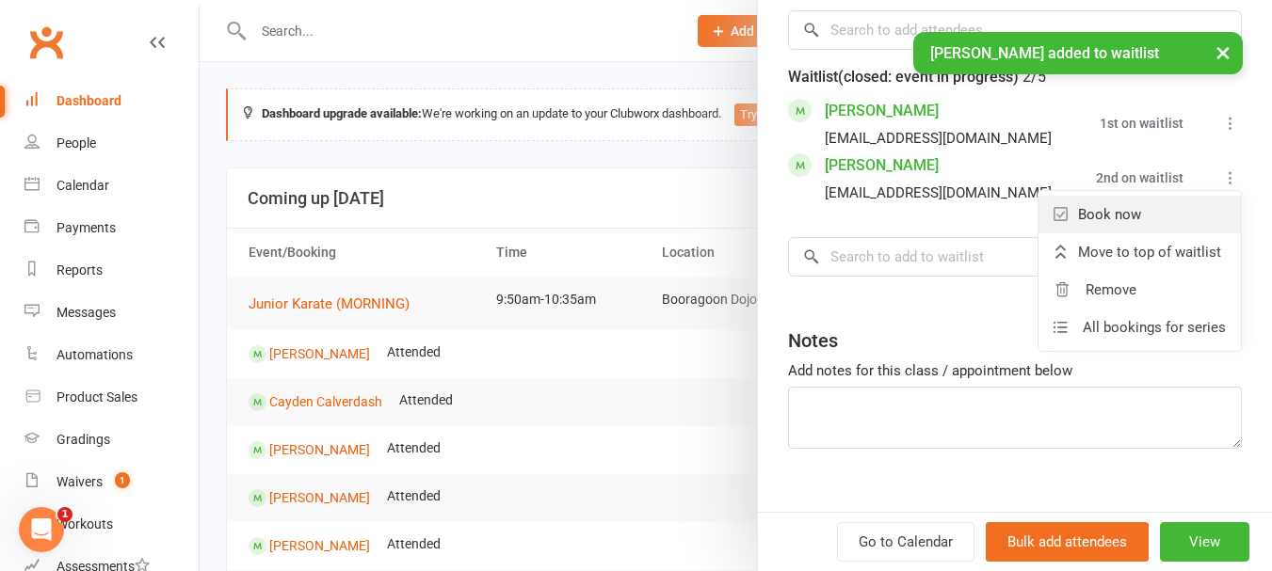
click at [1100, 233] on link "Book now" at bounding box center [1139, 215] width 202 height 38
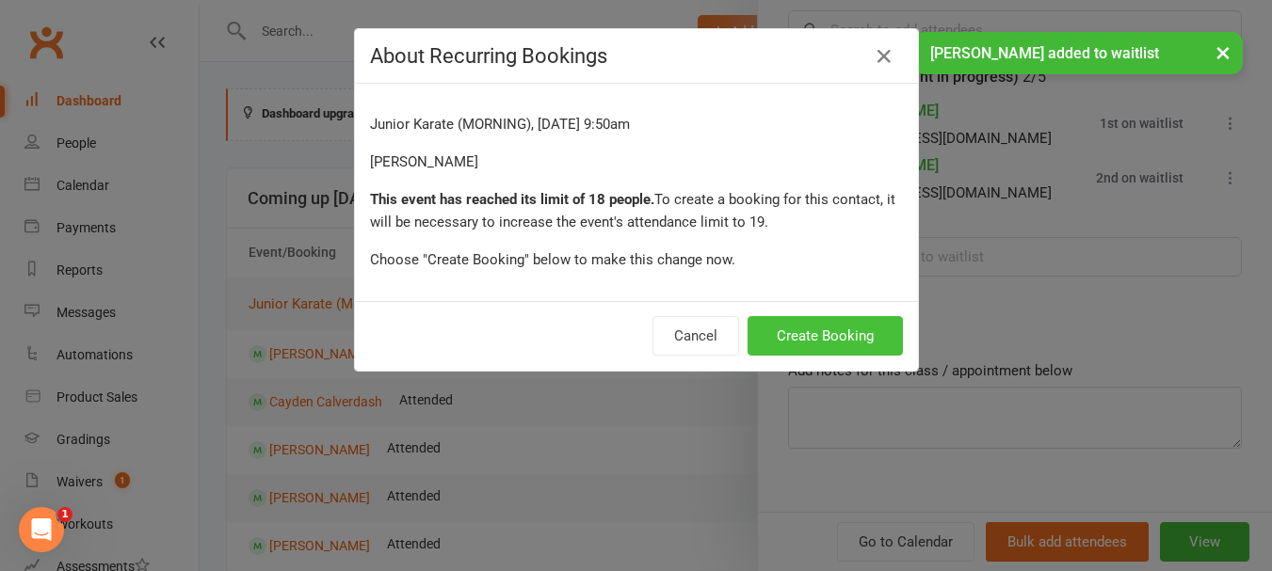
click at [802, 330] on button "Create Booking" at bounding box center [824, 336] width 155 height 40
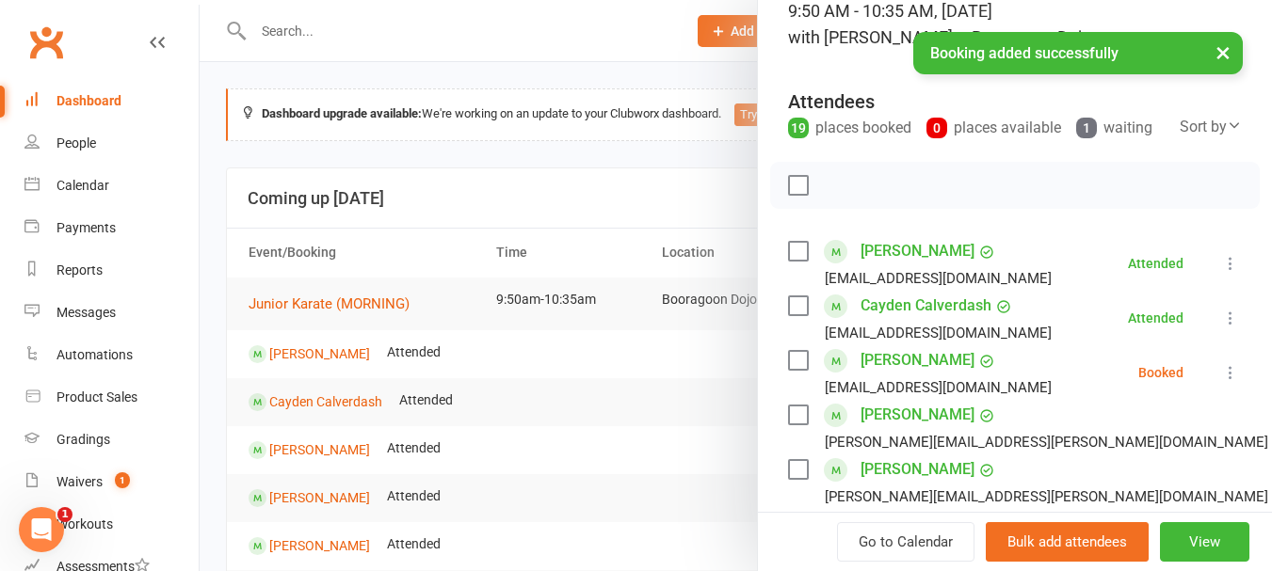
scroll to position [282, 0]
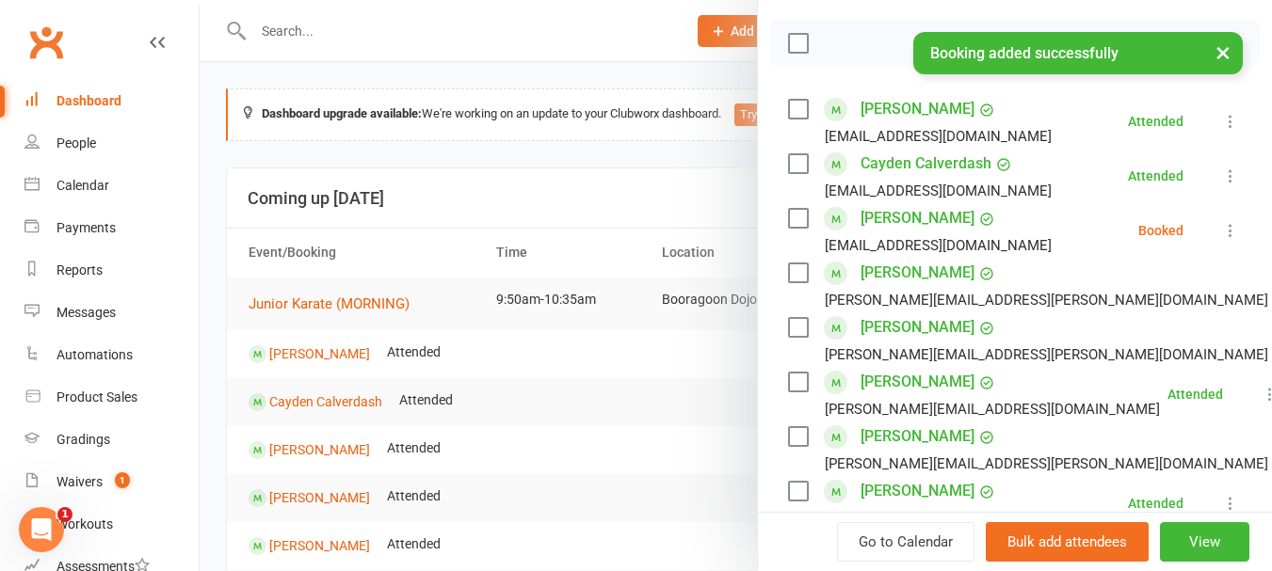
click at [1219, 242] on button at bounding box center [1230, 230] width 23 height 23
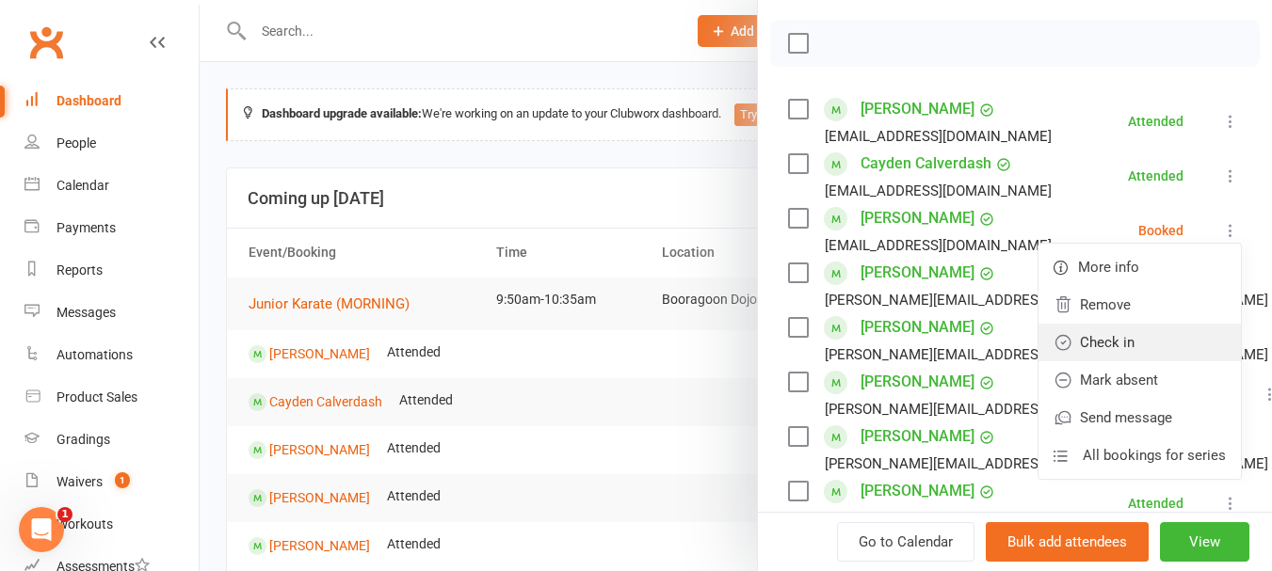
click at [1114, 352] on link "Check in" at bounding box center [1139, 343] width 202 height 38
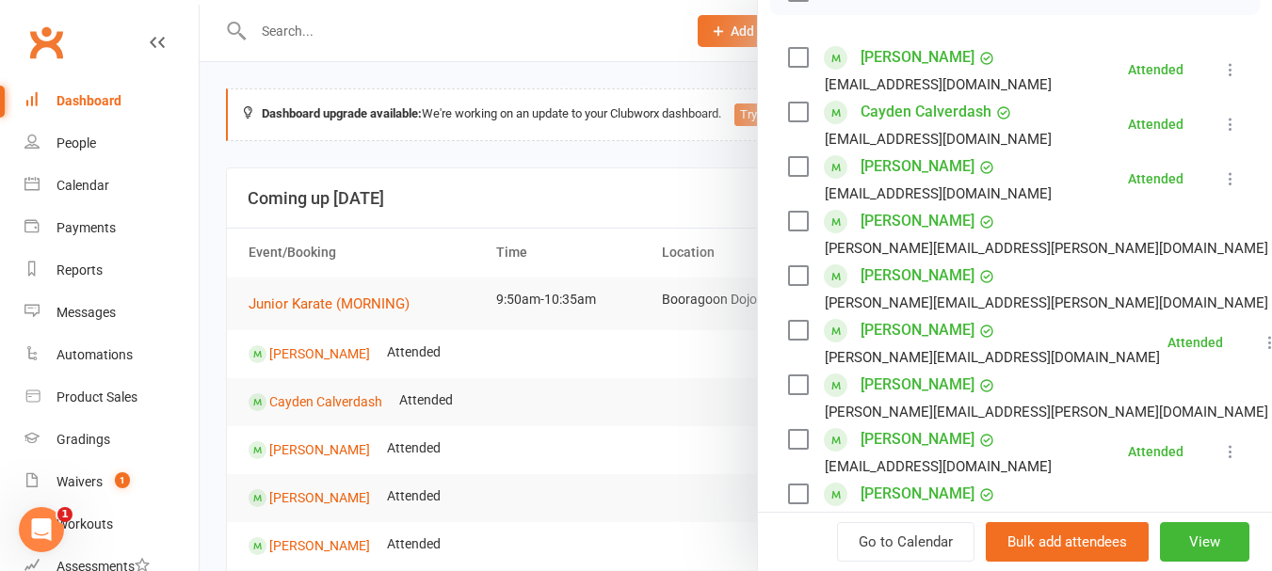
scroll to position [307, 0]
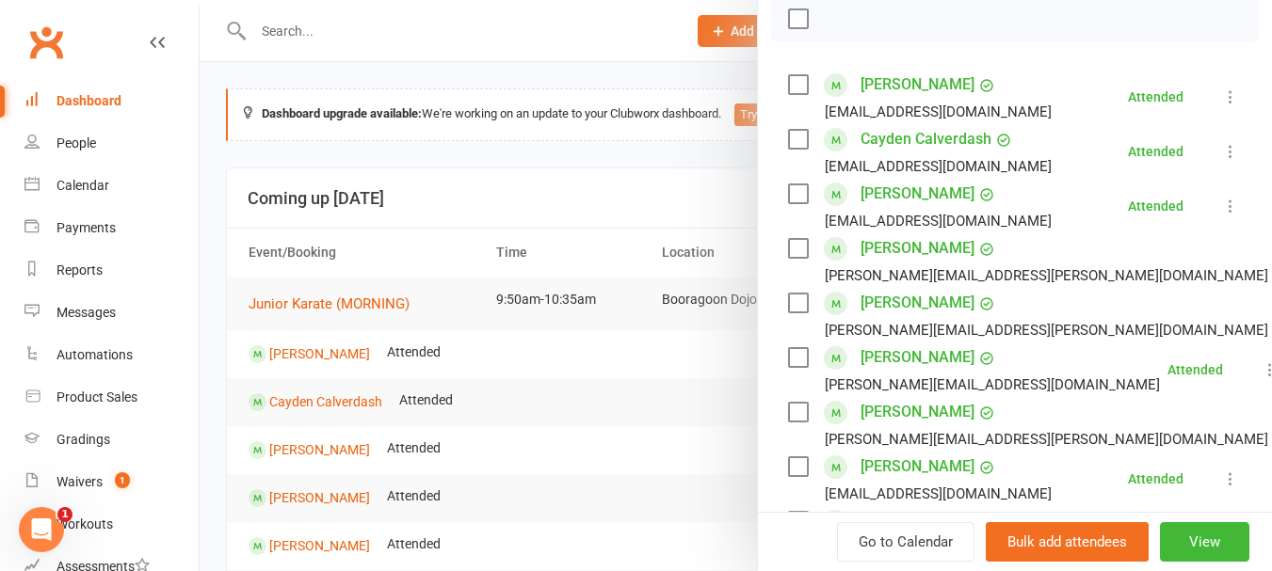
click at [491, 106] on div at bounding box center [736, 285] width 1072 height 571
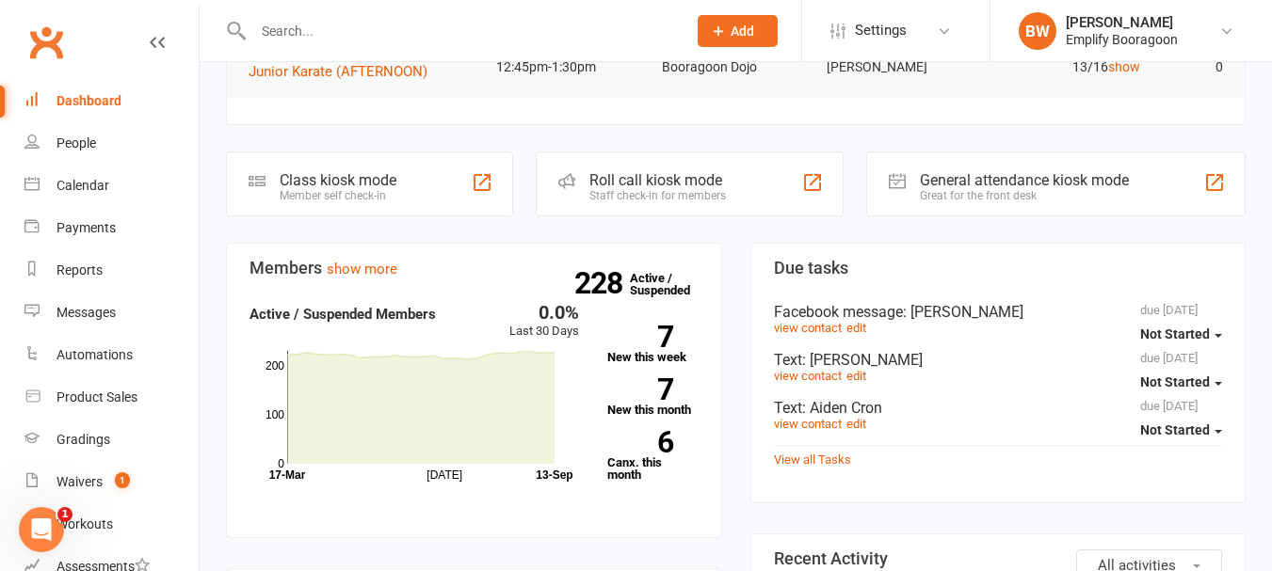
scroll to position [1129, 0]
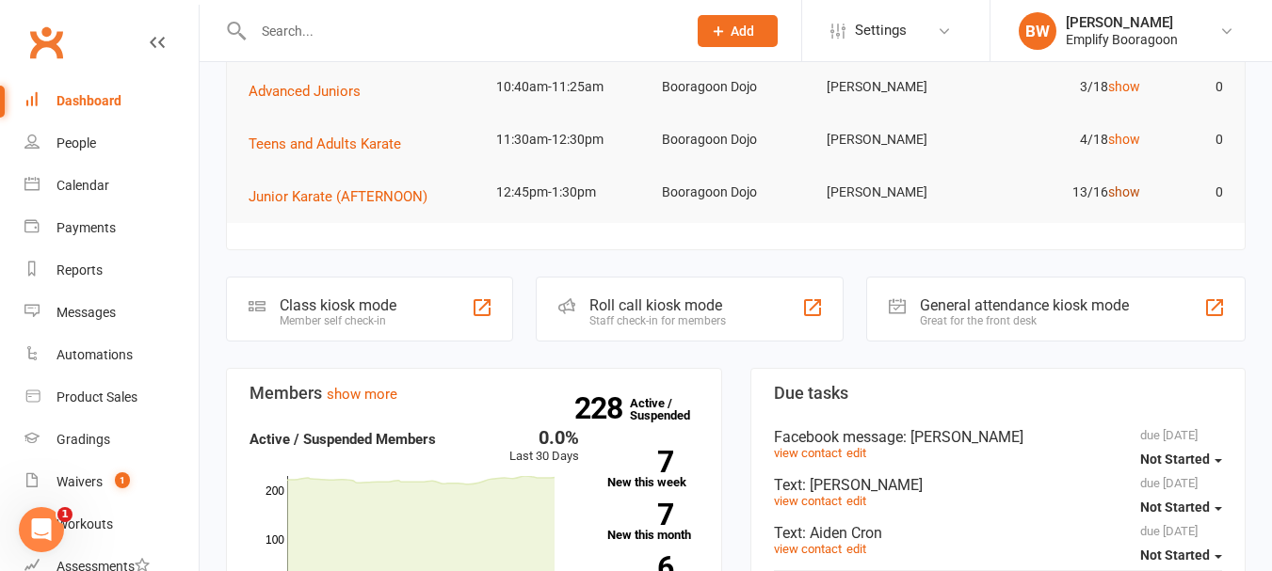
click at [1130, 190] on link "show" at bounding box center [1124, 191] width 32 height 15
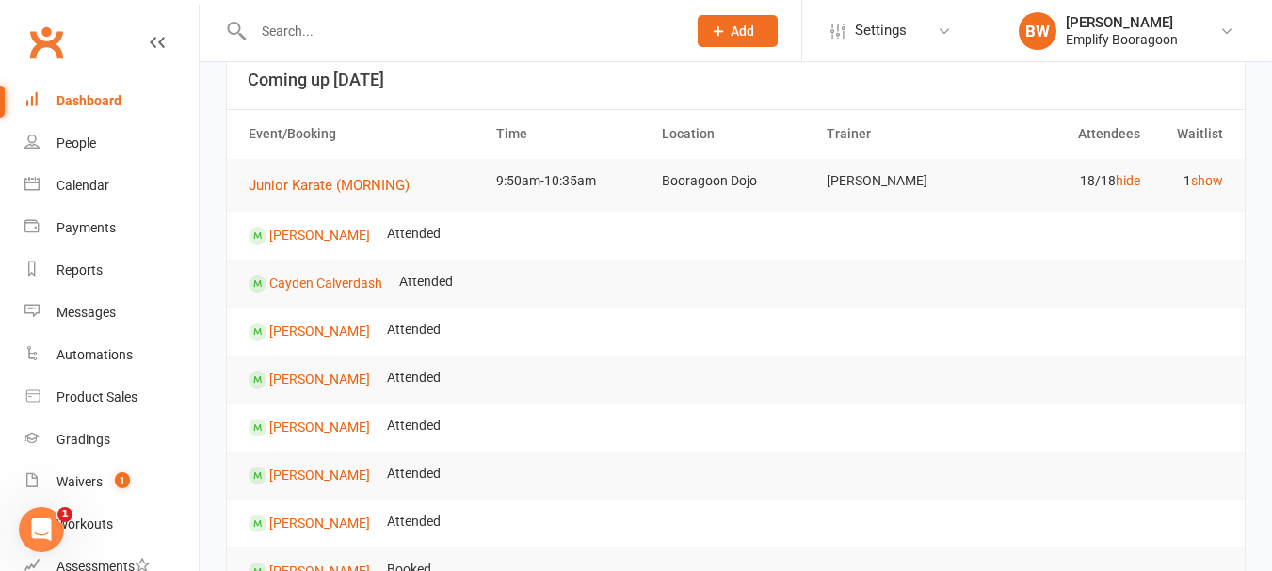
scroll to position [0, 0]
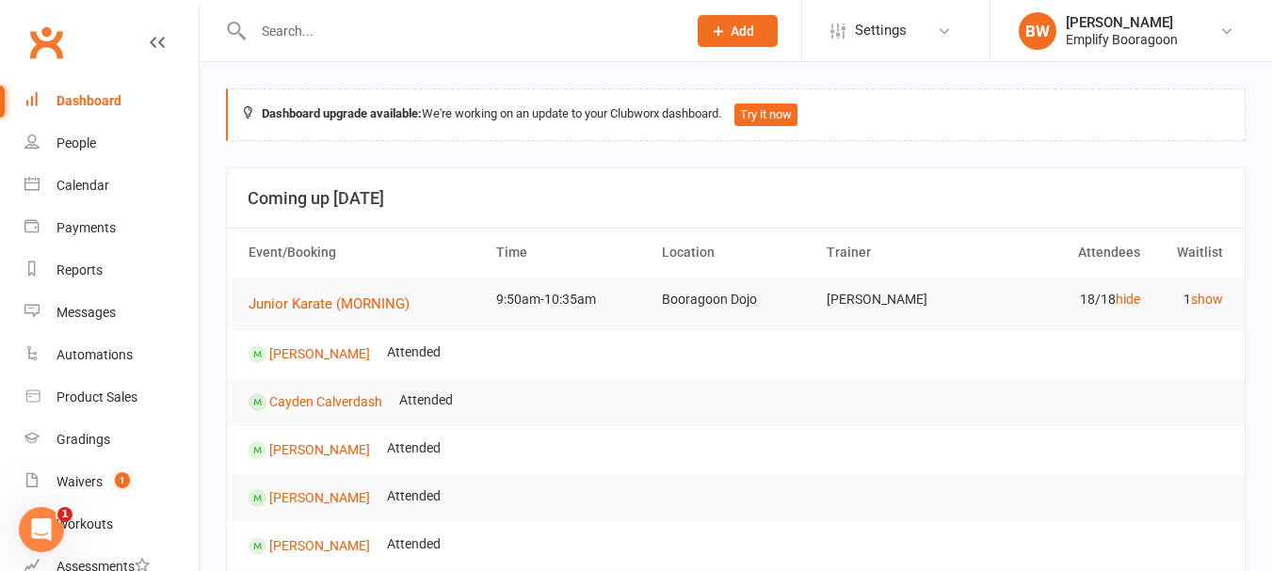
click at [546, 18] on input "text" at bounding box center [460, 31] width 425 height 26
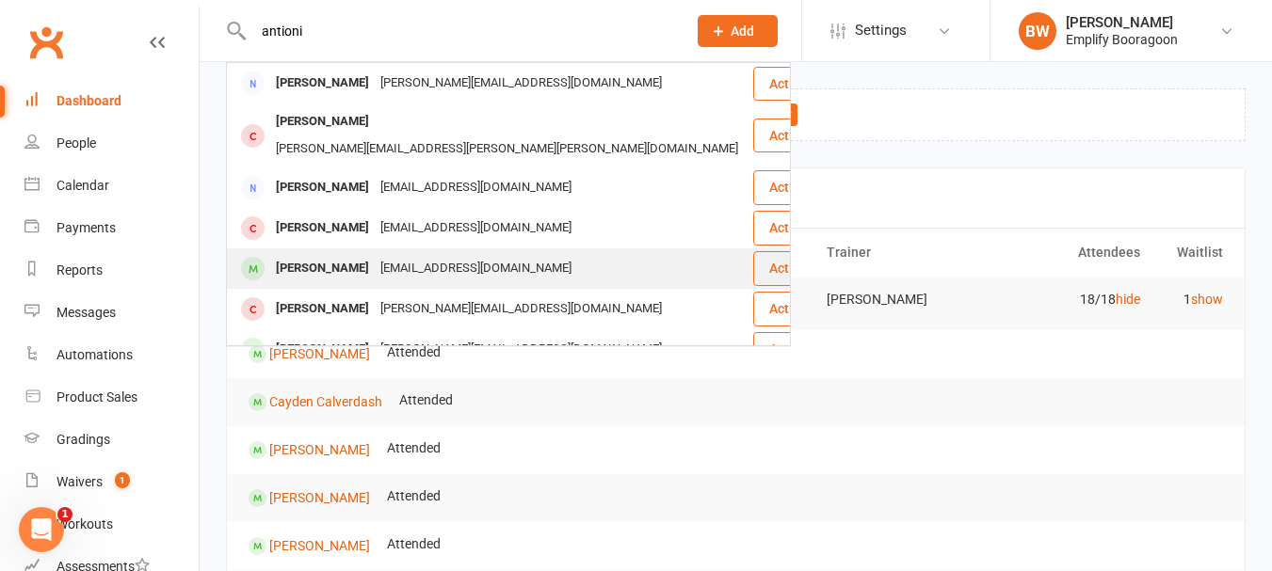
type input "antioni"
click at [378, 255] on div "chloe.raph89@gmail.com" at bounding box center [476, 268] width 202 height 27
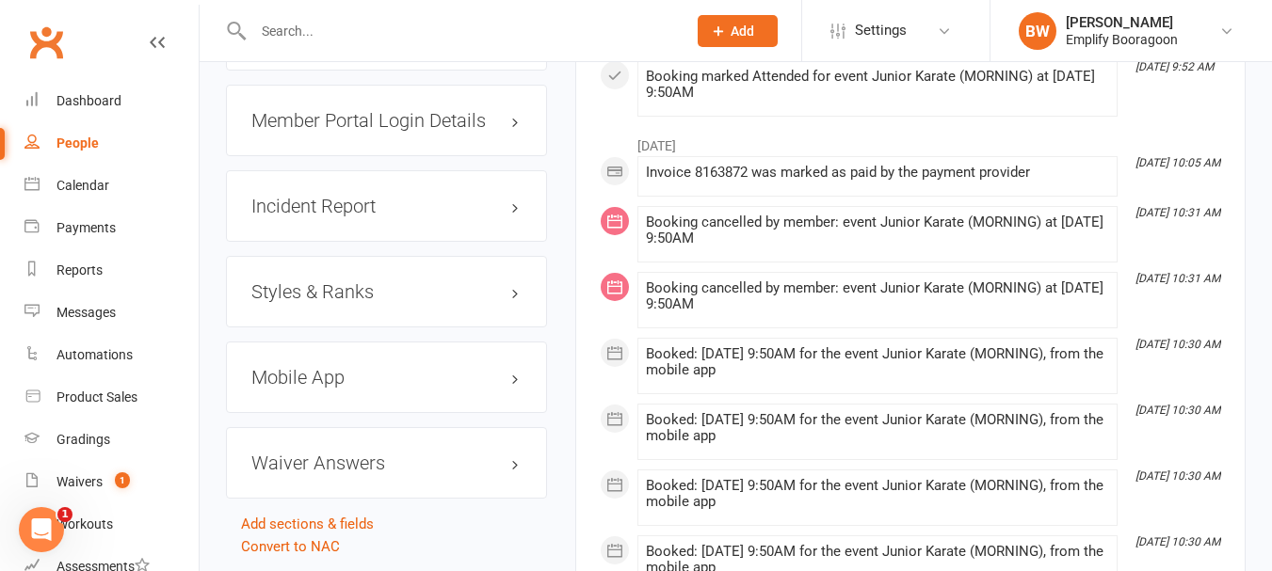
scroll to position [1786, 0]
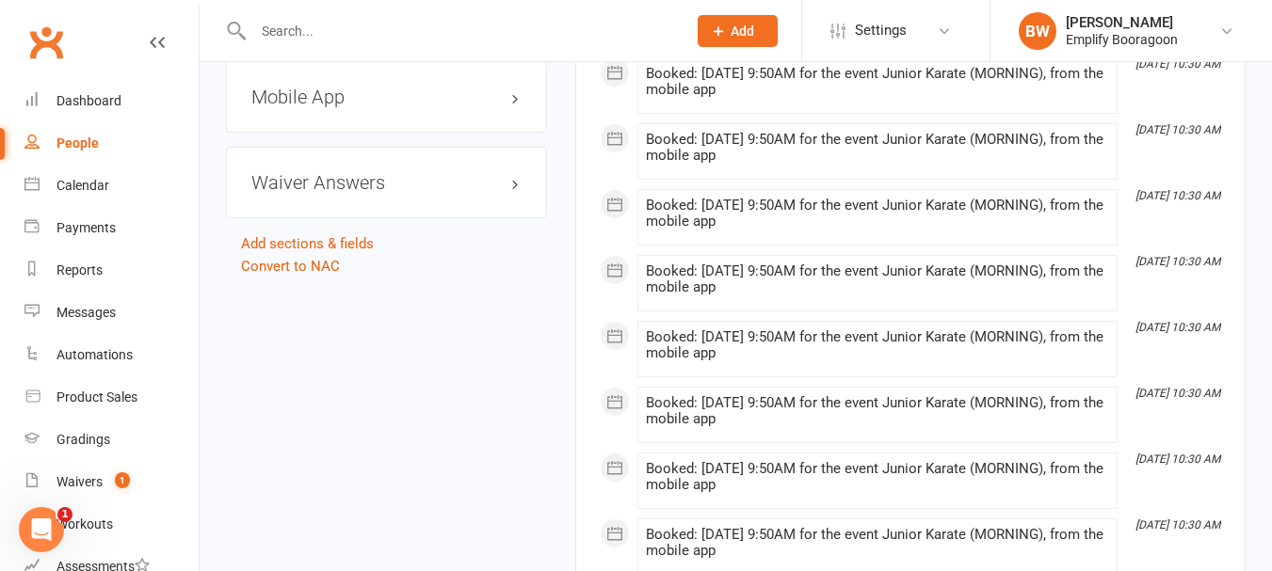
click at [287, 101] on h3 "Mobile App" at bounding box center [386, 97] width 270 height 21
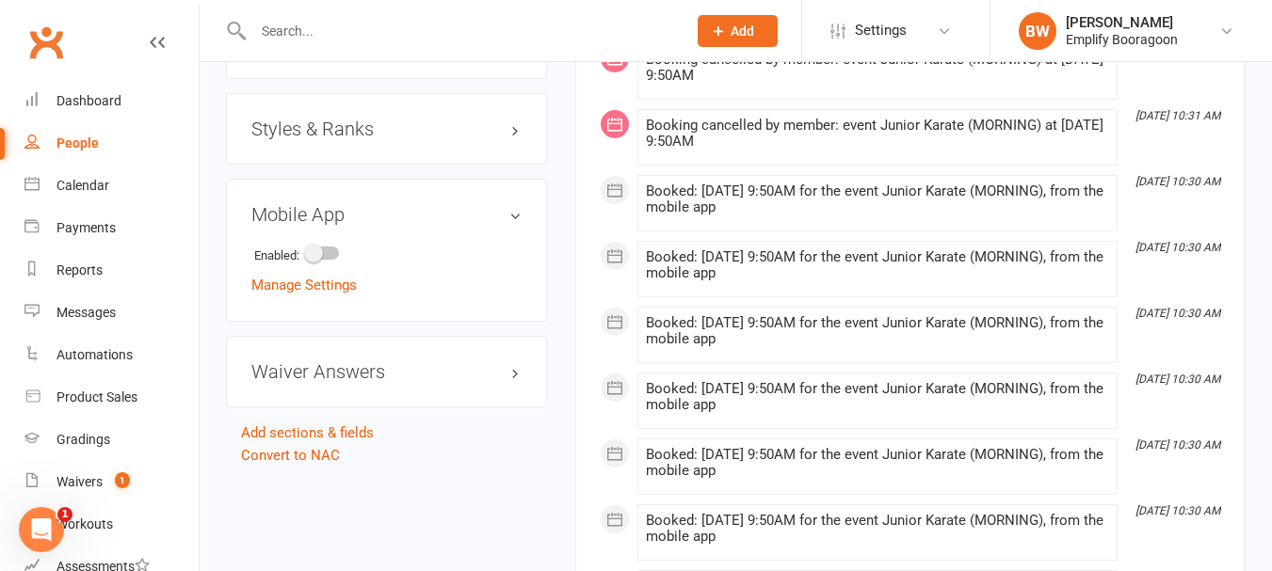
scroll to position [1504, 0]
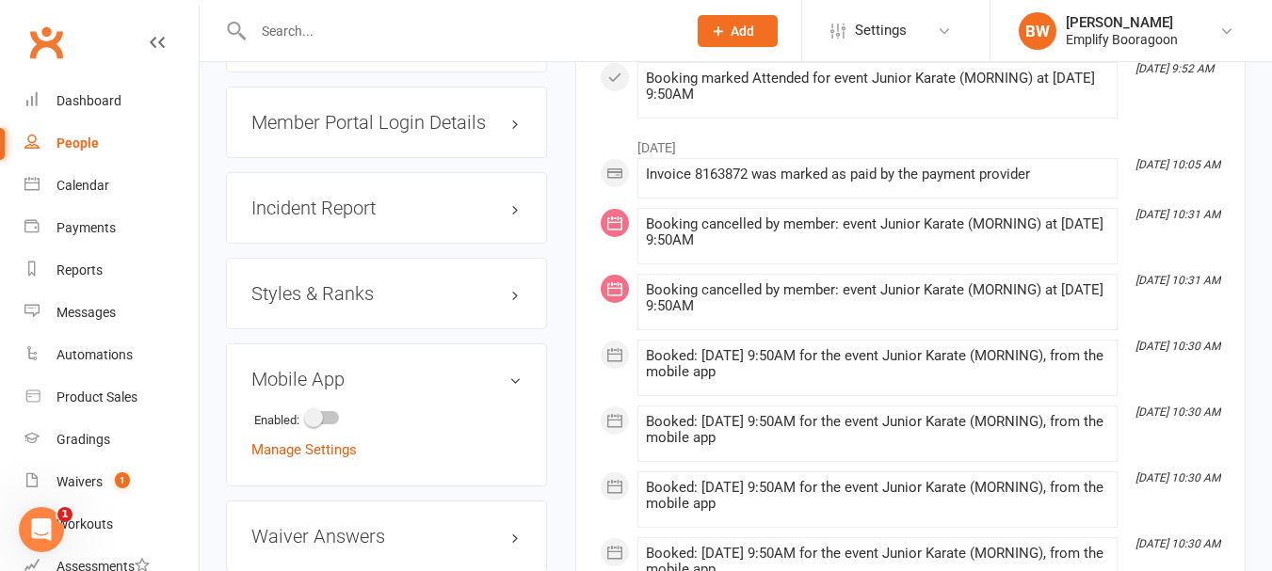
click at [309, 304] on h3 "Styles & Ranks" at bounding box center [386, 293] width 270 height 21
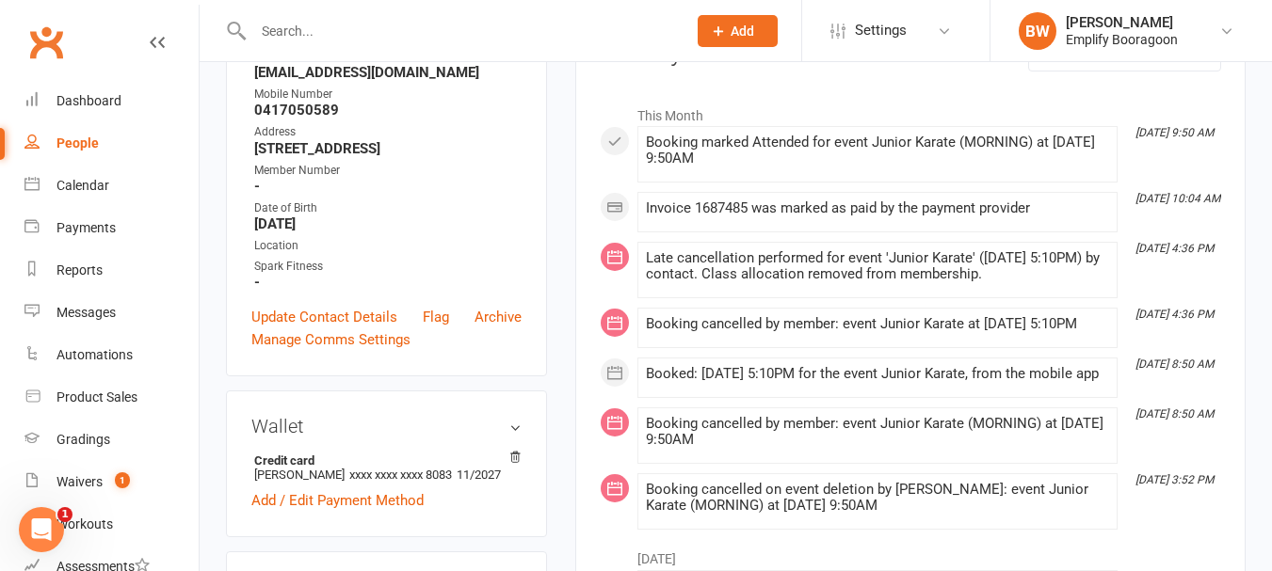
scroll to position [0, 0]
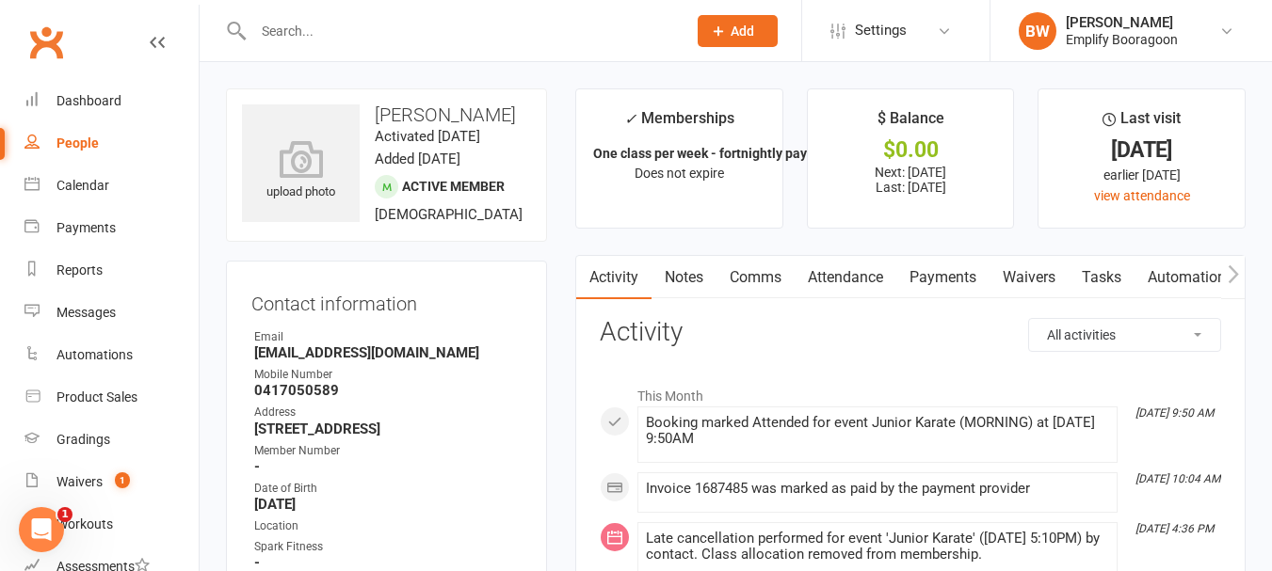
click at [881, 273] on link "Attendance" at bounding box center [845, 277] width 102 height 43
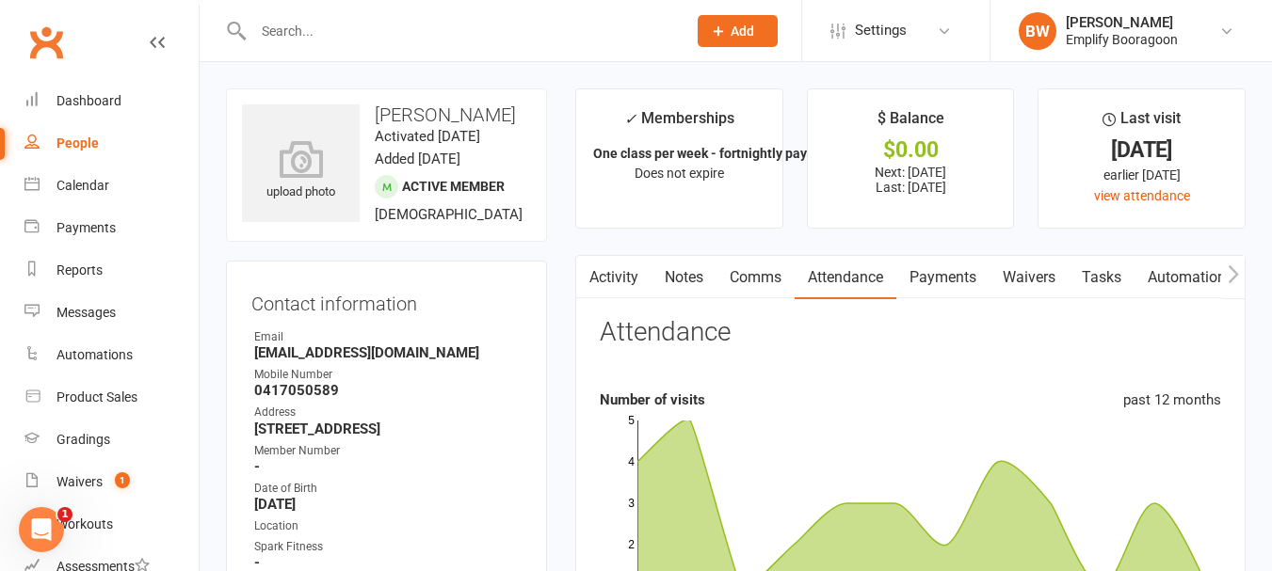
scroll to position [94, 0]
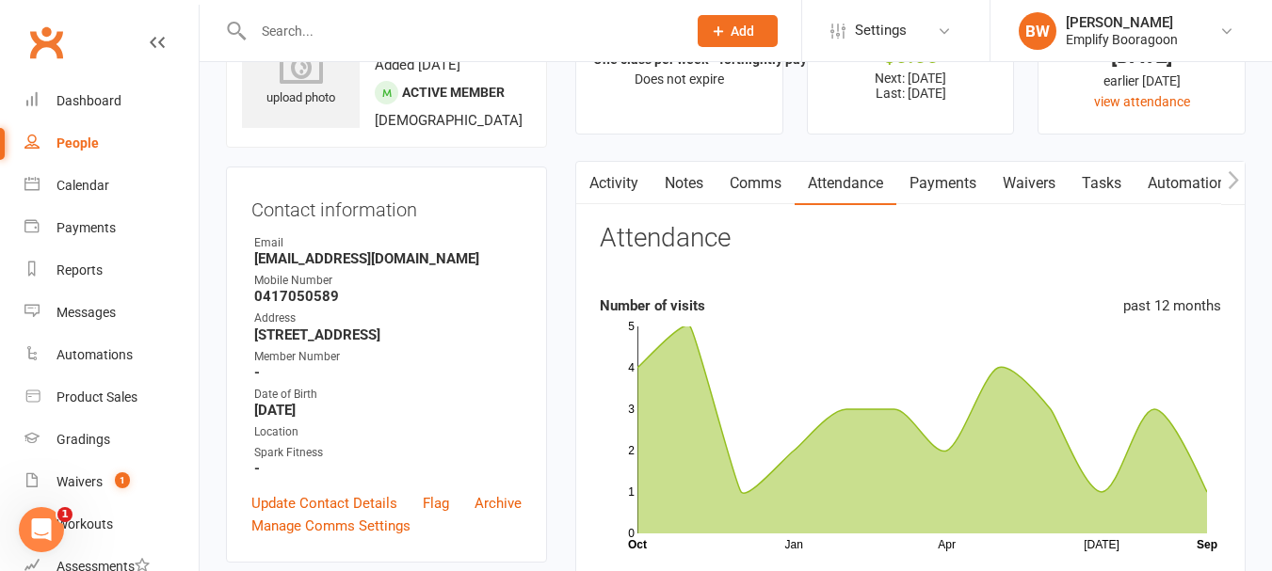
click at [923, 282] on section "Attendance Number of visits past 12 months Jan Apr Jul Month Oct Sep 0 1 2 3 4 …" at bounding box center [910, 441] width 621 height 434
click at [943, 194] on link "Payments" at bounding box center [942, 183] width 93 height 43
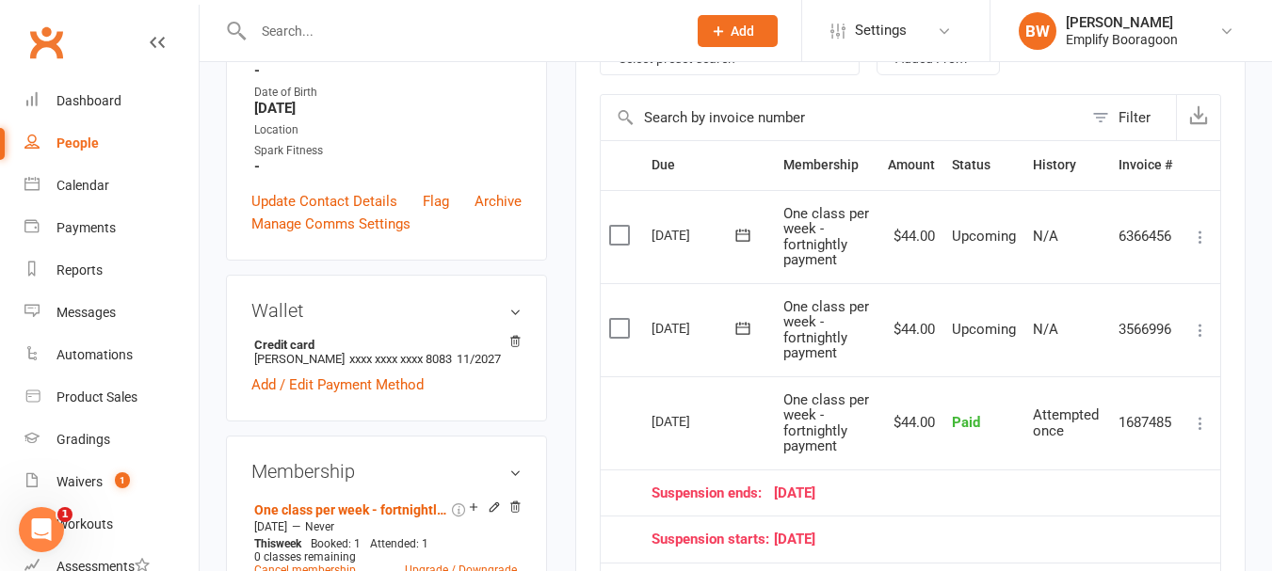
scroll to position [471, 0]
